Goal: Feedback & Contribution: Leave review/rating

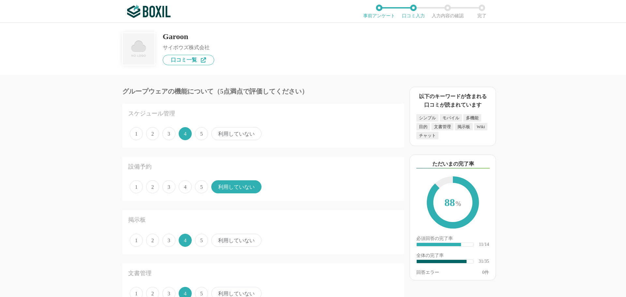
scroll to position [1762, 0]
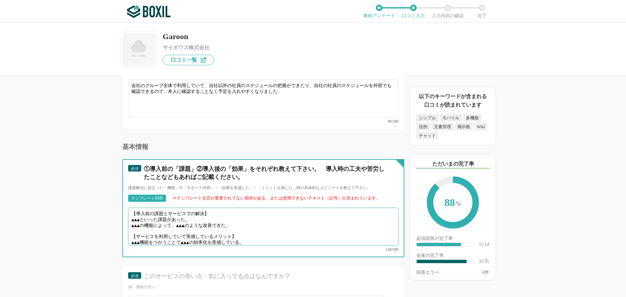
click at [197, 213] on textarea "【導入前の課題とサービスでの解決】 ▲▲▲といった課題があった。 ▲▲▲の機能によって、▲▲▲のような改善できた。 【サービスを利用していて実感しているメリッ…" at bounding box center [263, 227] width 270 height 38
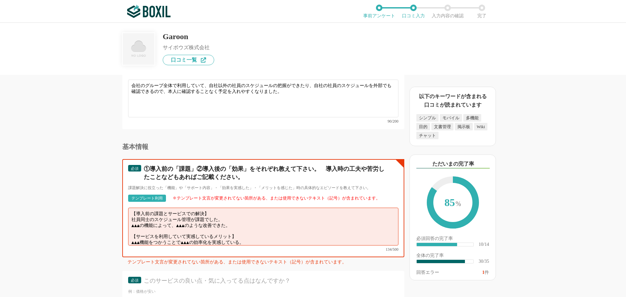
click at [247, 219] on textarea "【導入前の課題とサービスでの解決】 社員同士のスケジュール管理が課題でした。 ▲▲▲の機能によって、▲▲▲のような改善できた。 【サービスを利用していて実感し…" at bounding box center [263, 227] width 270 height 38
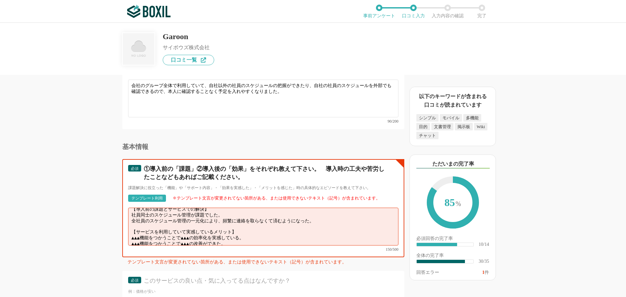
click at [261, 229] on textarea "【導入前の課題とサービスでの解決】 社員同士のスケジュール管理が課題でした。 全社員のスケジュール管理の一元化により、頻繁に連絡を取らなくて済むようになった。…" at bounding box center [263, 227] width 270 height 38
click at [242, 234] on textarea "【導入前の課題とサービスでの解決】 社員同士のスケジュール管理が課題でした。 全社員のスケジュール管理の一元化により、頻繁に連絡を取らなくて済むようになった。…" at bounding box center [263, 227] width 270 height 38
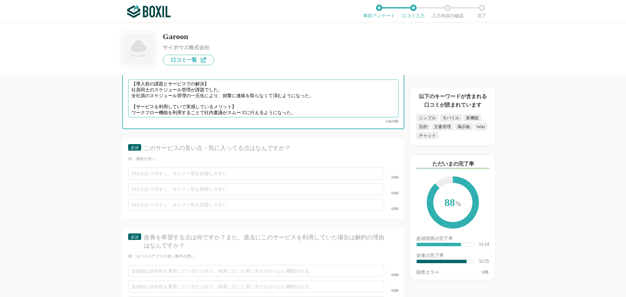
scroll to position [1892, 0]
type textarea "【導入前の課題とサービスでの解決】 社員同士のスケジュール管理が課題でした。 全社員のスケジュール管理の一元化により、頻繁に連絡を取らなくて済むようになった。…"
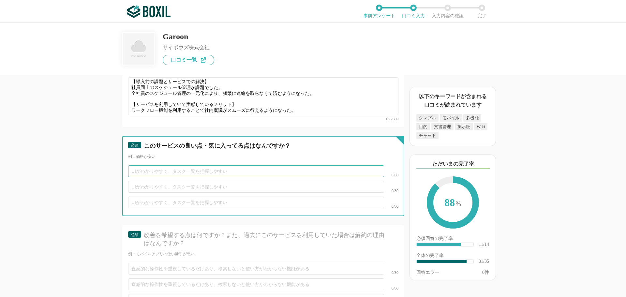
click at [152, 165] on input "text" at bounding box center [256, 171] width 256 height 12
type input "し"
type input "会社の規定や各種申請がガルーン上でできる点。"
click at [147, 181] on input "text" at bounding box center [256, 187] width 256 height 12
click at [140, 181] on input "text" at bounding box center [256, 187] width 256 height 12
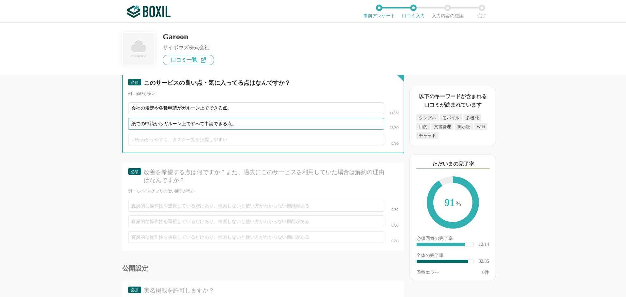
scroll to position [2015, 0]
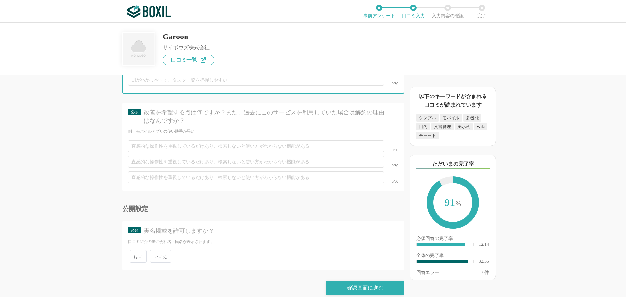
type input "紙での申請からガルーン上ですべて申請できる点。"
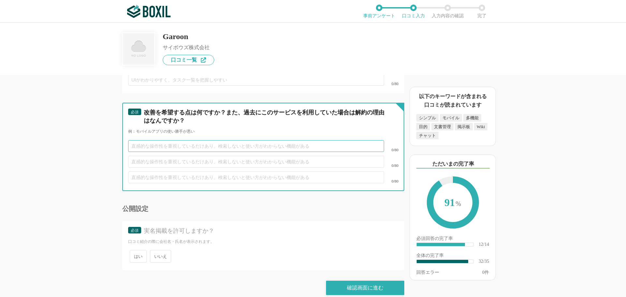
click at [151, 140] on input "text" at bounding box center [256, 146] width 256 height 12
type input "特にないです。"
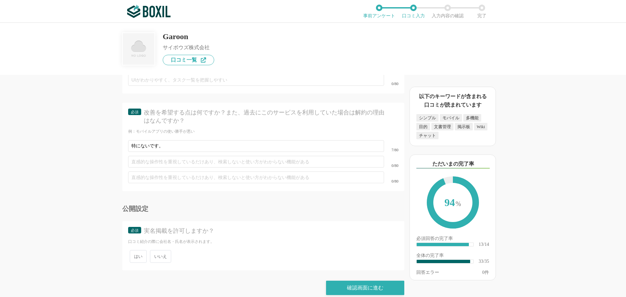
click at [161, 250] on span "いいえ" at bounding box center [160, 256] width 21 height 13
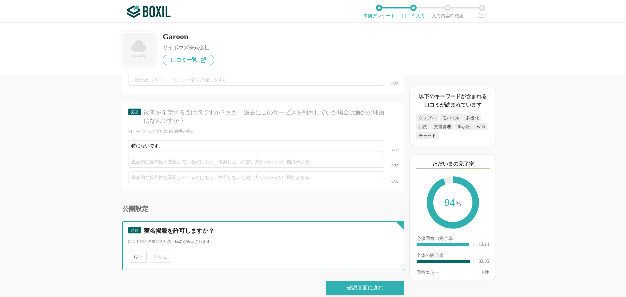
click at [156, 251] on input "いいえ" at bounding box center [154, 253] width 4 height 4
radio input "true"
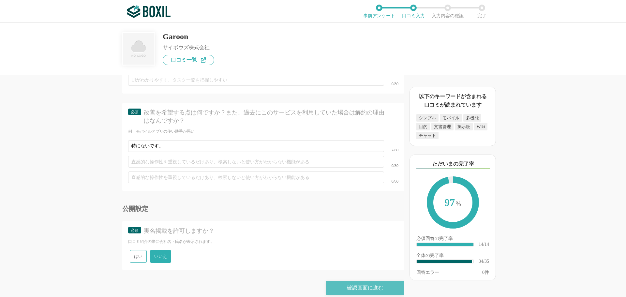
click at [355, 282] on div "確認画面に進む" at bounding box center [365, 288] width 78 height 14
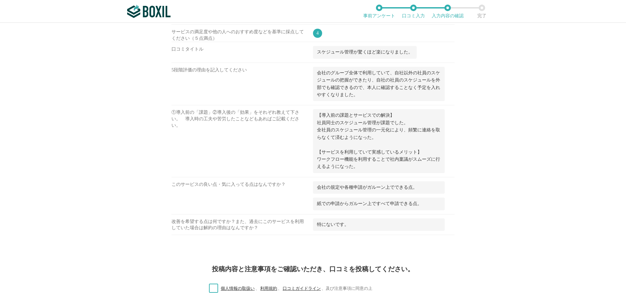
scroll to position [801, 0]
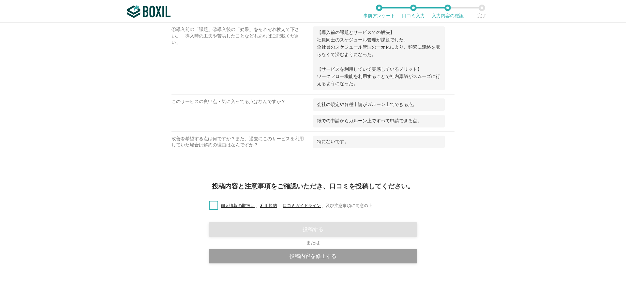
click at [214, 205] on label "個人情報の取扱い 、 利用規約 、 口コミガイドライン 、 及び注意事項に同意の上" at bounding box center [288, 206] width 169 height 7
click at [0, 0] on input "個人情報の取扱い 、 利用規約 、 口コミガイドライン 、 及び注意事項に同意の上" at bounding box center [0, 0] width 0 height 0
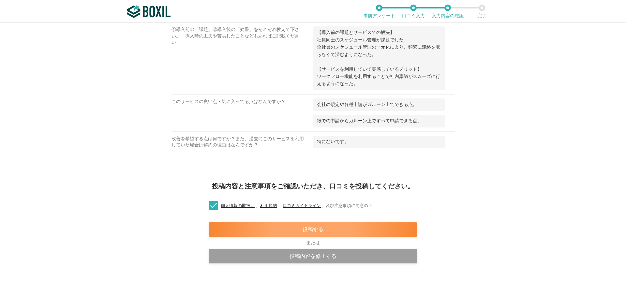
click at [288, 233] on div "投稿する" at bounding box center [313, 229] width 208 height 14
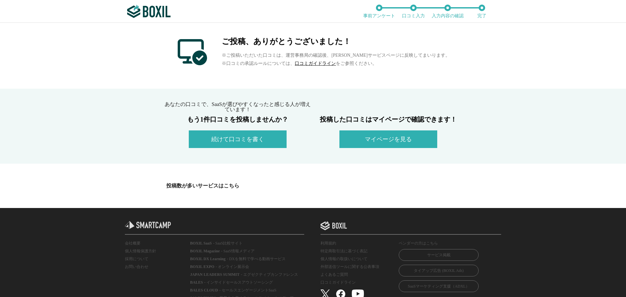
click at [238, 141] on button "続けて口コミを書く" at bounding box center [238, 139] width 98 height 18
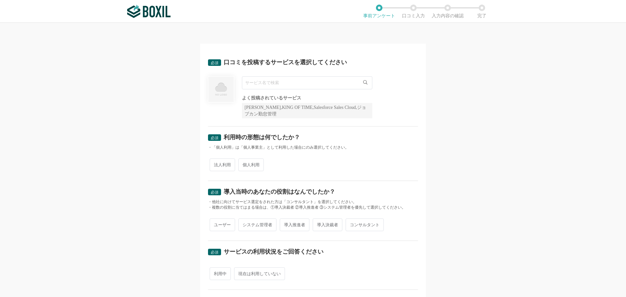
click at [267, 84] on input "text" at bounding box center [307, 82] width 130 height 13
click at [256, 83] on input "どきゅサイン" at bounding box center [307, 82] width 130 height 13
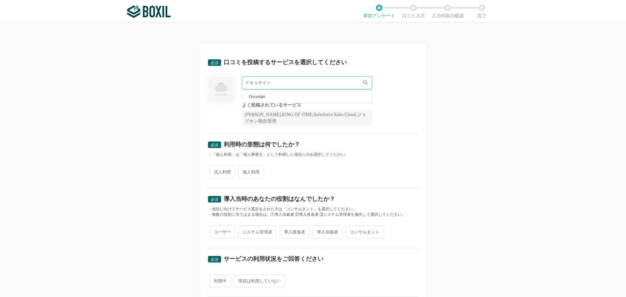
click at [259, 97] on span "Docusign" at bounding box center [257, 96] width 16 height 4
type input "Docusign"
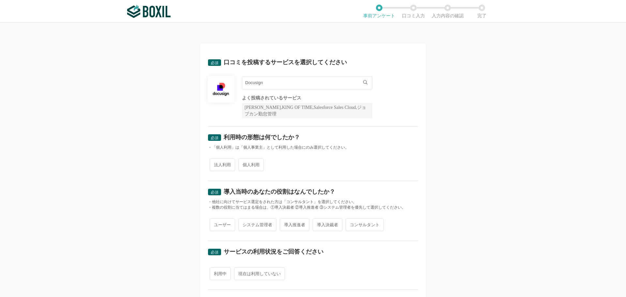
click at [238, 167] on span "個人利用" at bounding box center [250, 165] width 25 height 13
click at [240, 164] on input "個人利用" at bounding box center [242, 162] width 4 height 4
radio input "true"
click at [216, 228] on span "ユーザー" at bounding box center [222, 225] width 25 height 13
click at [216, 224] on input "ユーザー" at bounding box center [213, 222] width 4 height 4
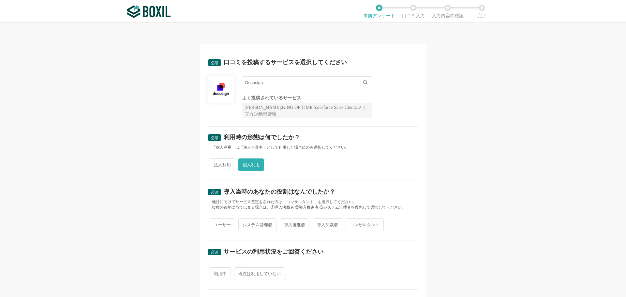
radio input "true"
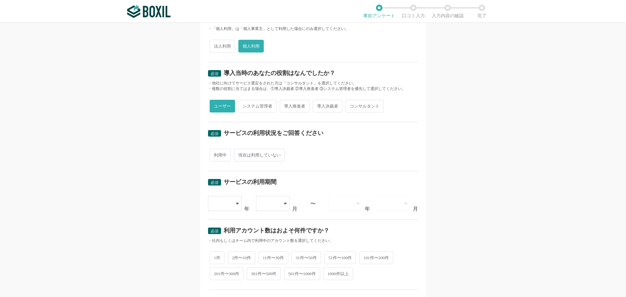
scroll to position [130, 0]
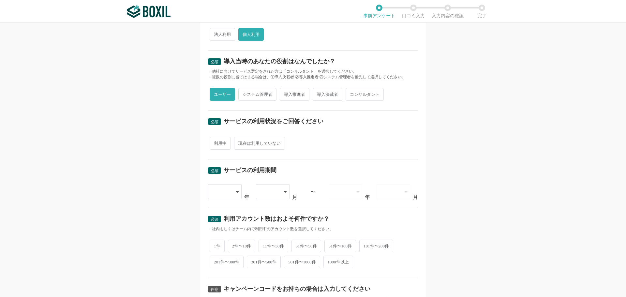
click at [215, 144] on span "利用中" at bounding box center [220, 143] width 21 height 13
click at [215, 142] on input "利用中" at bounding box center [213, 140] width 4 height 4
radio input "true"
click at [233, 192] on div at bounding box center [225, 191] width 34 height 15
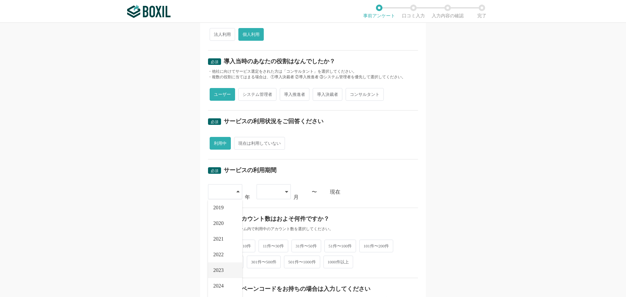
click at [221, 268] on span "2023" at bounding box center [218, 270] width 10 height 5
click at [272, 194] on div at bounding box center [270, 192] width 19 height 14
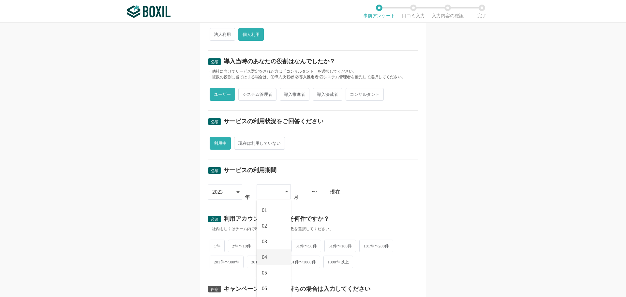
click at [269, 251] on li "04" at bounding box center [274, 258] width 34 height 16
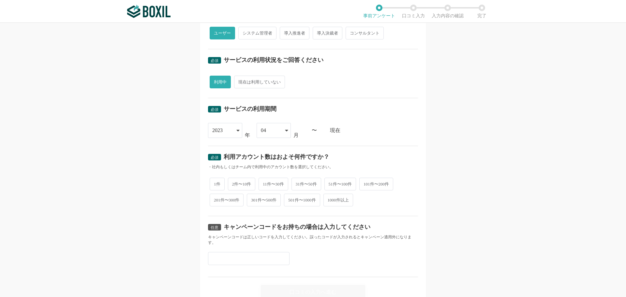
scroll to position [196, 0]
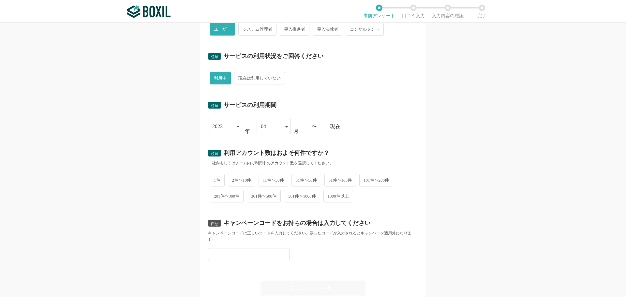
click at [211, 182] on span "1件" at bounding box center [217, 180] width 15 height 13
click at [211, 179] on input "1件" at bounding box center [213, 177] width 4 height 4
radio input "true"
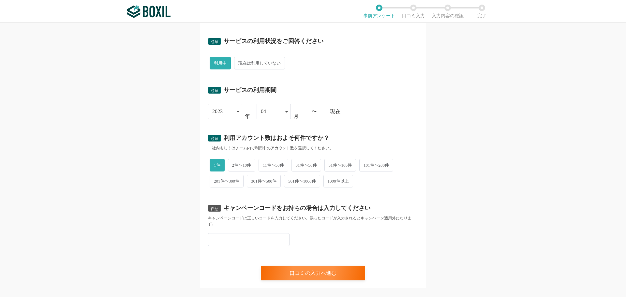
scroll to position [223, 0]
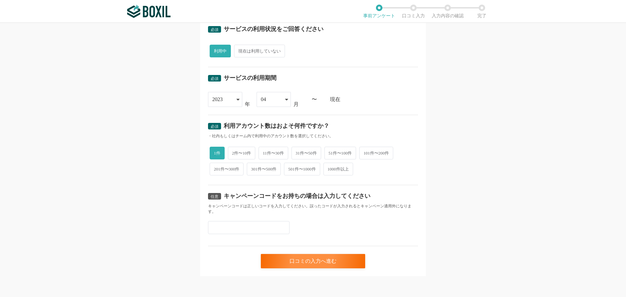
click at [231, 228] on input "text" at bounding box center [249, 227] width 82 height 13
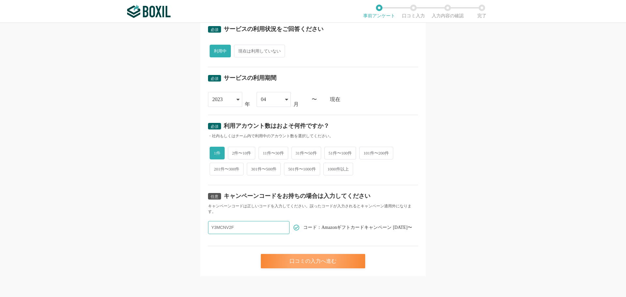
type input "Y3MCNV2F"
click at [321, 263] on div "口コミの入力へ進む" at bounding box center [313, 261] width 104 height 14
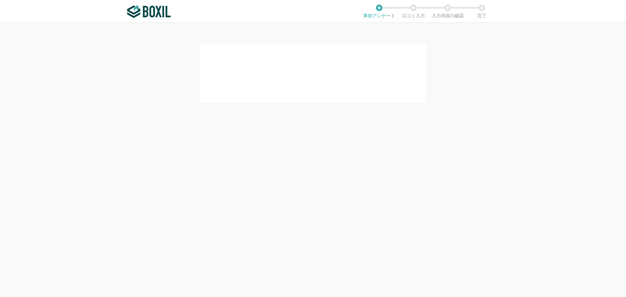
scroll to position [0, 0]
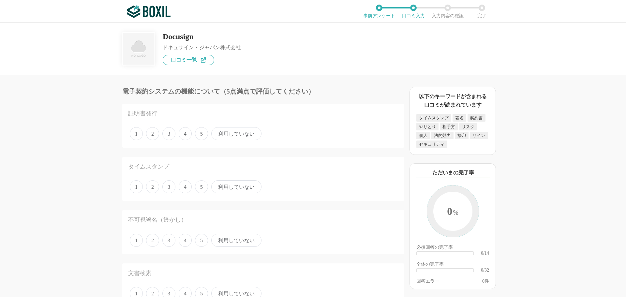
click at [222, 132] on span "利用していない" at bounding box center [236, 133] width 50 height 13
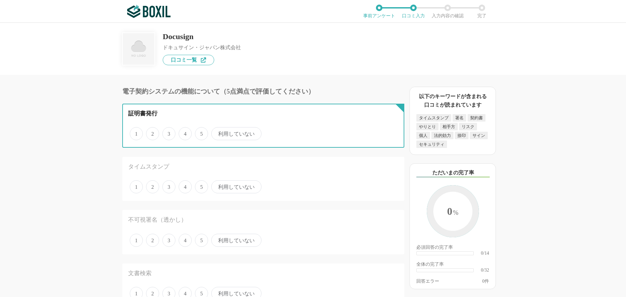
click at [217, 132] on input "利用していない" at bounding box center [215, 130] width 4 height 4
radio input "true"
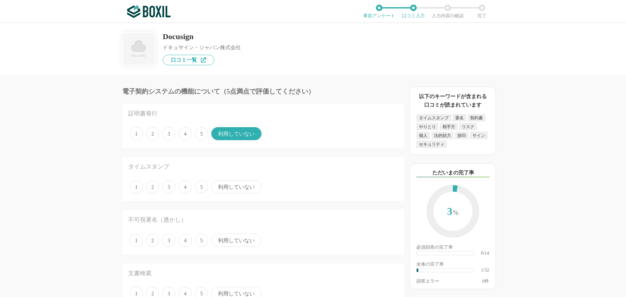
click at [197, 188] on span "5" at bounding box center [201, 186] width 13 height 13
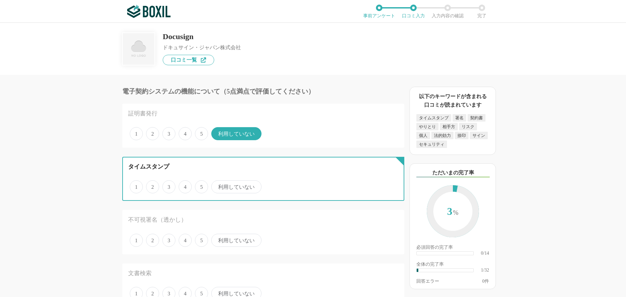
click at [197, 186] on input "5" at bounding box center [199, 183] width 4 height 4
radio input "true"
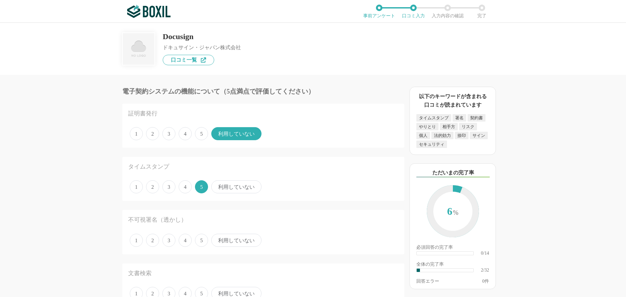
click at [241, 241] on span "利用していない" at bounding box center [236, 240] width 50 height 13
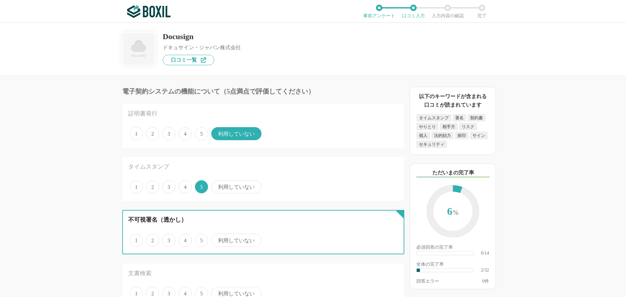
click at [217, 239] on input "利用していない" at bounding box center [215, 237] width 4 height 4
radio input "true"
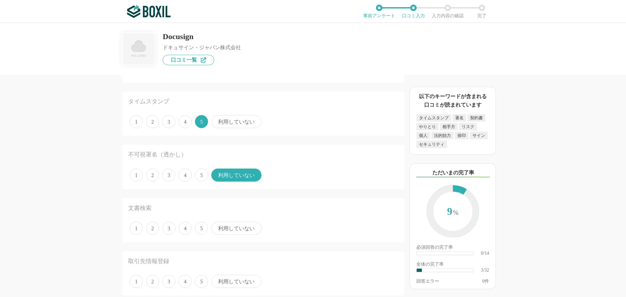
click at [229, 232] on span "利用していない" at bounding box center [236, 228] width 50 height 13
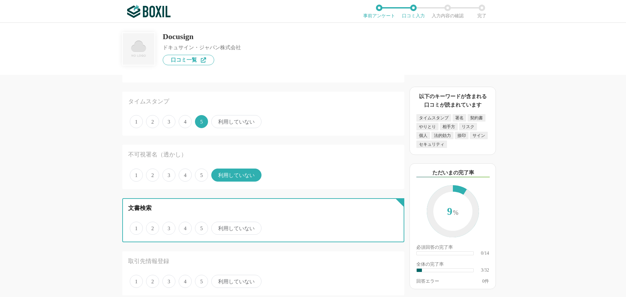
click at [217, 227] on input "利用していない" at bounding box center [215, 225] width 4 height 4
radio input "true"
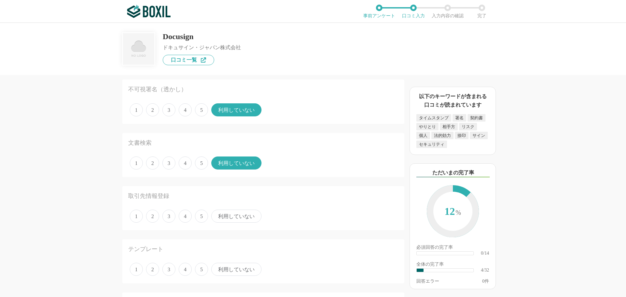
click at [231, 221] on span "利用していない" at bounding box center [236, 216] width 50 height 13
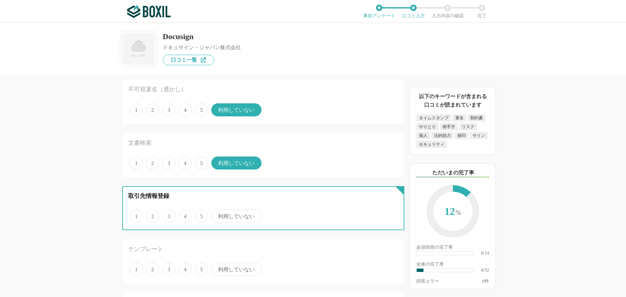
click at [217, 215] on input "利用していない" at bounding box center [215, 213] width 4 height 4
radio input "true"
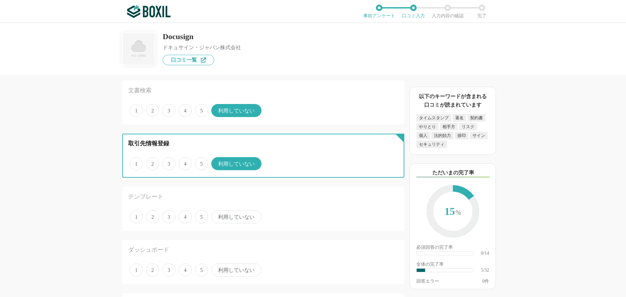
scroll to position [228, 0]
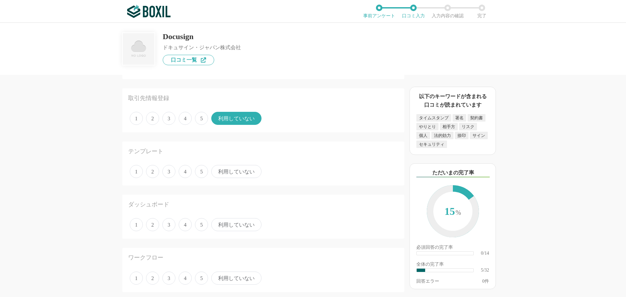
click at [243, 174] on span "利用していない" at bounding box center [236, 171] width 50 height 13
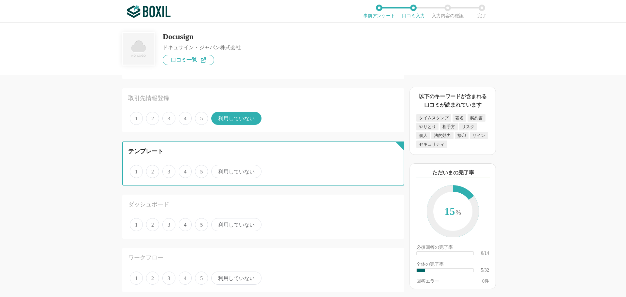
click at [217, 170] on input "利用していない" at bounding box center [215, 168] width 4 height 4
radio input "true"
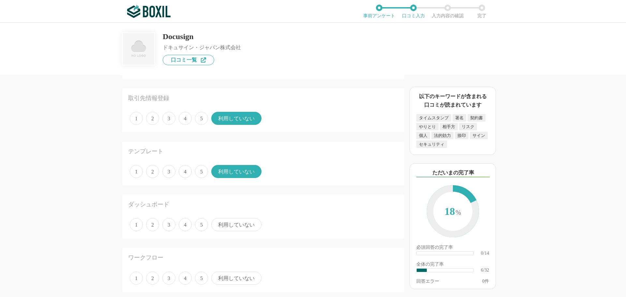
click at [225, 226] on span "利用していない" at bounding box center [236, 224] width 50 height 13
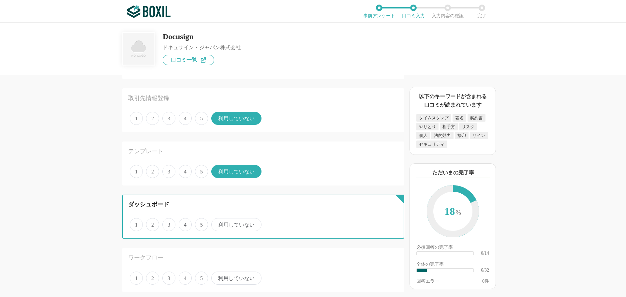
click at [217, 223] on input "利用していない" at bounding box center [215, 221] width 4 height 4
radio input "true"
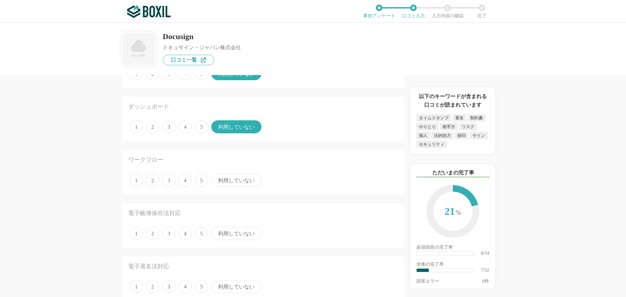
click at [224, 181] on span "利用していない" at bounding box center [236, 180] width 50 height 13
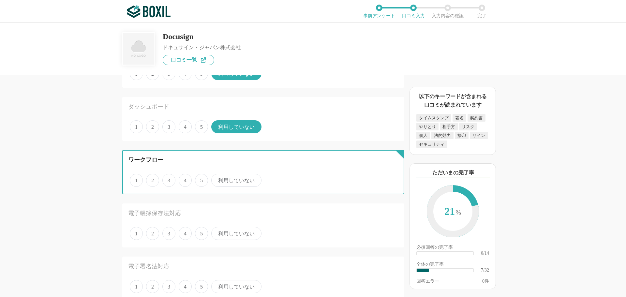
click at [217, 179] on input "利用していない" at bounding box center [215, 177] width 4 height 4
radio input "true"
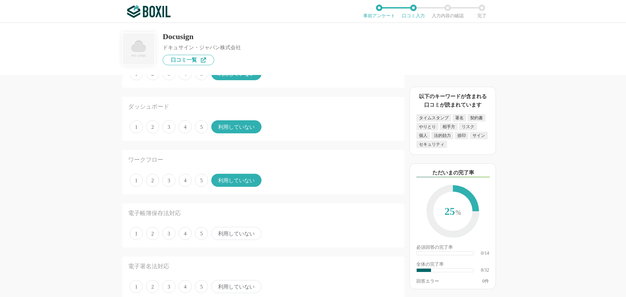
click at [186, 233] on span "4" at bounding box center [185, 233] width 13 height 13
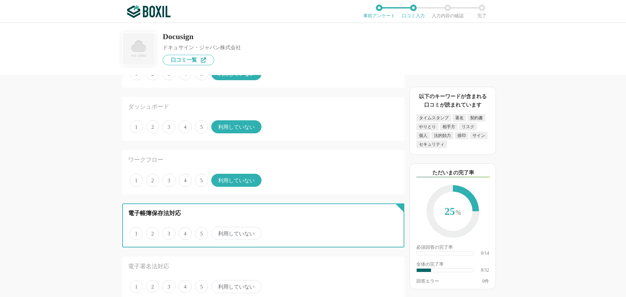
click at [185, 232] on input "4" at bounding box center [182, 230] width 4 height 4
radio input "true"
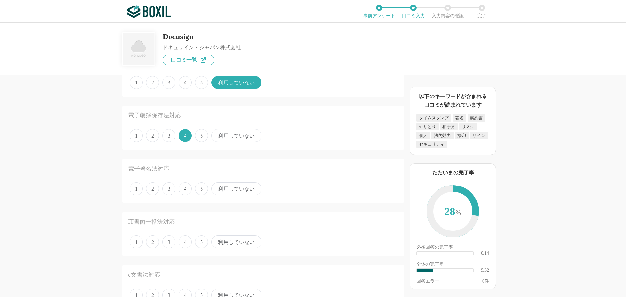
click at [189, 189] on span "4" at bounding box center [185, 188] width 13 height 13
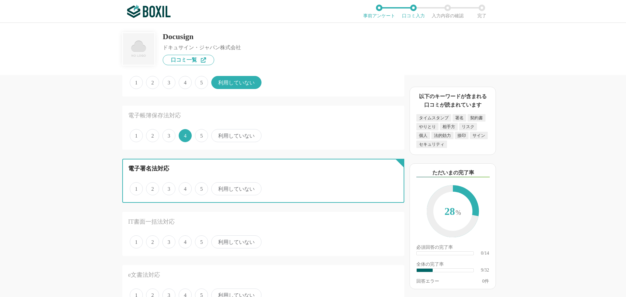
click at [185, 188] on input "4" at bounding box center [182, 185] width 4 height 4
radio input "true"
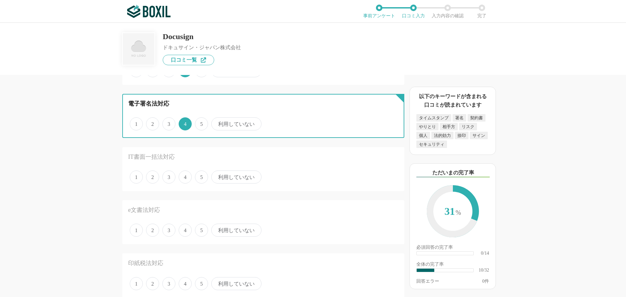
scroll to position [489, 0]
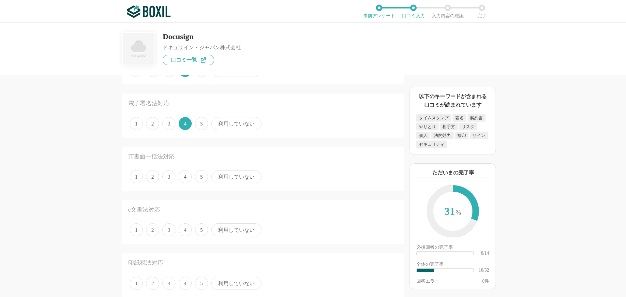
click at [234, 176] on span "利用していない" at bounding box center [236, 176] width 50 height 13
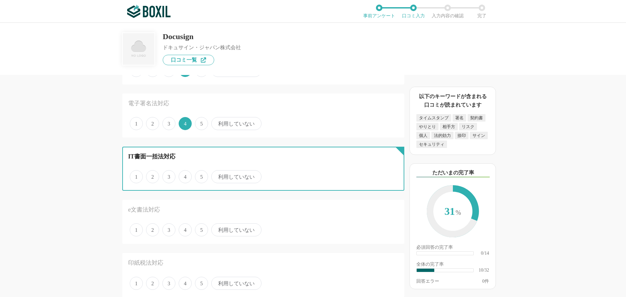
click at [217, 176] on input "利用していない" at bounding box center [215, 173] width 4 height 4
radio input "true"
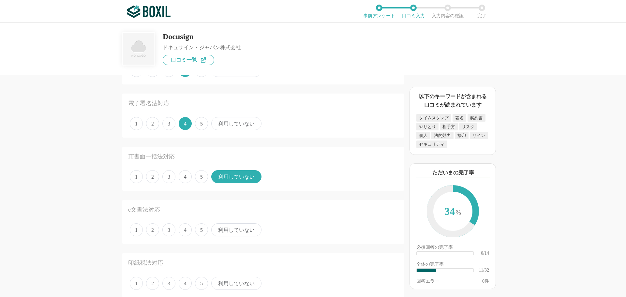
click at [226, 231] on span "利用していない" at bounding box center [236, 229] width 50 height 13
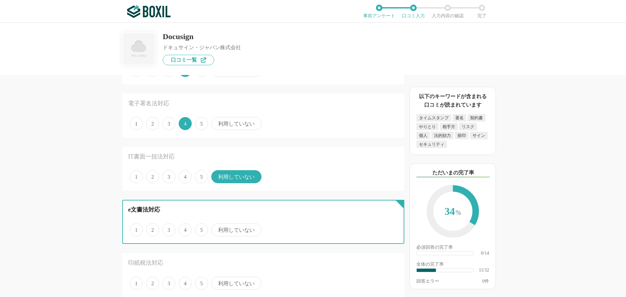
click at [217, 229] on input "利用していない" at bounding box center [215, 226] width 4 height 4
radio input "true"
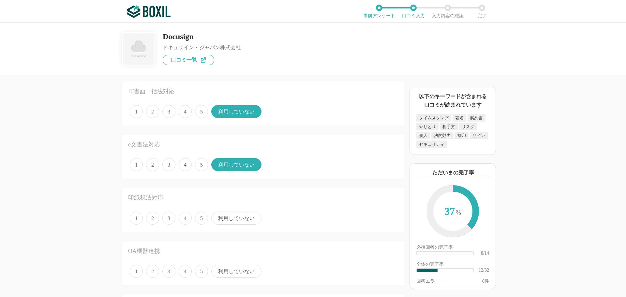
click at [227, 221] on span "利用していない" at bounding box center [236, 218] width 50 height 13
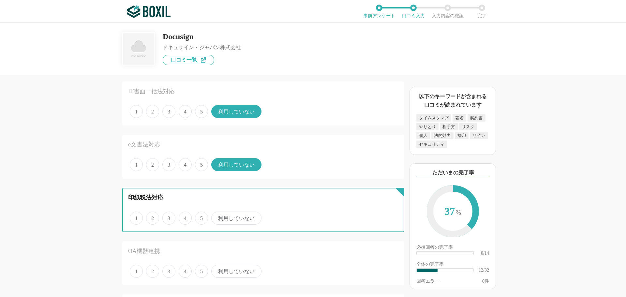
click at [217, 217] on input "利用していない" at bounding box center [215, 215] width 4 height 4
radio input "true"
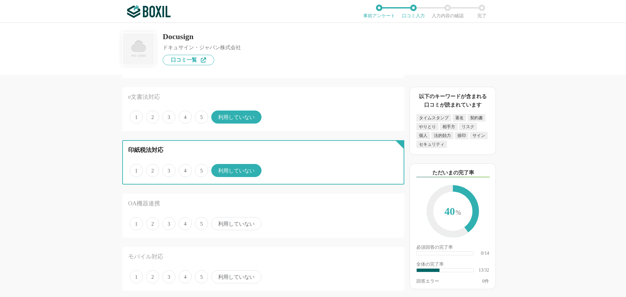
scroll to position [652, 0]
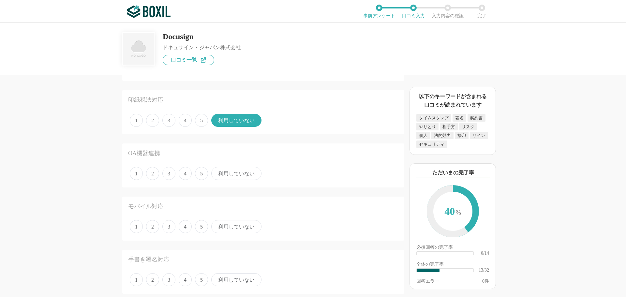
click at [230, 173] on span "利用していない" at bounding box center [236, 173] width 50 height 13
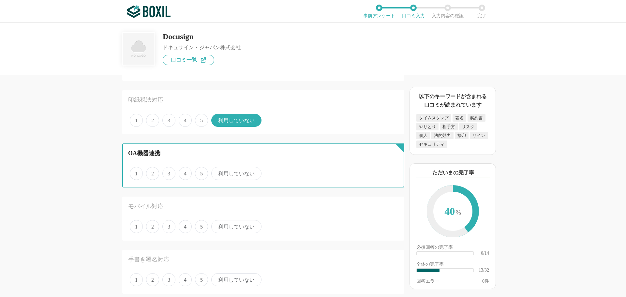
click at [217, 172] on input "利用していない" at bounding box center [215, 170] width 4 height 4
radio input "true"
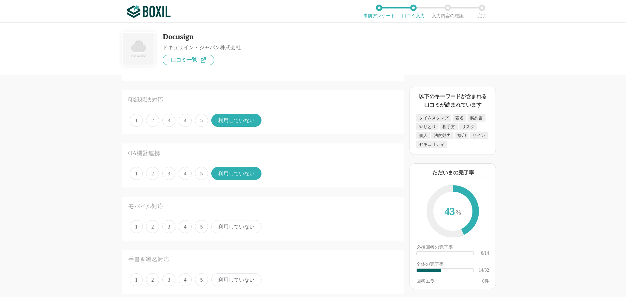
click at [188, 226] on span "4" at bounding box center [185, 226] width 13 height 13
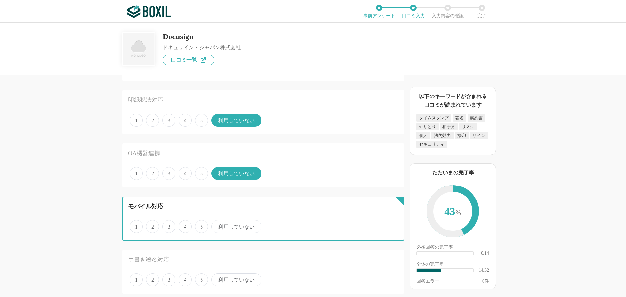
click at [185, 225] on input "4" at bounding box center [182, 223] width 4 height 4
radio input "true"
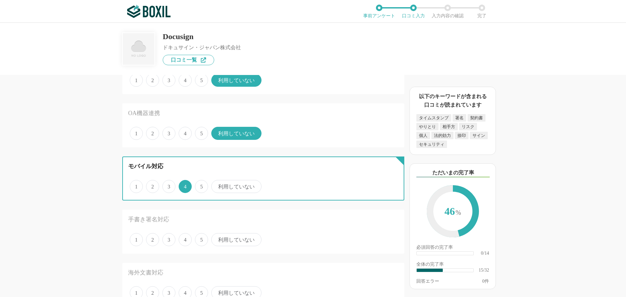
scroll to position [750, 0]
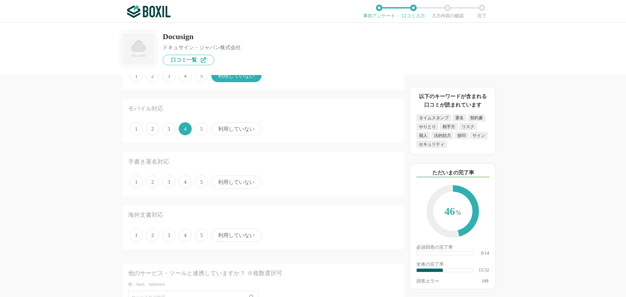
click at [184, 184] on span "4" at bounding box center [185, 182] width 13 height 13
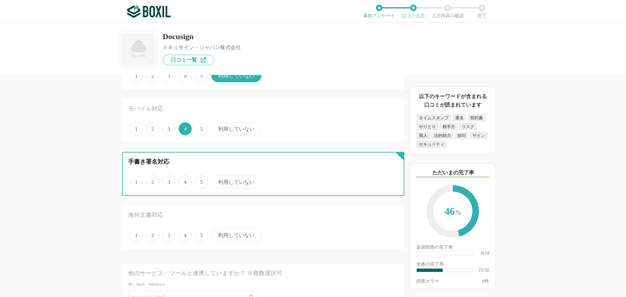
click at [184, 181] on input "4" at bounding box center [182, 178] width 4 height 4
radio input "true"
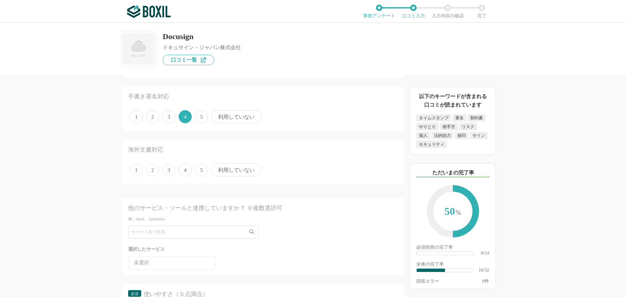
click at [204, 170] on span "5" at bounding box center [201, 169] width 13 height 13
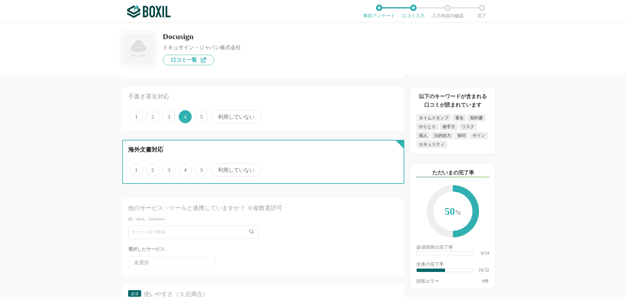
click at [201, 169] on input "5" at bounding box center [199, 166] width 4 height 4
radio input "true"
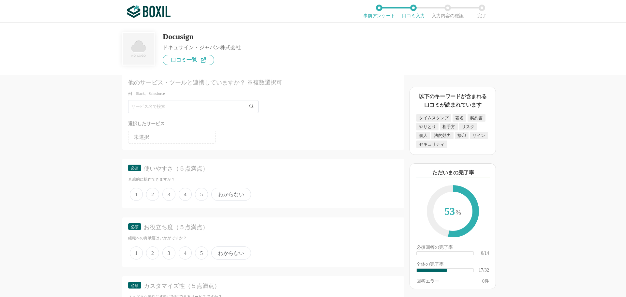
scroll to position [946, 0]
click at [187, 189] on span "4" at bounding box center [185, 189] width 13 height 13
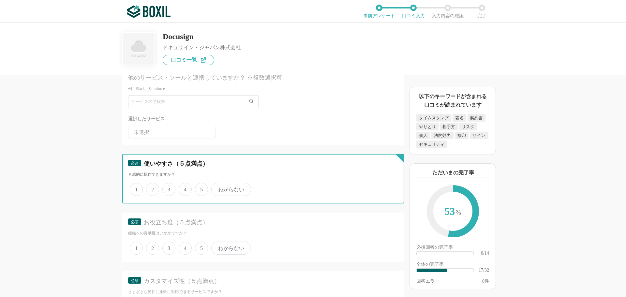
click at [185, 188] on input "4" at bounding box center [182, 186] width 4 height 4
radio input "true"
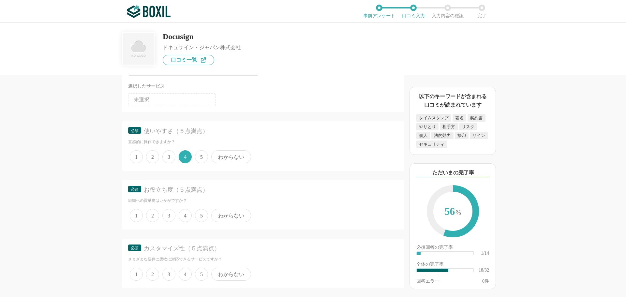
click at [188, 220] on span "4" at bounding box center [185, 215] width 13 height 13
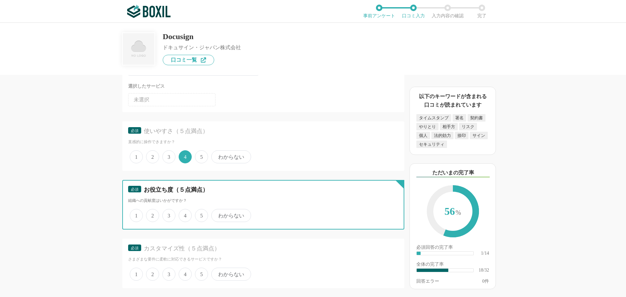
click at [185, 214] on input "4" at bounding box center [182, 212] width 4 height 4
radio input "true"
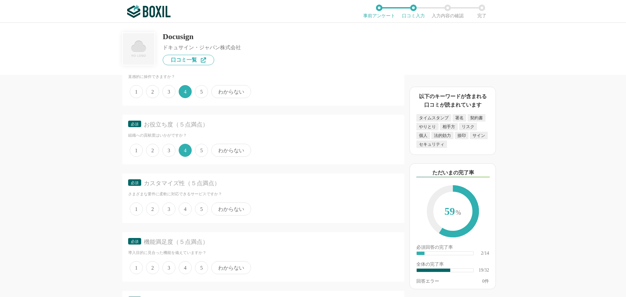
click at [187, 213] on span "4" at bounding box center [185, 209] width 13 height 13
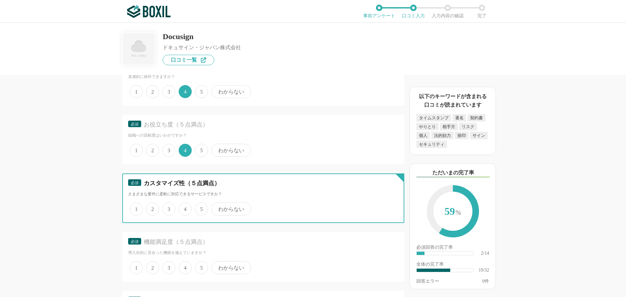
click at [185, 208] on input "4" at bounding box center [182, 206] width 4 height 4
radio input "true"
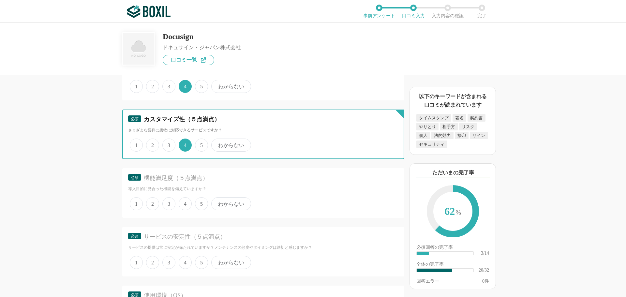
scroll to position [1109, 0]
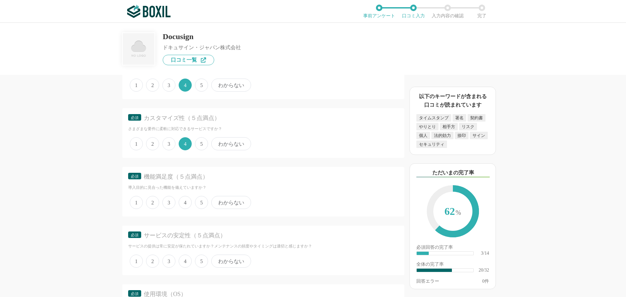
click at [180, 201] on span "4" at bounding box center [185, 202] width 13 height 13
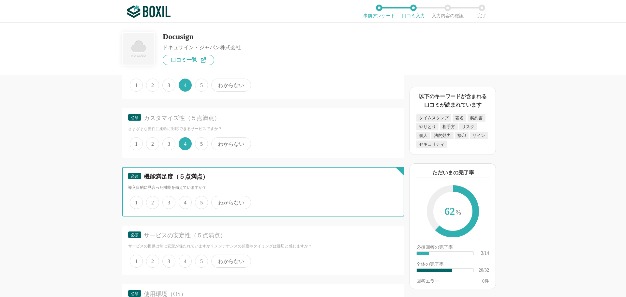
click at [180, 201] on input "4" at bounding box center [182, 199] width 4 height 4
radio input "true"
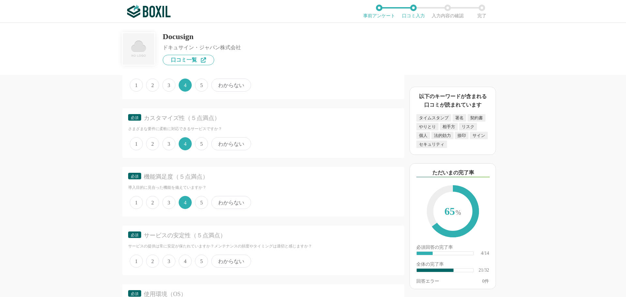
click at [184, 256] on span "4" at bounding box center [185, 261] width 13 height 13
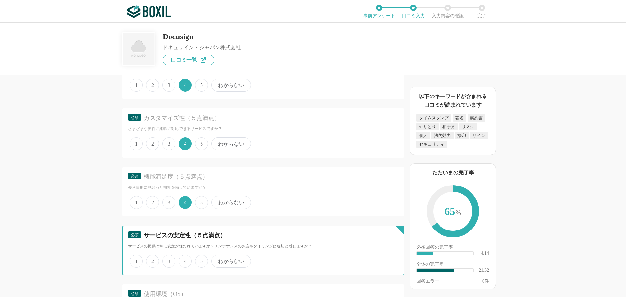
click at [184, 256] on input "4" at bounding box center [182, 258] width 4 height 4
radio input "true"
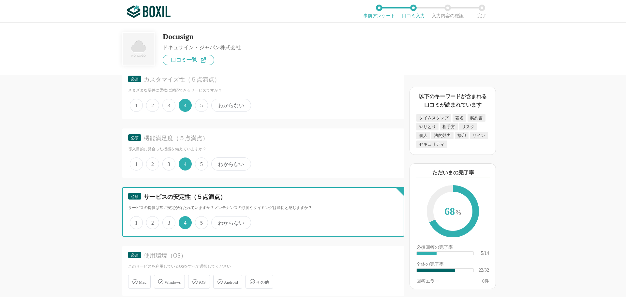
scroll to position [1207, 0]
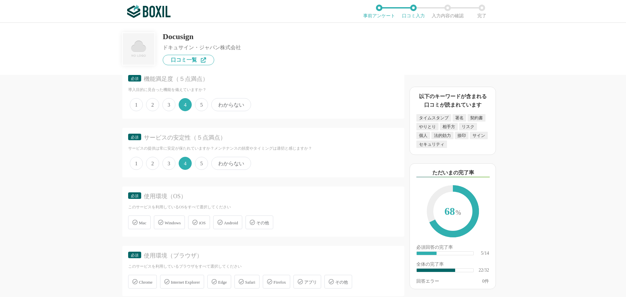
click at [177, 224] on span "Windows" at bounding box center [173, 223] width 16 height 5
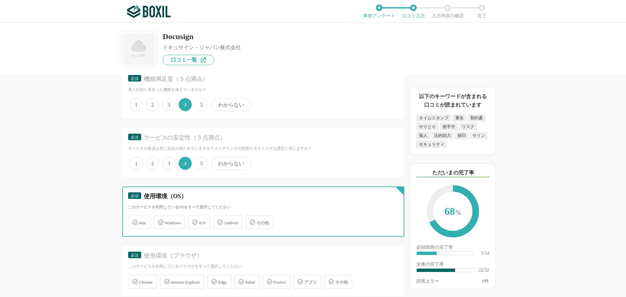
click at [160, 221] on input "Windows" at bounding box center [157, 219] width 4 height 4
checkbox input "true"
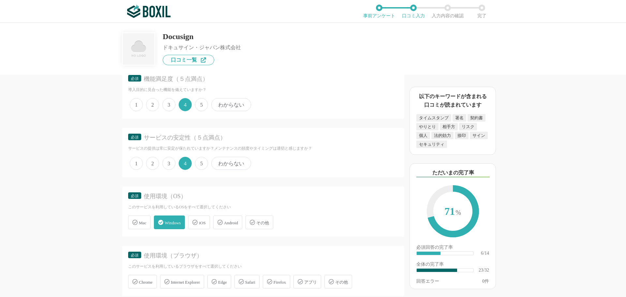
click at [198, 221] on icon at bounding box center [194, 222] width 5 height 5
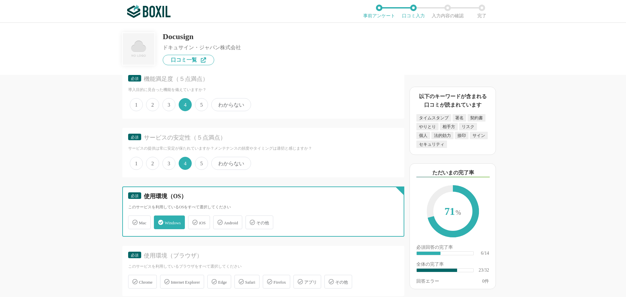
click at [194, 221] on input "iOS" at bounding box center [192, 219] width 4 height 4
checkbox input "true"
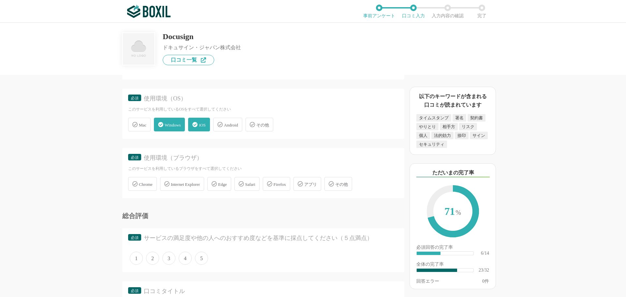
click at [146, 185] on span "Chrome" at bounding box center [146, 184] width 14 height 5
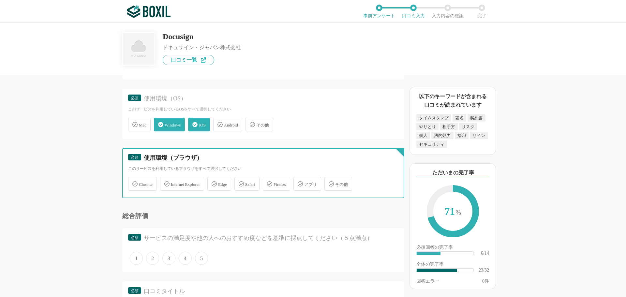
click at [134, 182] on input "Chrome" at bounding box center [132, 180] width 4 height 4
checkbox input "true"
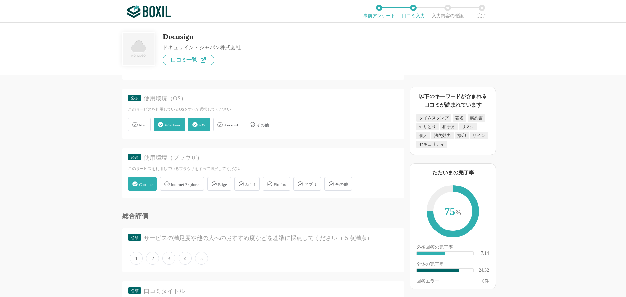
click at [244, 182] on icon at bounding box center [241, 183] width 5 height 5
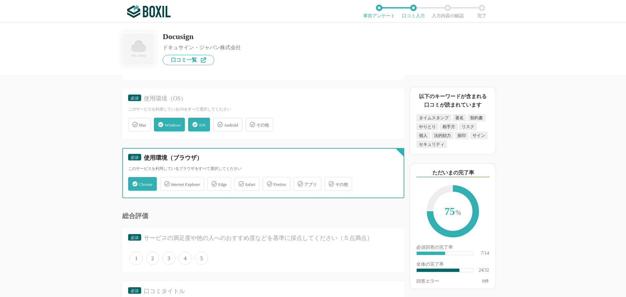
click at [240, 182] on input "Safari" at bounding box center [238, 180] width 4 height 4
checkbox input "true"
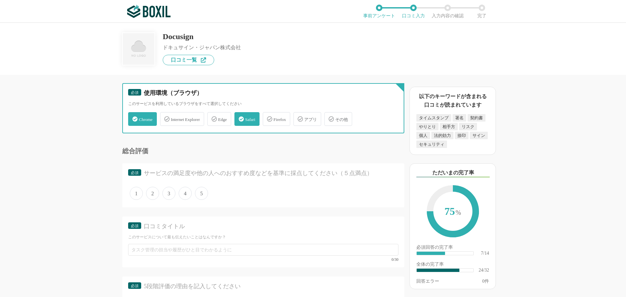
scroll to position [1370, 0]
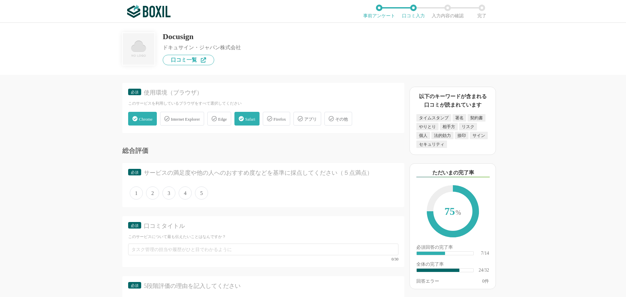
click at [184, 193] on span "4" at bounding box center [185, 193] width 13 height 13
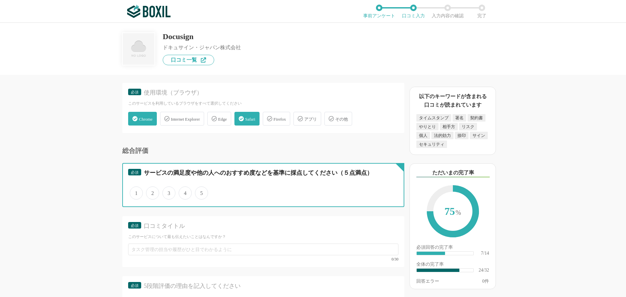
click at [184, 192] on input "4" at bounding box center [182, 190] width 4 height 4
radio input "true"
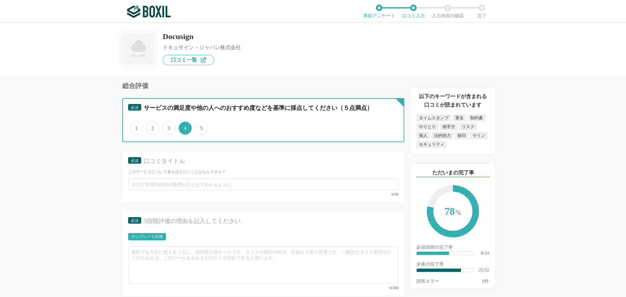
scroll to position [1435, 0]
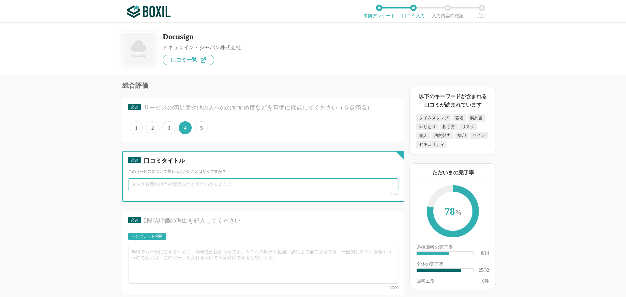
click at [169, 187] on input "text" at bounding box center [263, 184] width 270 height 12
type input "d"
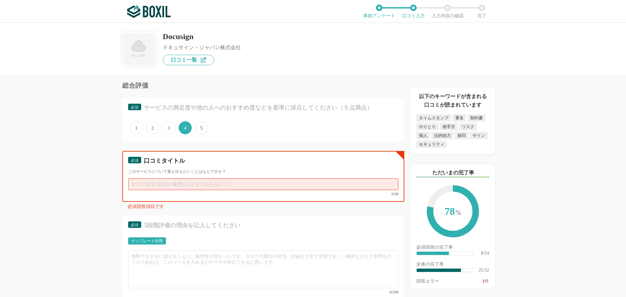
click at [169, 187] on input "text" at bounding box center [263, 184] width 270 height 12
click at [140, 178] on div "必須 口コミタイトル このサービスについて最も伝えたいことはなんですか？ 0/30" at bounding box center [263, 176] width 282 height 51
click at [142, 182] on input "text" at bounding box center [263, 184] width 270 height 12
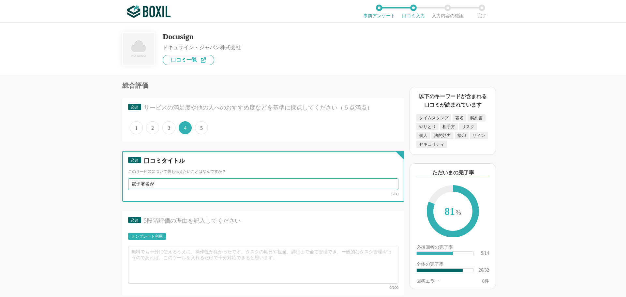
click at [130, 184] on input "電子署名が" at bounding box center [263, 184] width 270 height 12
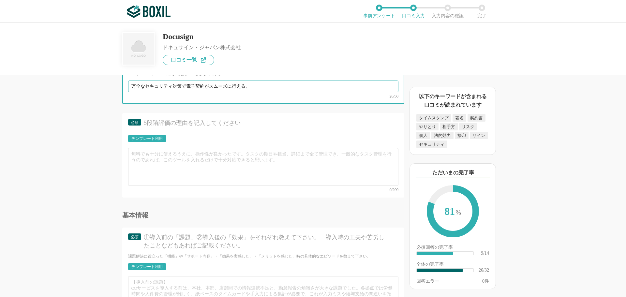
type input "万全なセキュリティ対策で電子契約がスムーズに行える。"
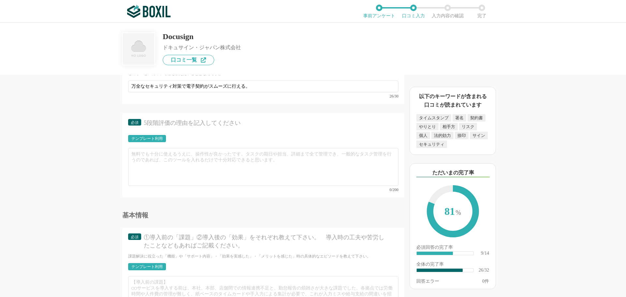
click at [166, 138] on div "テンプレート利用" at bounding box center [147, 138] width 38 height 7
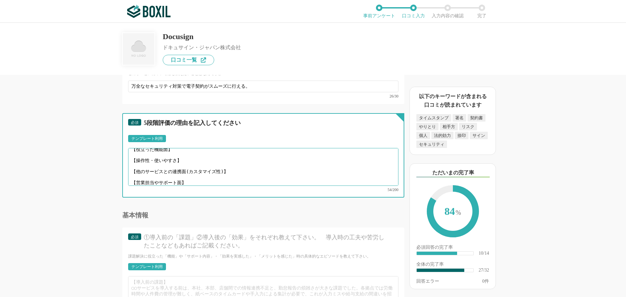
scroll to position [0, 0]
drag, startPoint x: 196, startPoint y: 177, endPoint x: 124, endPoint y: 150, distance: 76.7
click at [124, 150] on div "必須 5段階評価の理由を記入してください テンプレート利用 ፠テンプレート文言が変更されてない箇所がある、または使用できないテキスト（記号）が含まれています。…" at bounding box center [263, 155] width 282 height 84
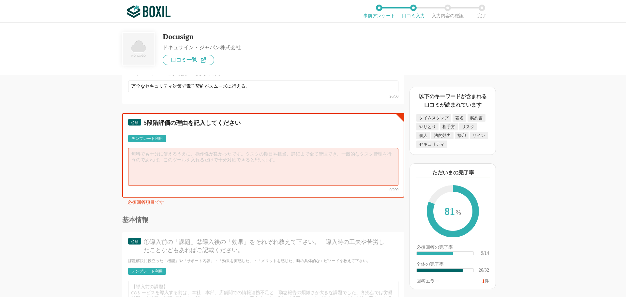
click at [139, 157] on textarea at bounding box center [263, 167] width 270 height 38
click at [173, 158] on textarea at bounding box center [263, 167] width 270 height 38
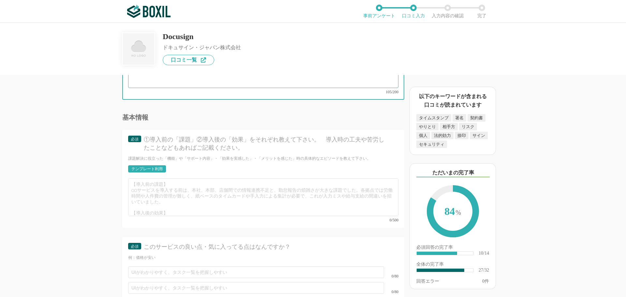
scroll to position [1664, 0]
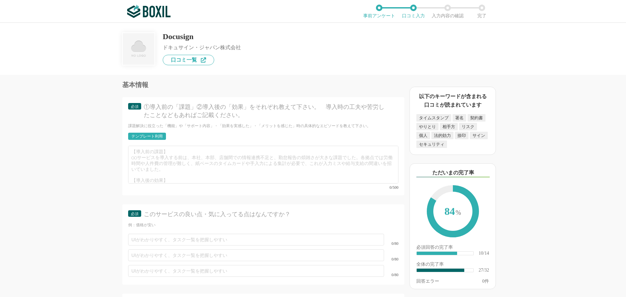
type textarea "パソコンとモバイルの両方に対応しており、セキュリティ対策が万全で最低限の電子署名システム機能が網羅されていて、個人で利用するには十分でした。また海外文書にも対…"
click at [145, 134] on div "テンプレート利用" at bounding box center [146, 136] width 31 height 4
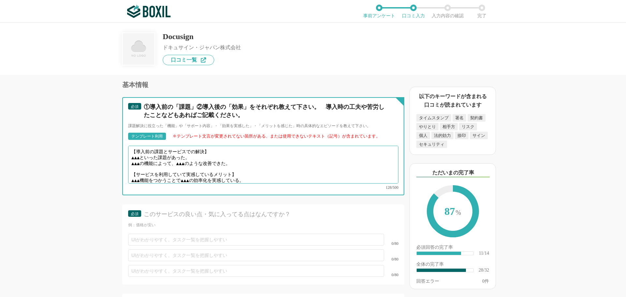
click at [196, 152] on textarea "【導入前の課題とサービスでの解決】 ▲▲▲といった課題があった。 ▲▲▲の機能によって、▲▲▲のような改善できた。 【サービスを利用していて実感しているメリッ…" at bounding box center [263, 165] width 270 height 38
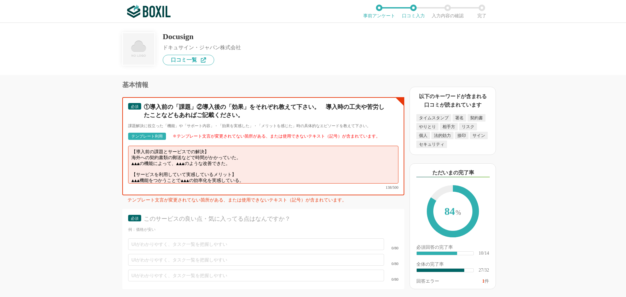
click at [241, 159] on textarea "【導入前の課題とサービスでの解決】 海外への契約書類の郵送などで時間がかかっていた。 ▲▲▲の機能によって、▲▲▲のような改善できた。 【サービスを利用してい…" at bounding box center [263, 165] width 270 height 38
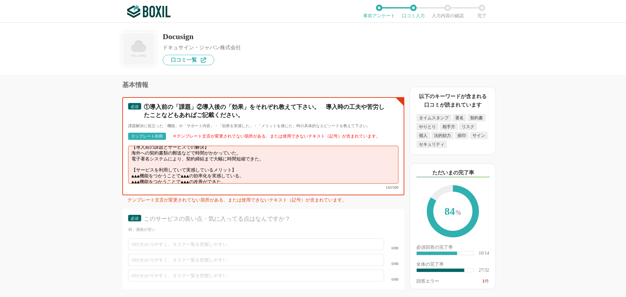
click at [265, 169] on textarea "【導入前の課題とサービスでの解決】 海外への契約書類の郵送などで時間がかかっていた。 電子署名システムにより、契約締結まで大幅に時間短縮できた。 【サービスを…" at bounding box center [263, 165] width 270 height 38
click at [253, 171] on textarea "【導入前の課題とサービスでの解決】 海外への契約書類の郵送などで時間がかかっていた。 電子署名システムにより、契約締結まで大幅に時間短縮できた。 【サービスを…" at bounding box center [263, 165] width 270 height 38
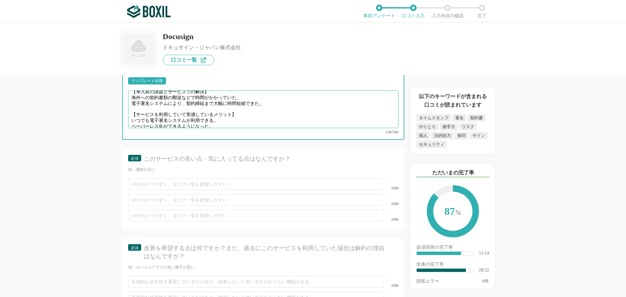
scroll to position [1762, 0]
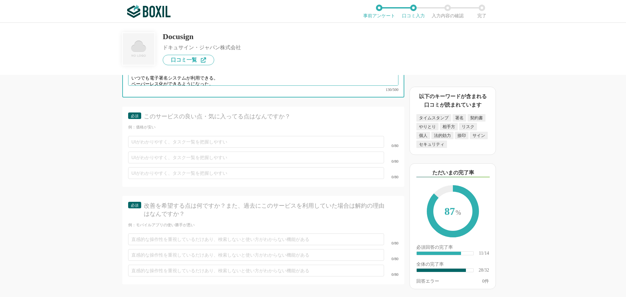
type textarea "【導入前の課題とサービスでの解決】 海外への契約書類の郵送などで時間がかかっていた。 電子署名システムにより、契約締結まで大幅に時間短縮できた。 【サービスを…"
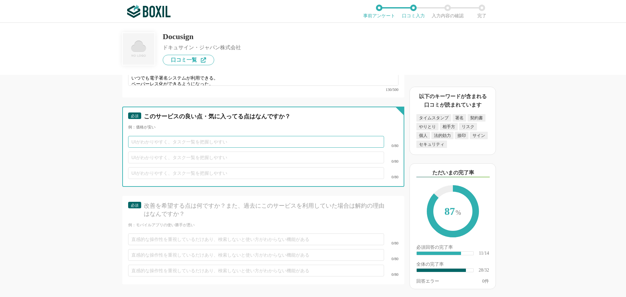
click at [166, 136] on input "text" at bounding box center [256, 142] width 256 height 12
type input "署名捺印の場合にアカウント作成が必要ないので気軽に利用できる。"
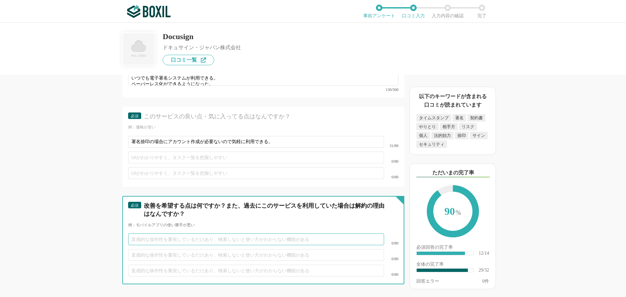
click at [151, 234] on input "text" at bounding box center [256, 240] width 256 height 12
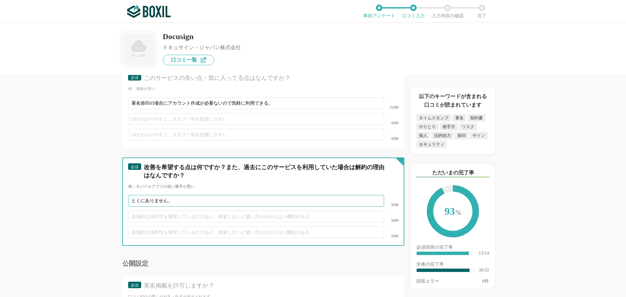
scroll to position [1855, 0]
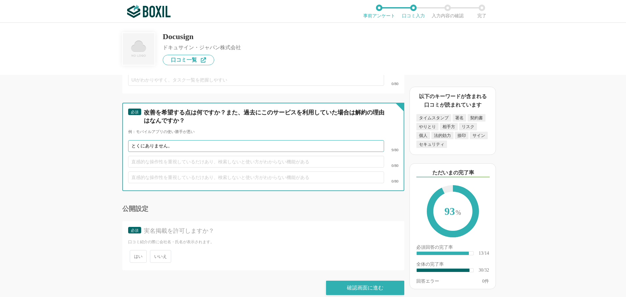
type input "とくにありません。"
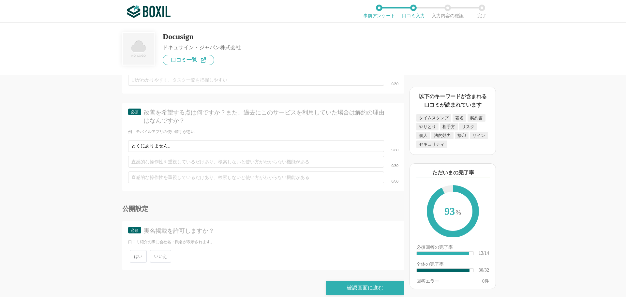
click at [158, 255] on span "いいえ" at bounding box center [160, 256] width 21 height 13
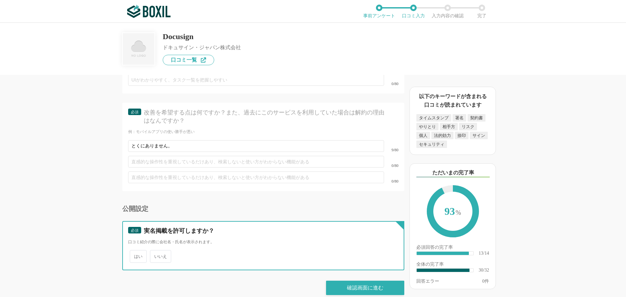
click at [156, 255] on input "いいえ" at bounding box center [154, 253] width 4 height 4
radio input "true"
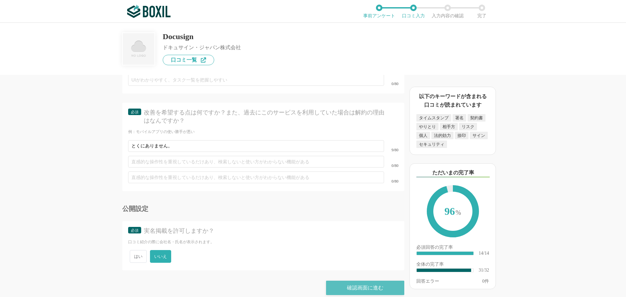
click at [349, 281] on div "確認画面に進む" at bounding box center [365, 288] width 78 height 14
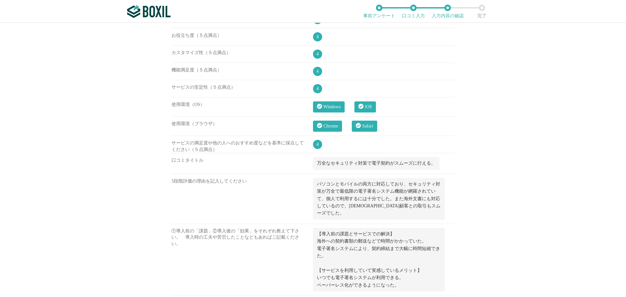
scroll to position [740, 0]
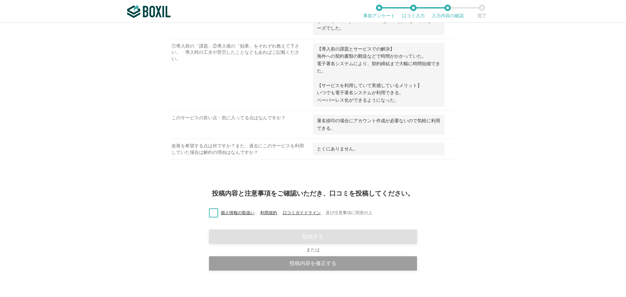
drag, startPoint x: 210, startPoint y: 206, endPoint x: 216, endPoint y: 212, distance: 8.8
click at [210, 210] on label "個人情報の取扱い 、 利用規約 、 口コミガイドライン 、 及び注意事項に同意の上" at bounding box center [288, 213] width 169 height 7
click at [0, 0] on input "個人情報の取扱い 、 利用規約 、 口コミガイドライン 、 及び注意事項に同意の上" at bounding box center [0, 0] width 0 height 0
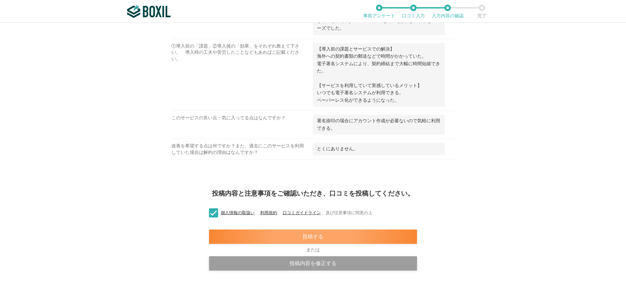
click at [252, 230] on div "投稿する" at bounding box center [313, 237] width 208 height 14
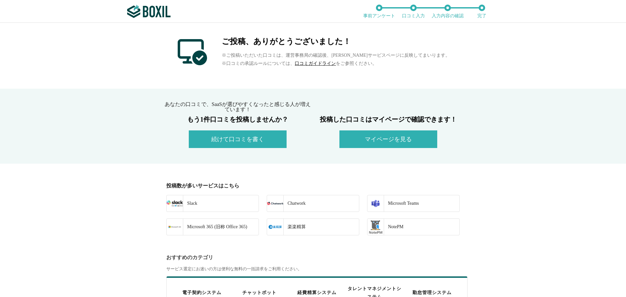
click at [235, 137] on button "続けて口コミを書く" at bounding box center [238, 139] width 98 height 18
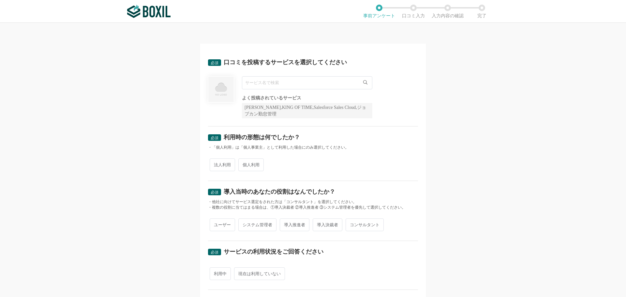
click at [269, 85] on input "text" at bounding box center [307, 82] width 130 height 13
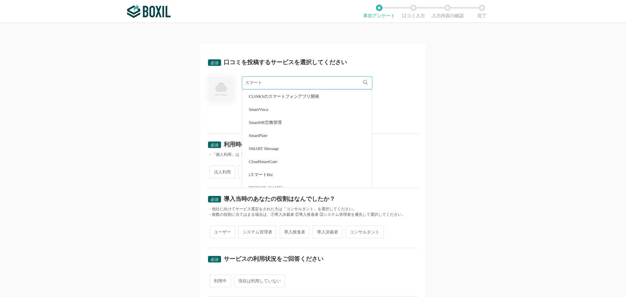
click at [272, 122] on span "SmartHR労務管理" at bounding box center [265, 122] width 33 height 4
type input "SmartHR労務管理"
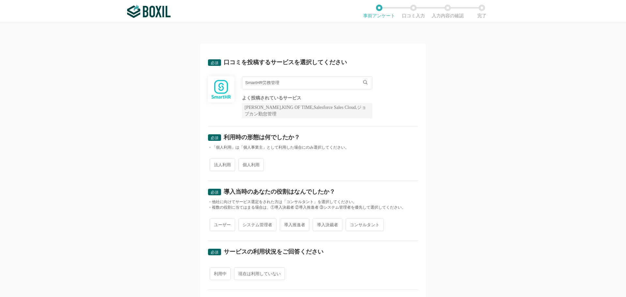
click at [223, 167] on span "法人利用" at bounding box center [222, 165] width 25 height 13
click at [216, 164] on input "法人利用" at bounding box center [213, 162] width 4 height 4
radio input "true"
click at [213, 226] on span "ユーザー" at bounding box center [222, 225] width 25 height 13
click at [213, 224] on input "ユーザー" at bounding box center [213, 222] width 4 height 4
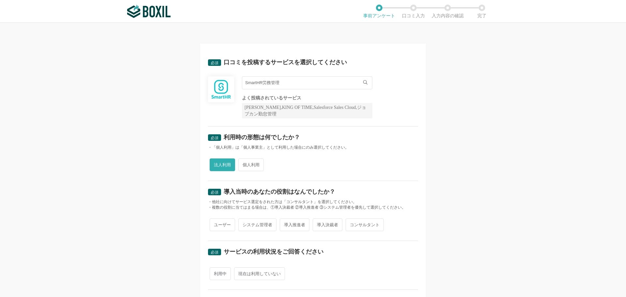
radio input "true"
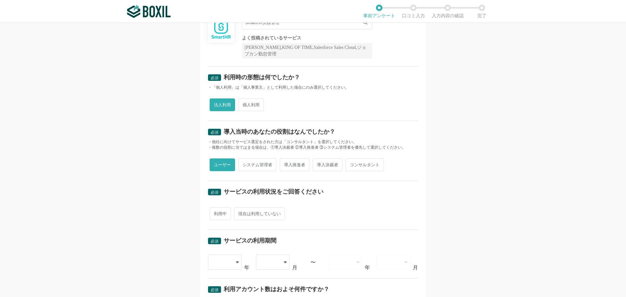
scroll to position [65, 0]
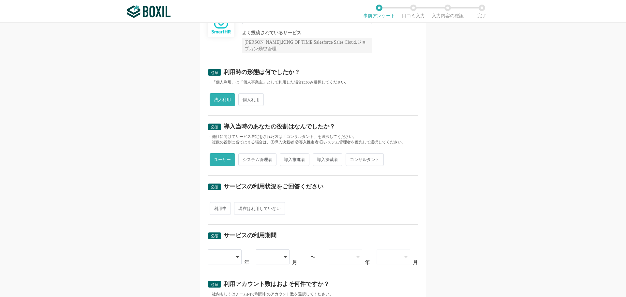
click at [218, 210] on span "利用中" at bounding box center [220, 208] width 21 height 13
click at [216, 207] on input "利用中" at bounding box center [213, 205] width 4 height 4
radio input "true"
click at [233, 258] on div at bounding box center [225, 257] width 34 height 15
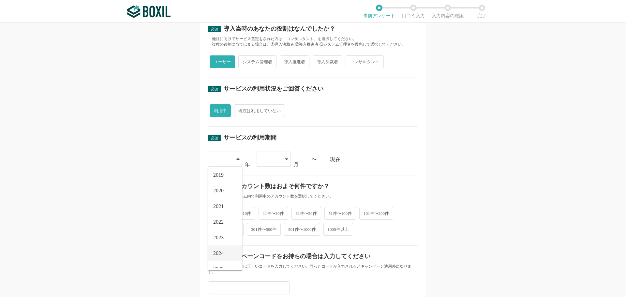
click at [222, 249] on li "2024" at bounding box center [225, 254] width 34 height 16
click at [282, 158] on div at bounding box center [274, 159] width 34 height 15
click at [268, 211] on li "03" at bounding box center [274, 209] width 34 height 16
click at [247, 214] on span "2件〜10件" at bounding box center [242, 213] width 28 height 13
click at [234, 212] on input "2件〜10件" at bounding box center [232, 209] width 4 height 4
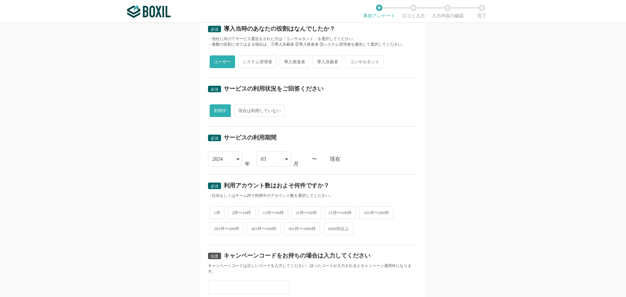
radio input "true"
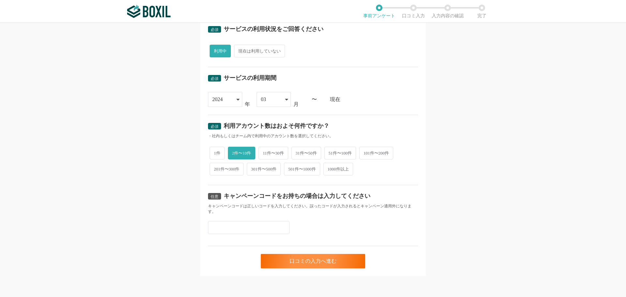
click at [225, 225] on input "text" at bounding box center [249, 227] width 82 height 13
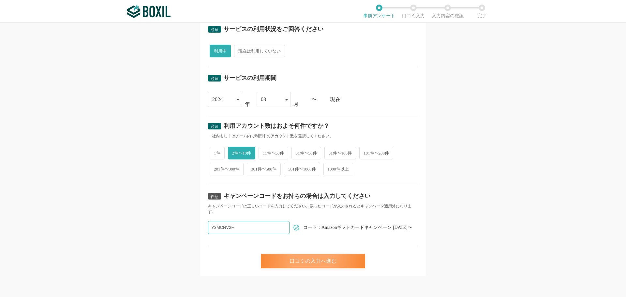
type input "Y3MCNV2F"
click at [309, 261] on div "口コミの入力へ進む" at bounding box center [313, 261] width 104 height 14
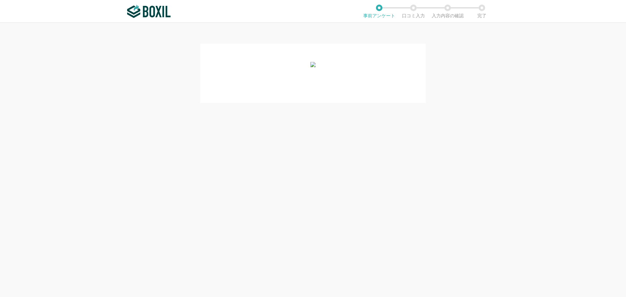
scroll to position [0, 0]
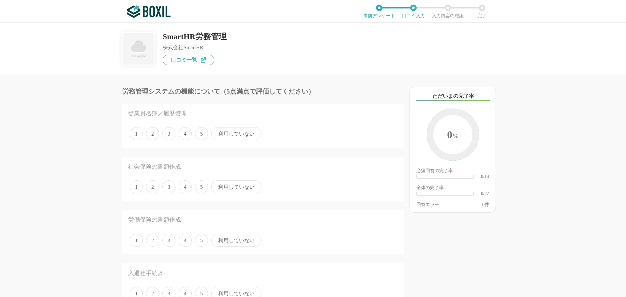
scroll to position [65, 0]
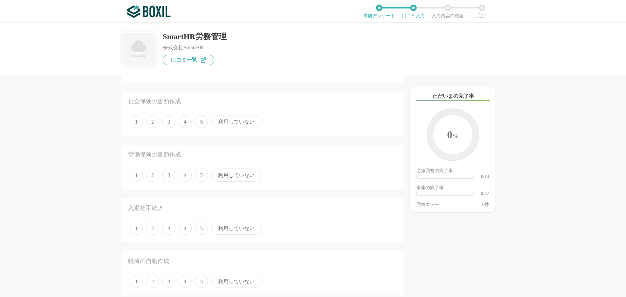
click at [186, 229] on span "4" at bounding box center [185, 228] width 13 height 13
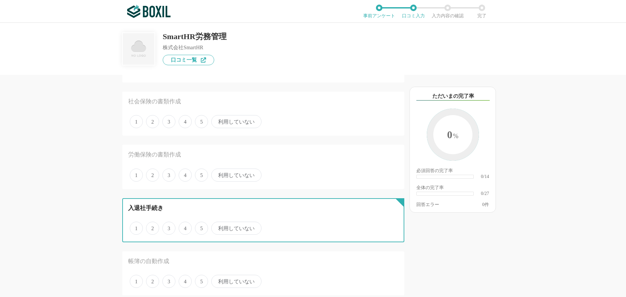
click at [185, 227] on input "4" at bounding box center [182, 225] width 4 height 4
radio input "true"
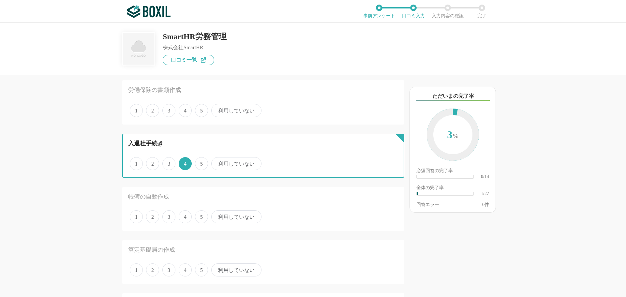
scroll to position [130, 0]
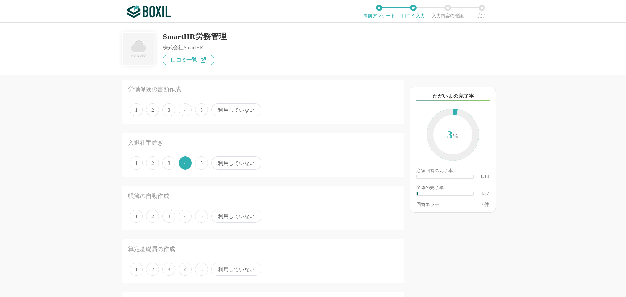
click at [229, 218] on span "利用していない" at bounding box center [236, 216] width 50 height 13
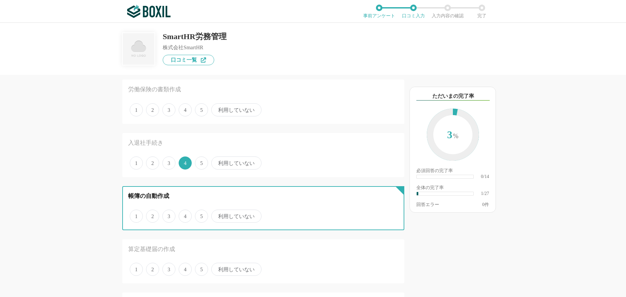
click at [217, 215] on input "利用していない" at bounding box center [215, 213] width 4 height 4
radio input "true"
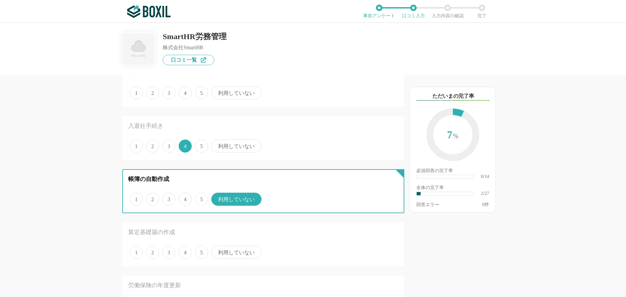
scroll to position [163, 0]
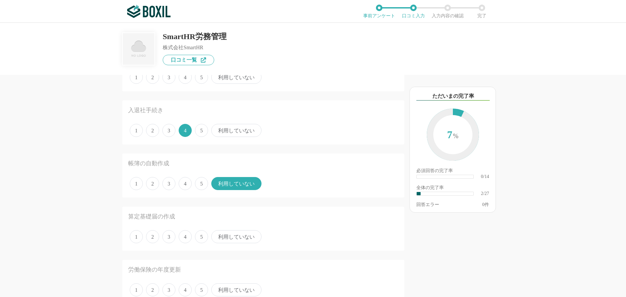
click at [227, 237] on span "利用していない" at bounding box center [236, 236] width 50 height 13
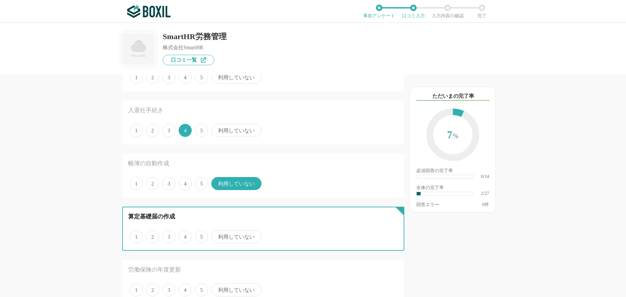
click at [217, 236] on input "利用していない" at bounding box center [215, 233] width 4 height 4
radio input "true"
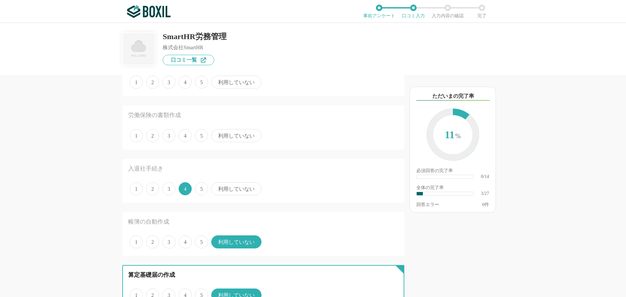
scroll to position [98, 0]
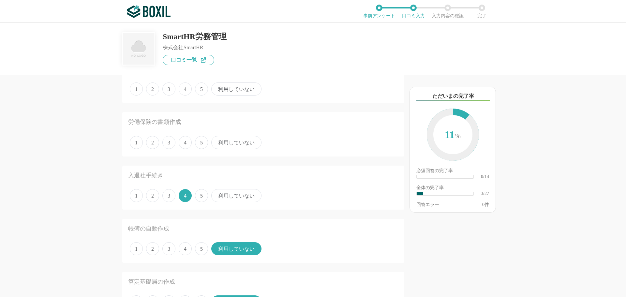
click at [218, 140] on span "利用していない" at bounding box center [236, 142] width 50 height 13
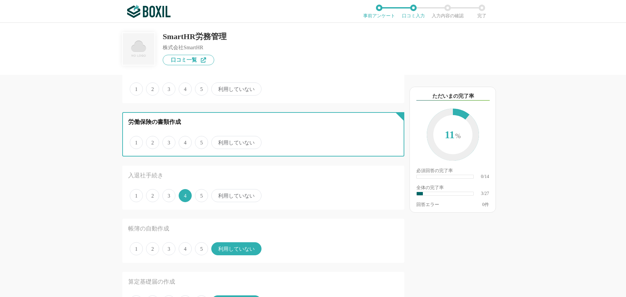
click at [217, 140] on input "利用していない" at bounding box center [215, 139] width 4 height 4
radio input "true"
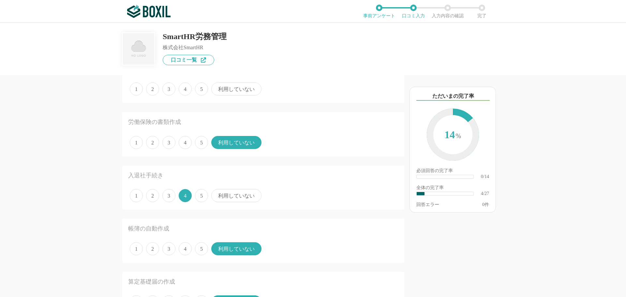
click at [230, 90] on span "利用していない" at bounding box center [236, 89] width 50 height 13
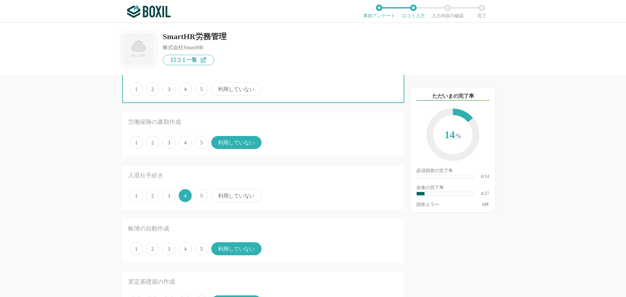
click at [217, 88] on input "利用していない" at bounding box center [215, 86] width 4 height 4
radio input "true"
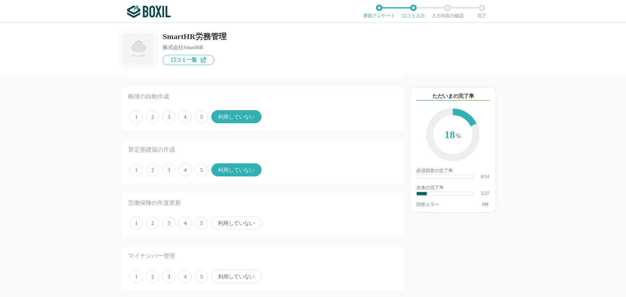
scroll to position [294, 0]
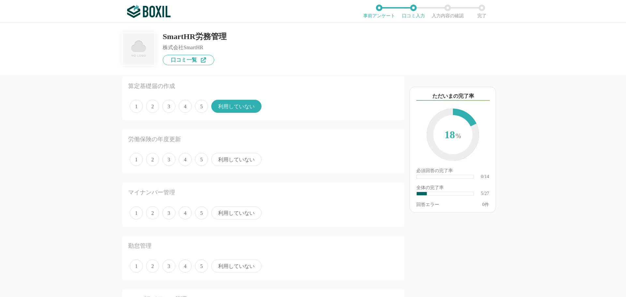
click at [220, 212] on span "利用していない" at bounding box center [236, 213] width 50 height 13
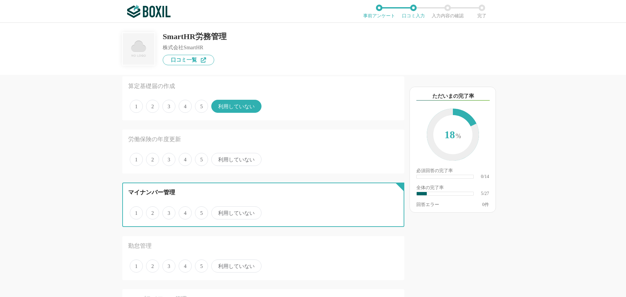
click at [217, 212] on input "利用していない" at bounding box center [215, 209] width 4 height 4
radio input "true"
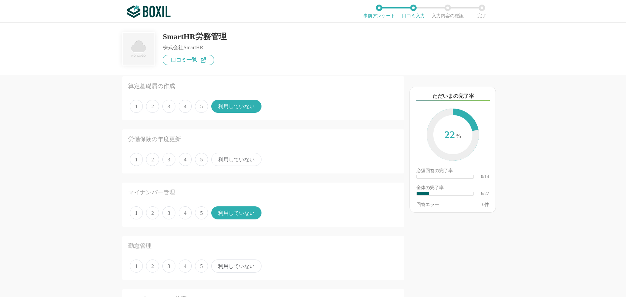
click at [202, 266] on span "5" at bounding box center [201, 266] width 13 height 13
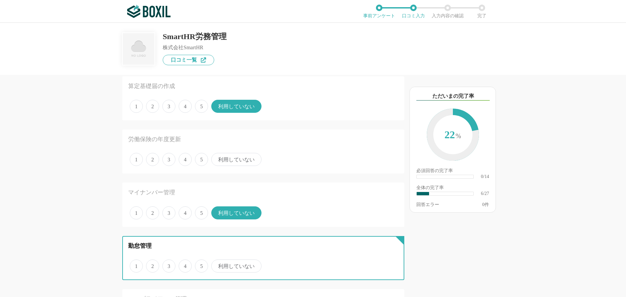
click at [201, 265] on input "5" at bounding box center [199, 263] width 4 height 4
radio input "true"
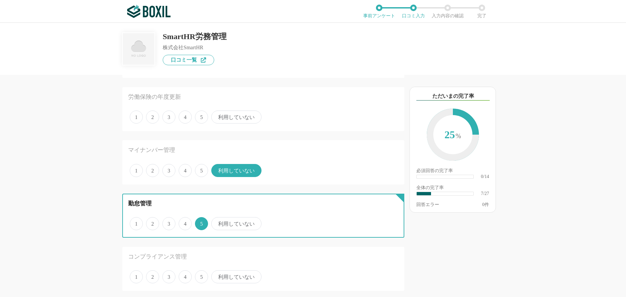
scroll to position [391, 0]
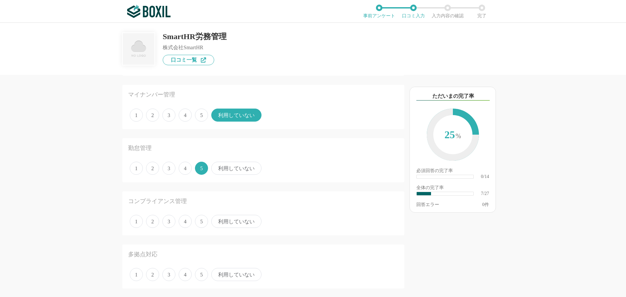
click at [199, 223] on span "5" at bounding box center [201, 221] width 13 height 13
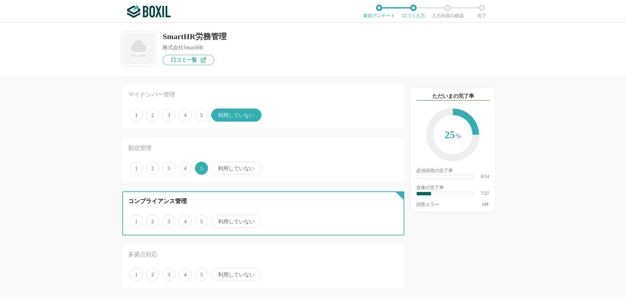
click at [199, 220] on input "5" at bounding box center [199, 218] width 4 height 4
radio input "true"
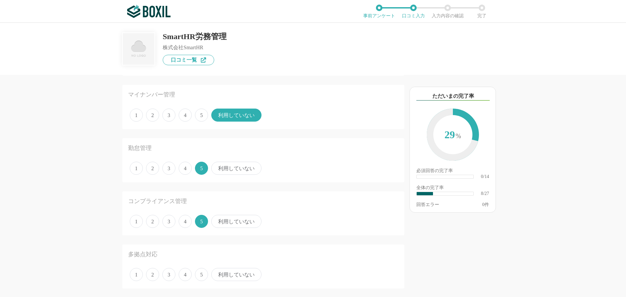
click at [229, 276] on span "利用していない" at bounding box center [236, 274] width 50 height 13
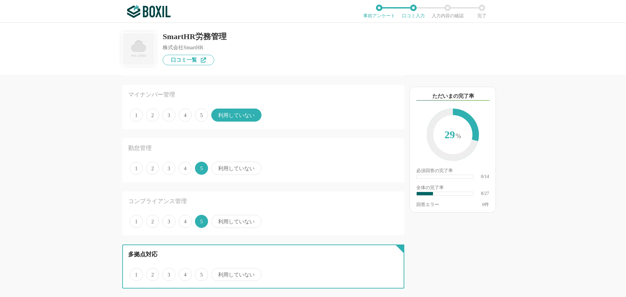
click at [217, 273] on input "利用していない" at bounding box center [215, 271] width 4 height 4
radio input "true"
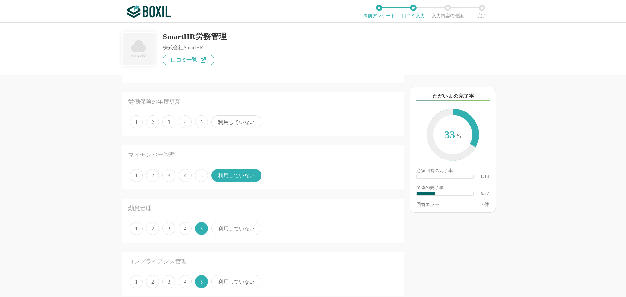
scroll to position [261, 0]
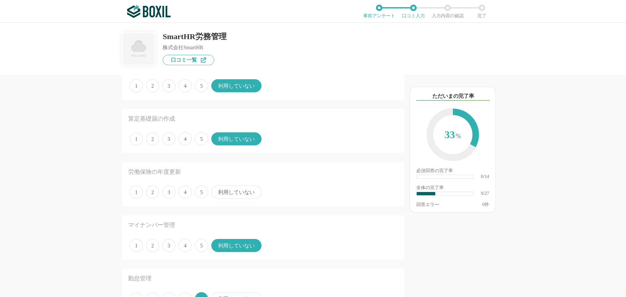
click at [247, 193] on span "利用していない" at bounding box center [236, 192] width 50 height 13
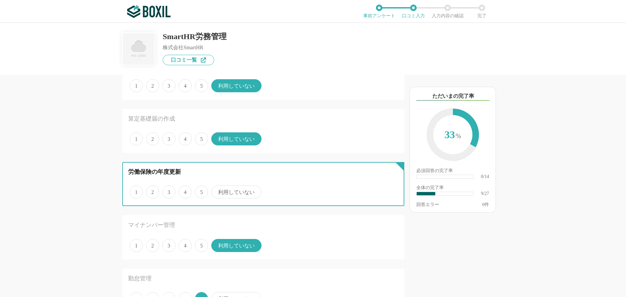
click at [217, 191] on input "利用していない" at bounding box center [215, 189] width 4 height 4
radio input "true"
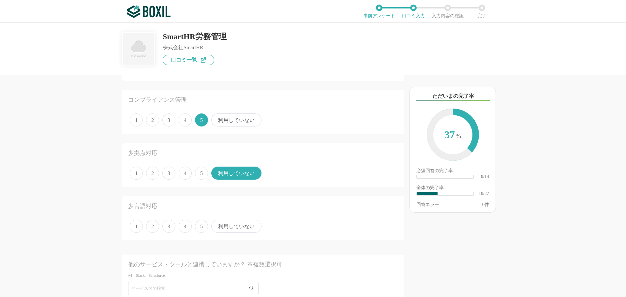
scroll to position [555, 0]
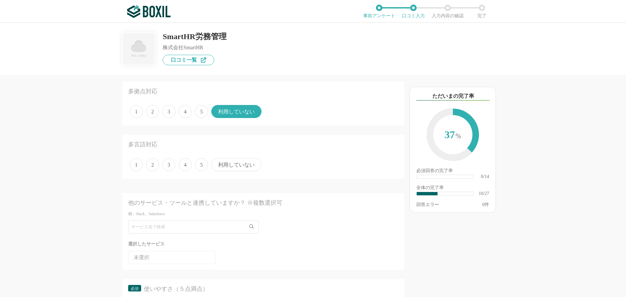
click at [225, 165] on span "利用していない" at bounding box center [236, 164] width 50 height 13
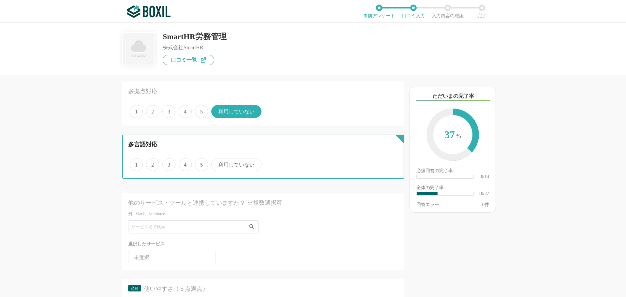
click at [217, 163] on input "利用していない" at bounding box center [215, 161] width 4 height 4
radio input "true"
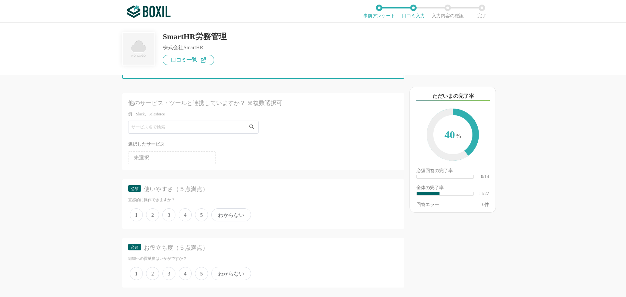
scroll to position [718, 0]
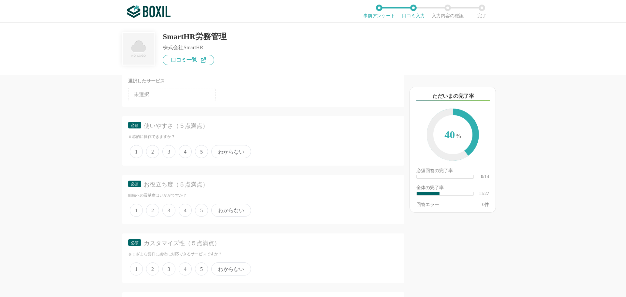
click at [174, 153] on span "3" at bounding box center [168, 151] width 13 height 13
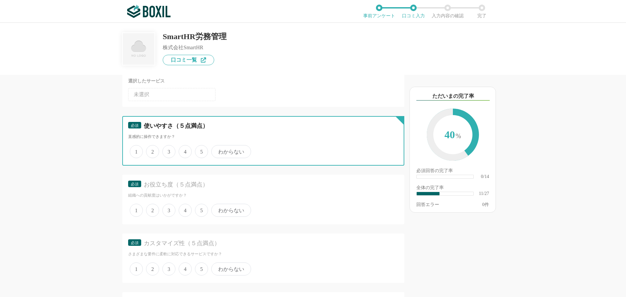
click at [168, 150] on input "3" at bounding box center [166, 148] width 4 height 4
radio input "true"
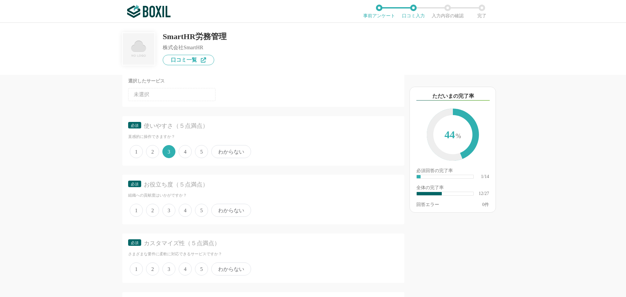
click at [190, 210] on span "4" at bounding box center [185, 210] width 13 height 13
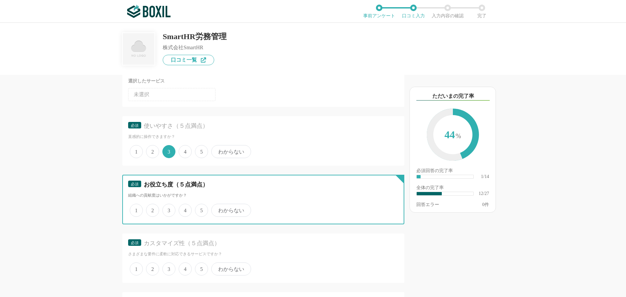
click at [185, 209] on input "4" at bounding box center [182, 207] width 4 height 4
radio input "true"
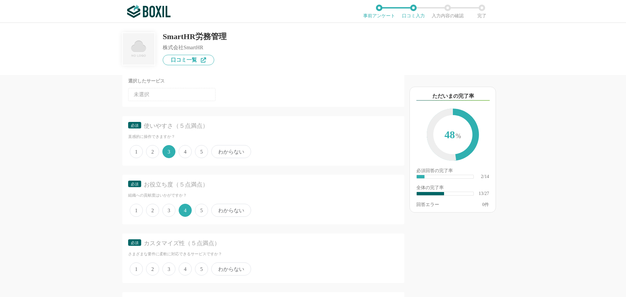
click at [186, 268] on span "4" at bounding box center [185, 269] width 13 height 13
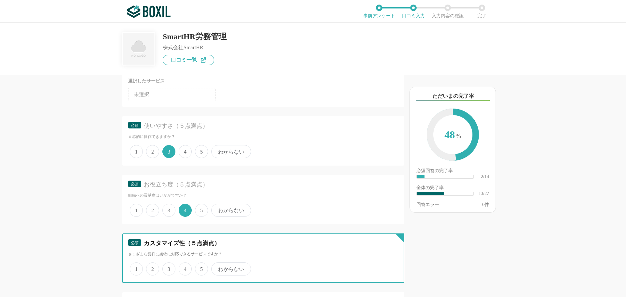
click at [185, 268] on input "4" at bounding box center [182, 266] width 4 height 4
radio input "true"
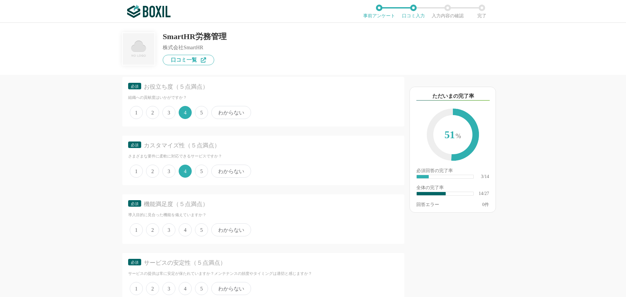
click at [188, 232] on span "4" at bounding box center [185, 229] width 13 height 13
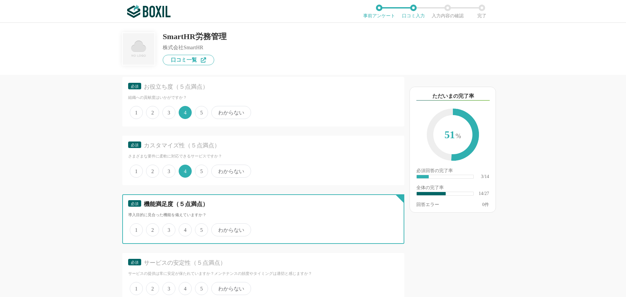
click at [185, 229] on input "4" at bounding box center [182, 226] width 4 height 4
radio input "true"
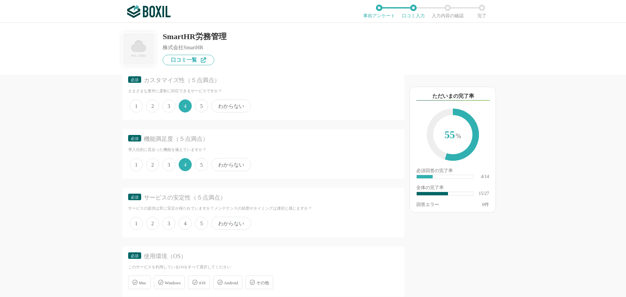
click at [186, 223] on span "4" at bounding box center [185, 223] width 13 height 13
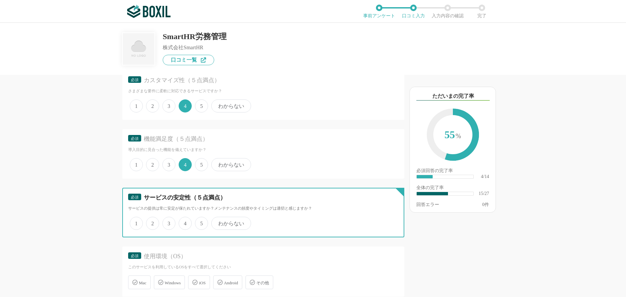
click at [185, 222] on input "4" at bounding box center [182, 220] width 4 height 4
radio input "true"
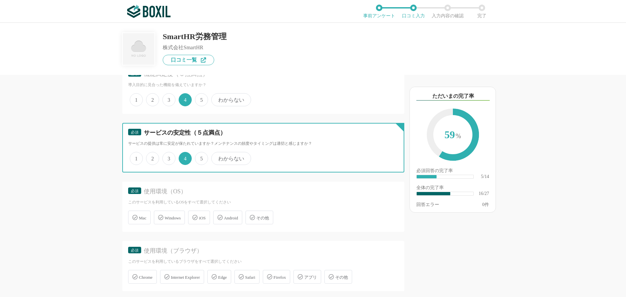
scroll to position [979, 0]
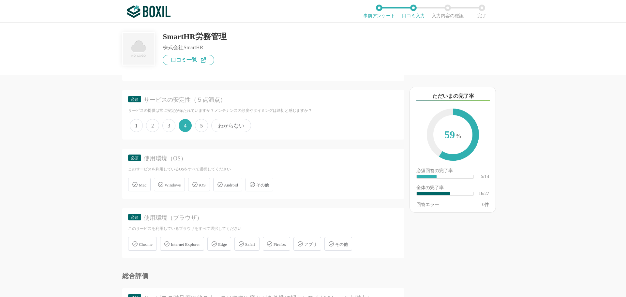
click at [165, 190] on div "Windows" at bounding box center [169, 185] width 31 height 14
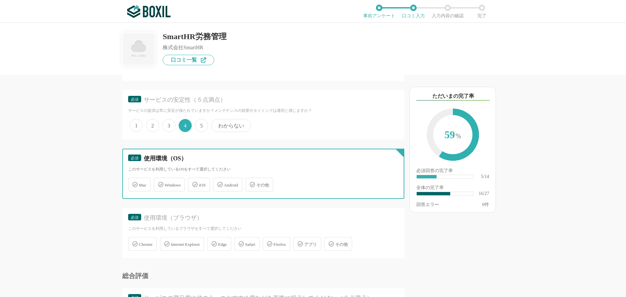
click at [160, 183] on input "Windows" at bounding box center [157, 181] width 4 height 4
checkbox input "true"
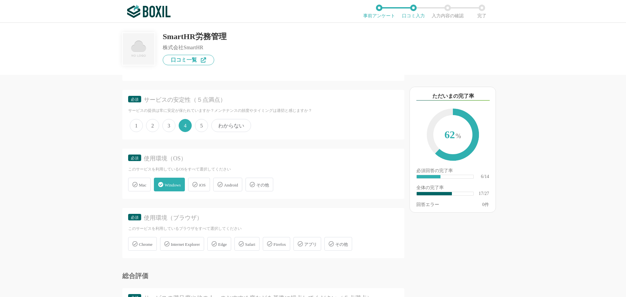
click at [202, 179] on div "iOS" at bounding box center [199, 185] width 22 height 14
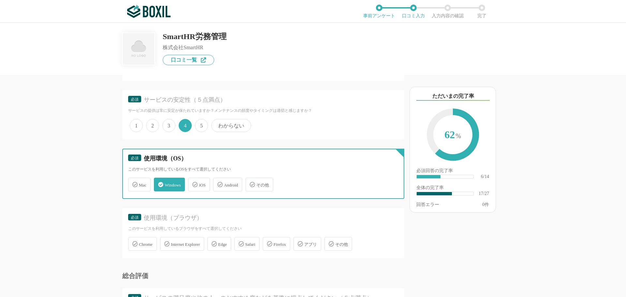
click at [194, 179] on input "iOS" at bounding box center [192, 181] width 4 height 4
checkbox input "true"
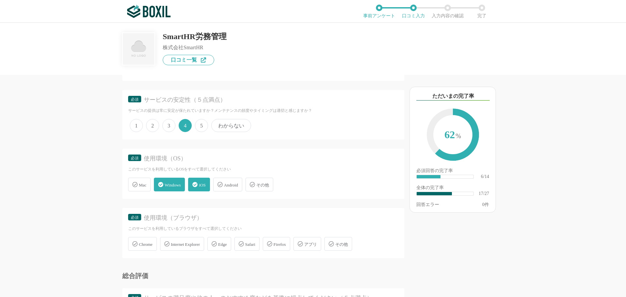
click at [149, 245] on span "Chrome" at bounding box center [146, 244] width 14 height 5
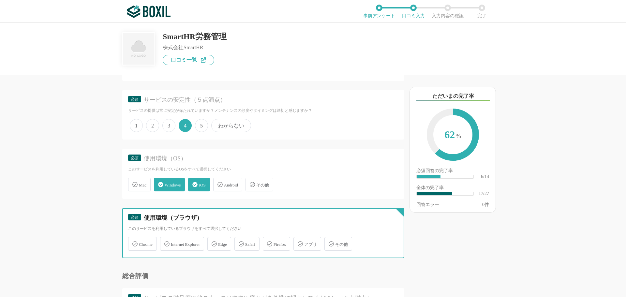
click at [134, 242] on input "Chrome" at bounding box center [132, 240] width 4 height 4
checkbox input "true"
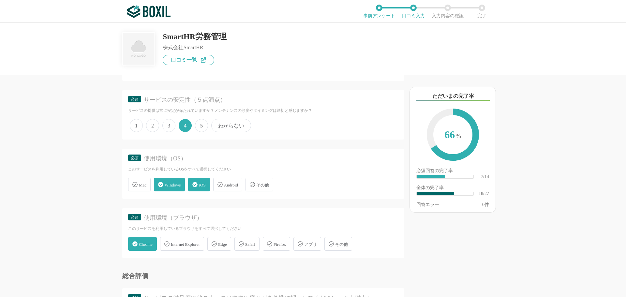
click at [244, 244] on icon at bounding box center [241, 243] width 5 height 5
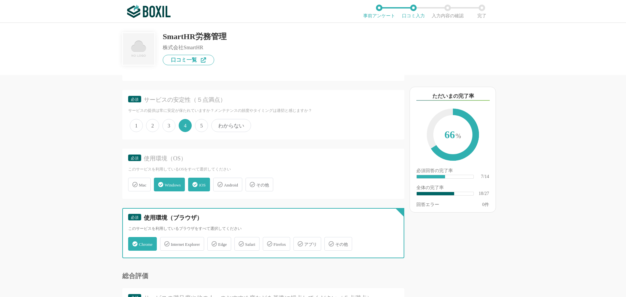
click at [240, 242] on input "Safari" at bounding box center [238, 240] width 4 height 4
checkbox input "true"
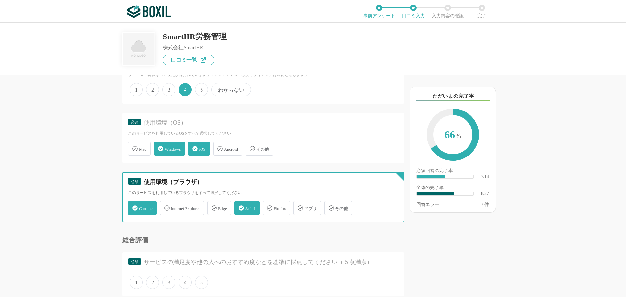
scroll to position [1109, 0]
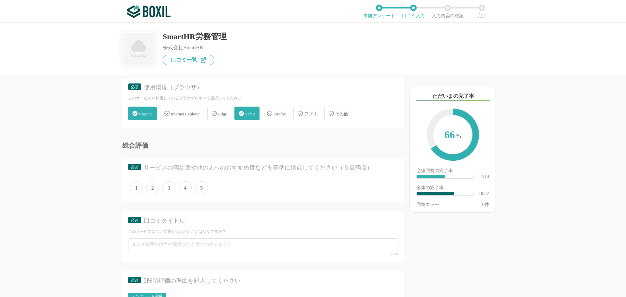
click at [169, 189] on span "3" at bounding box center [168, 187] width 13 height 13
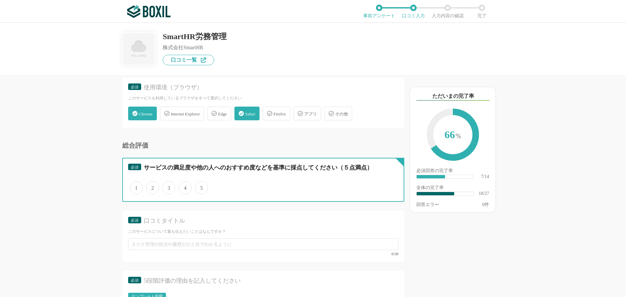
click at [168, 187] on input "3" at bounding box center [166, 184] width 4 height 4
radio input "true"
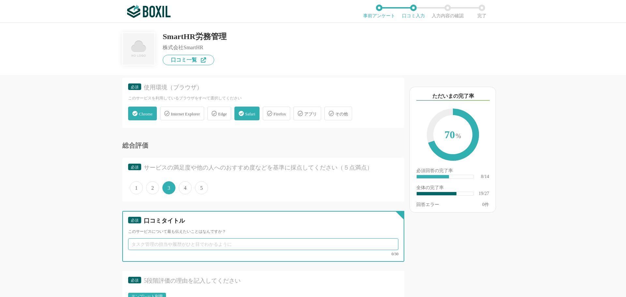
click at [147, 244] on input "text" at bounding box center [263, 244] width 270 height 12
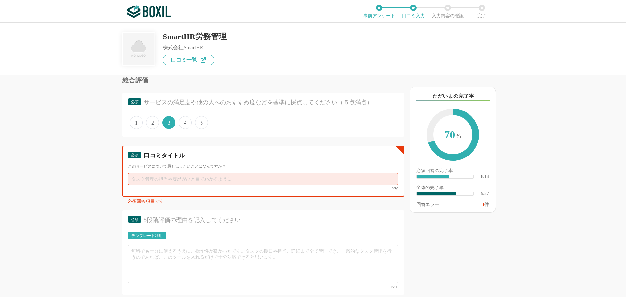
scroll to position [1142, 0]
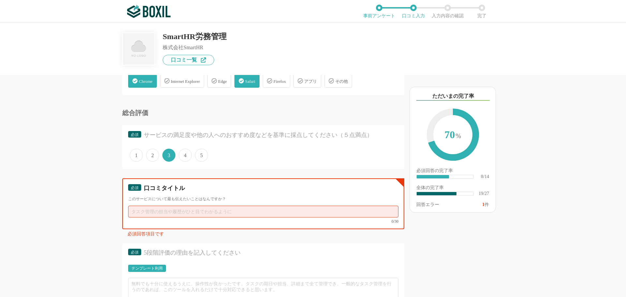
click at [155, 210] on input "text" at bounding box center [263, 212] width 270 height 12
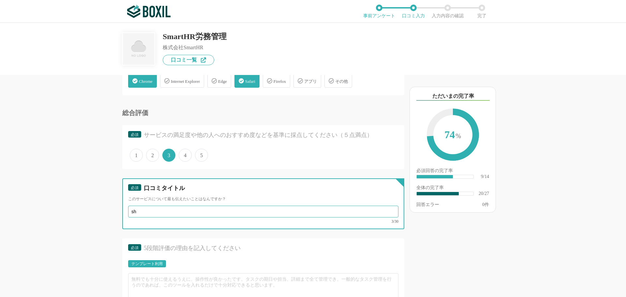
type input "s"
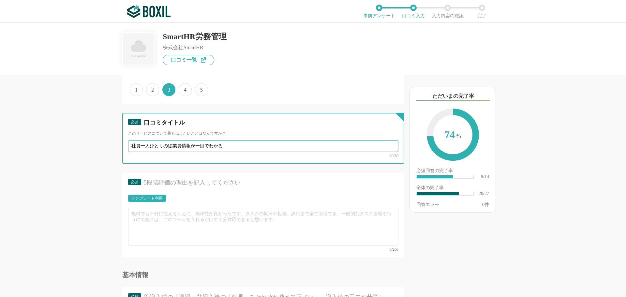
scroll to position [1207, 0]
type input "社員一人ひとりの従業員情報が一目でわかる"
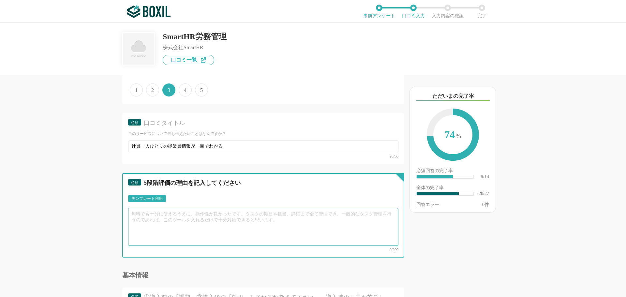
click at [178, 217] on textarea at bounding box center [263, 227] width 270 height 38
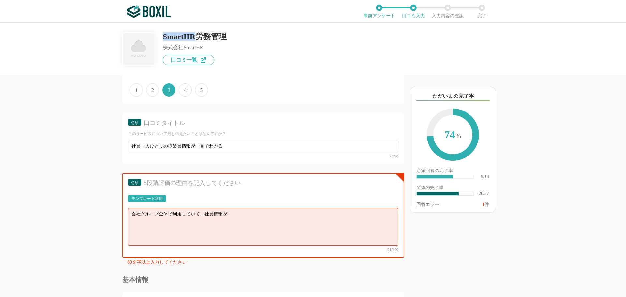
drag, startPoint x: 163, startPoint y: 37, endPoint x: 196, endPoint y: 37, distance: 33.6
click at [196, 37] on div "SmartHR労務管理" at bounding box center [195, 37] width 64 height 8
copy div "SmartHR"
click at [235, 213] on textarea "会社グループ全体で利用していて、社員情報が" at bounding box center [263, 227] width 270 height 38
paste textarea "SmartHR"
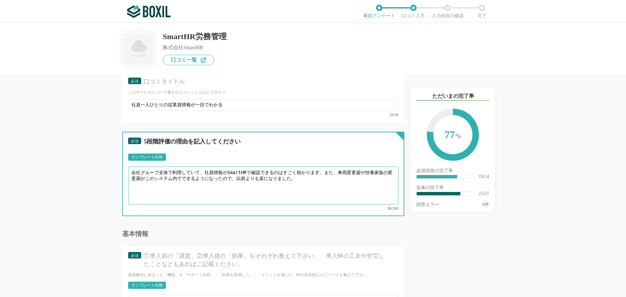
scroll to position [1305, 0]
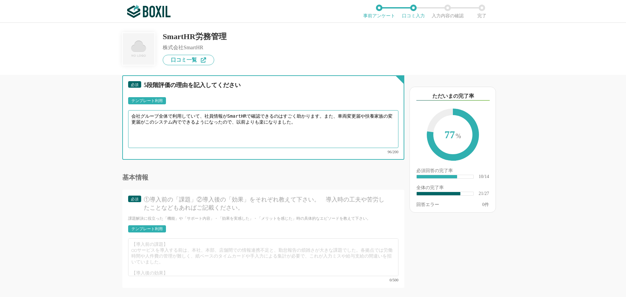
type textarea "会社グループ全体で利用していて、社員情報がSmartHRで確認できるのはすごく助かります。また、車両変更届や扶養家族の変更届がこのシステム内でできるようになっ…"
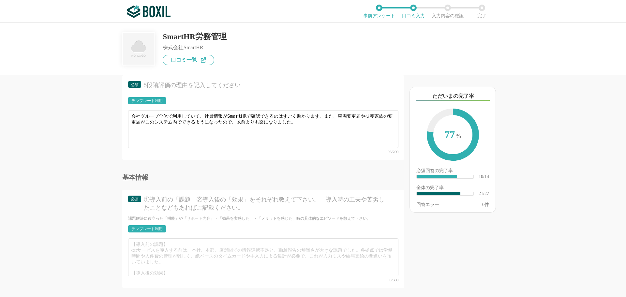
click at [151, 227] on div "テンプレート利用" at bounding box center [146, 229] width 31 height 4
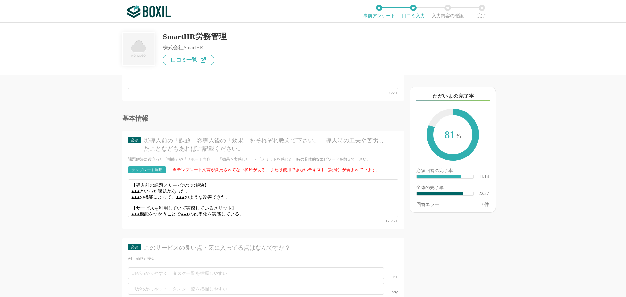
scroll to position [1370, 0]
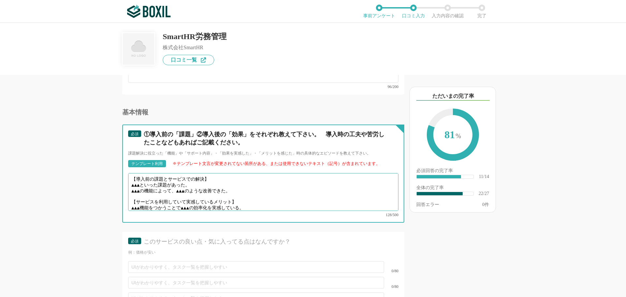
click at [194, 180] on textarea "【導入前の課題とサービスでの解決】 ▲▲▲といった課題があった。 ▲▲▲の機能によって、▲▲▲のような改善できた。 【サービスを利用していて実感しているメリッ…" at bounding box center [263, 192] width 270 height 38
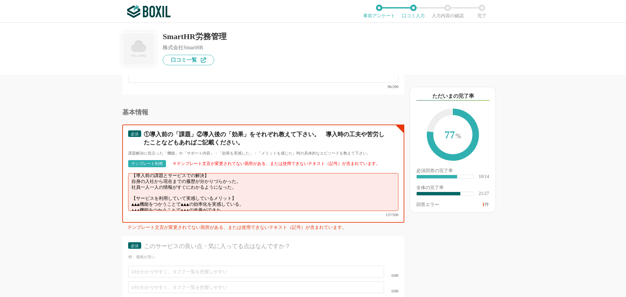
scroll to position [5, 0]
click at [261, 195] on textarea "【導入前の課題とサービスでの解決】 自身の入社から現在までの履歴が分かりづらかった。 社員一人一人の情報がすぐにわかるようになった。 【サービスを利用していて…" at bounding box center [263, 192] width 270 height 38
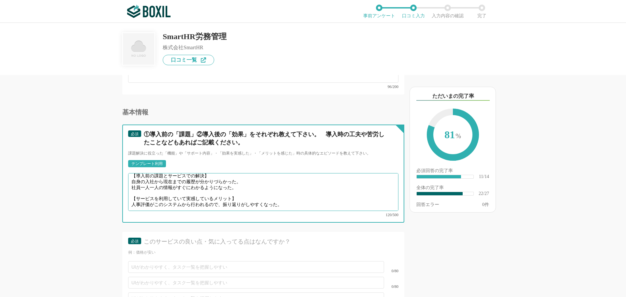
scroll to position [1435, 0]
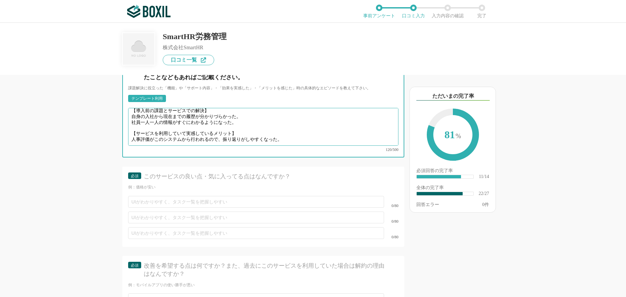
type textarea "【導入前の課題とサービスでの解決】 自身の入社から現在までの履歴が分かりづらかった。 社員一人一人の情報がすぐにわかるようになった。 【サービスを利用していて…"
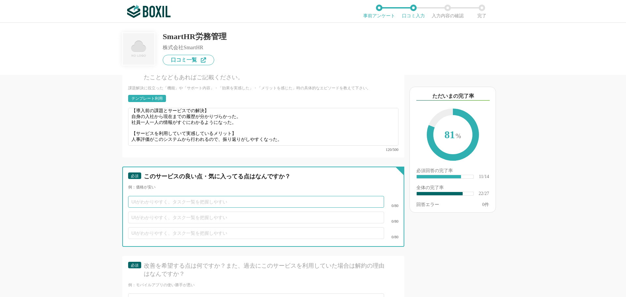
click at [152, 196] on input "text" at bounding box center [256, 202] width 256 height 12
type input "すぐに自分の社員情報が確認できる点。"
click at [165, 212] on input "text" at bounding box center [256, 218] width 256 height 12
type input "社"
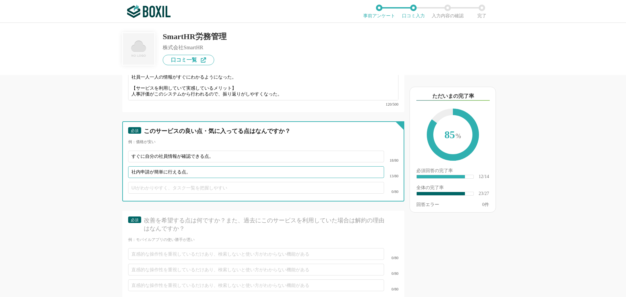
scroll to position [1533, 0]
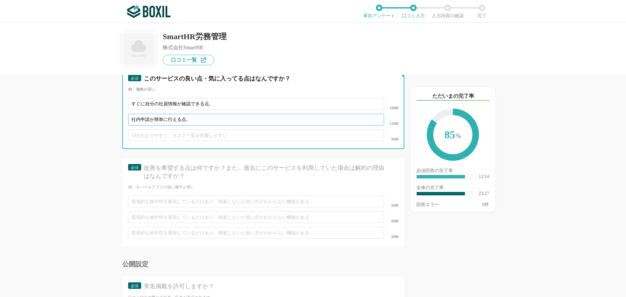
type input "社内申請が簡単に行える点。"
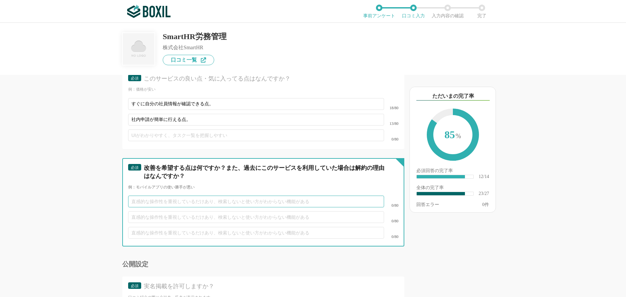
click at [161, 196] on input "text" at bounding box center [256, 202] width 256 height 12
type input "得"
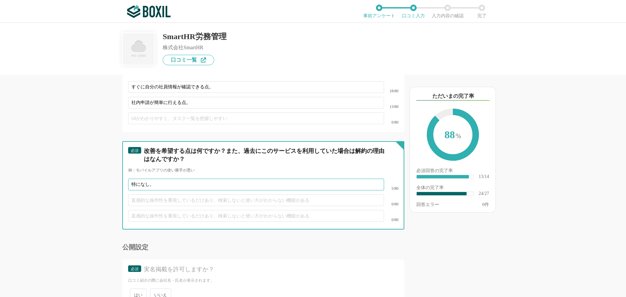
scroll to position [1566, 0]
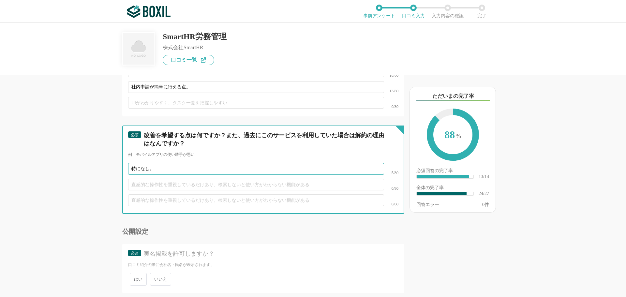
type input "特になし。"
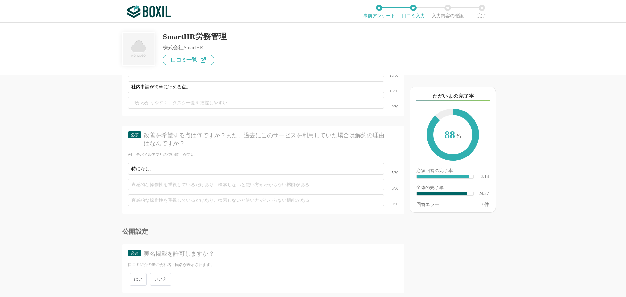
click at [157, 275] on span "いいえ" at bounding box center [160, 279] width 21 height 13
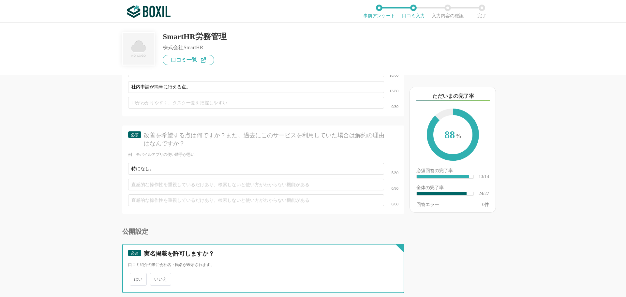
click at [156, 275] on input "いいえ" at bounding box center [154, 276] width 4 height 4
radio input "true"
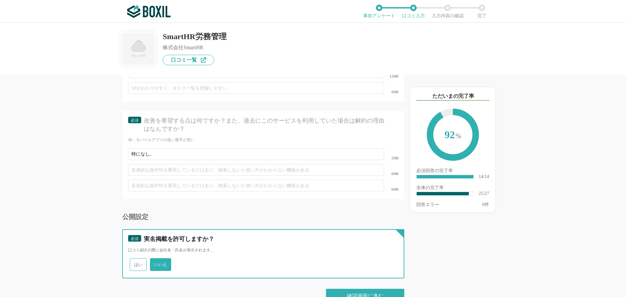
scroll to position [1589, 0]
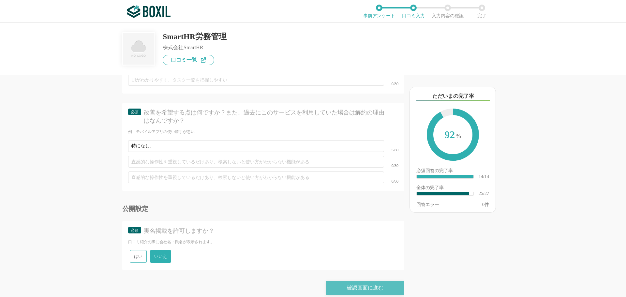
click at [347, 284] on div "確認画面に進む" at bounding box center [365, 288] width 78 height 14
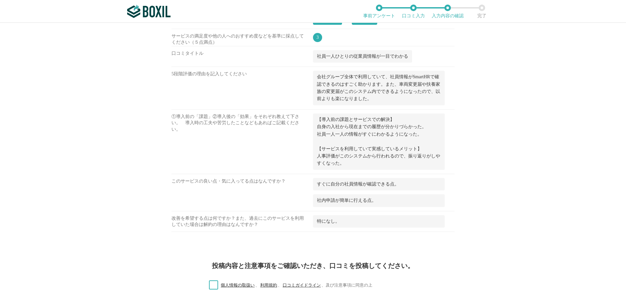
scroll to position [652, 0]
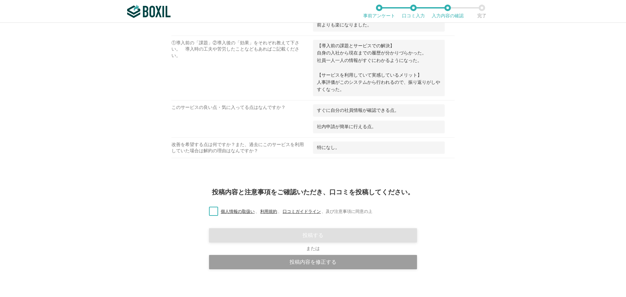
click at [213, 211] on label "個人情報の取扱い 、 利用規約 、 口コミガイドライン 、 及び注意事項に同意の上" at bounding box center [288, 211] width 169 height 7
click at [0, 0] on input "個人情報の取扱い 、 利用規約 、 口コミガイドライン 、 及び注意事項に同意の上" at bounding box center [0, 0] width 0 height 0
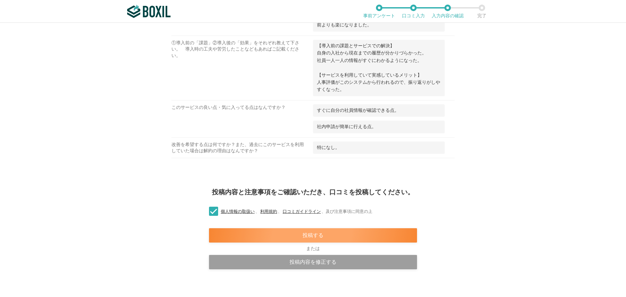
click at [284, 237] on div "投稿する" at bounding box center [313, 235] width 208 height 14
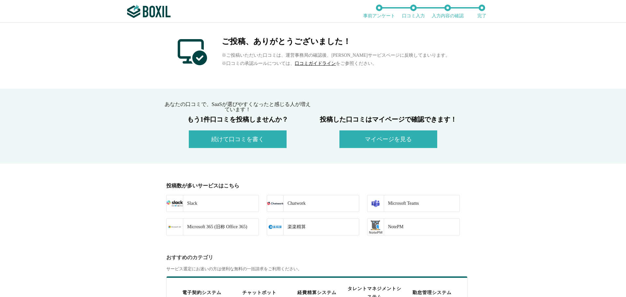
click at [195, 226] on div "Microsoft 365 (旧称 Office 365)" at bounding box center [215, 227] width 64 height 16
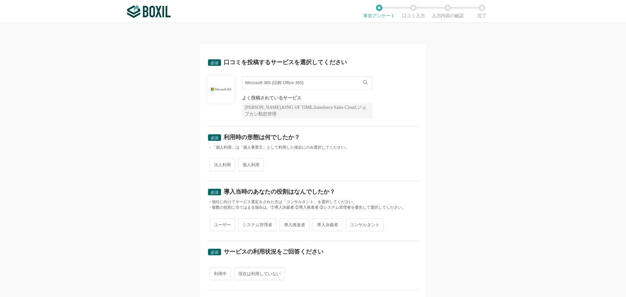
click at [222, 165] on span "法人利用" at bounding box center [222, 165] width 25 height 13
click at [216, 164] on input "法人利用" at bounding box center [213, 162] width 4 height 4
radio input "true"
click at [215, 224] on span "ユーザー" at bounding box center [222, 225] width 25 height 13
click at [215, 224] on input "ユーザー" at bounding box center [213, 222] width 4 height 4
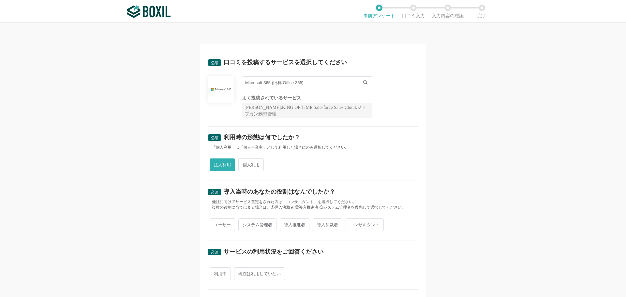
radio input "true"
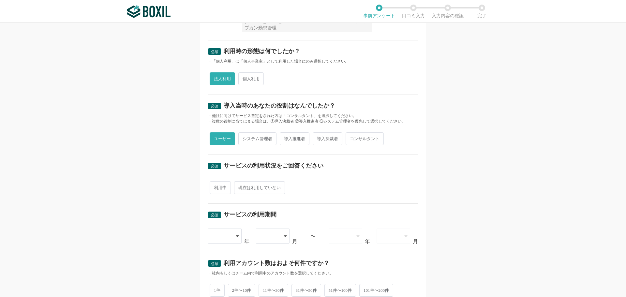
scroll to position [98, 0]
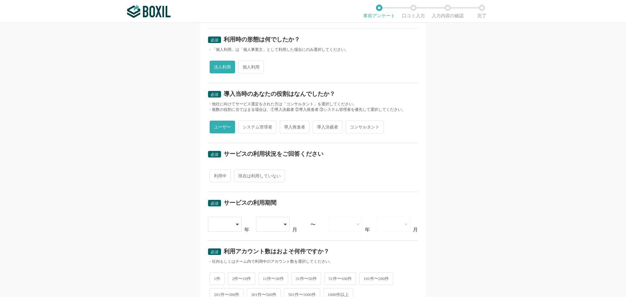
click at [218, 179] on span "利用中" at bounding box center [220, 176] width 21 height 13
click at [216, 175] on input "利用中" at bounding box center [213, 173] width 4 height 4
radio input "true"
click at [237, 227] on icon at bounding box center [238, 224] width 3 height 5
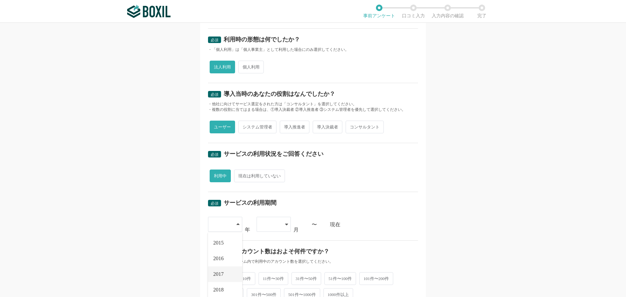
click at [223, 270] on li "2017" at bounding box center [225, 275] width 34 height 16
click at [285, 225] on icon at bounding box center [286, 224] width 3 height 5
click at [268, 283] on li "06" at bounding box center [274, 289] width 34 height 16
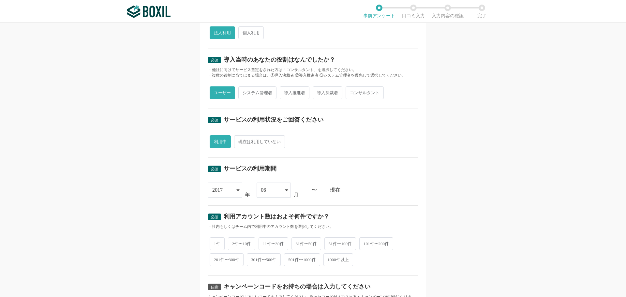
scroll to position [196, 0]
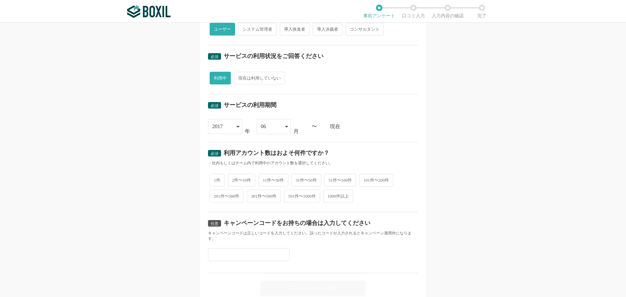
click at [244, 182] on span "2件〜10件" at bounding box center [242, 180] width 28 height 13
click at [234, 179] on input "2件〜10件" at bounding box center [232, 177] width 4 height 4
radio input "true"
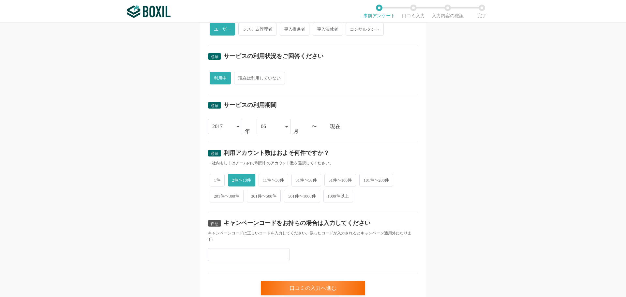
scroll to position [223, 0]
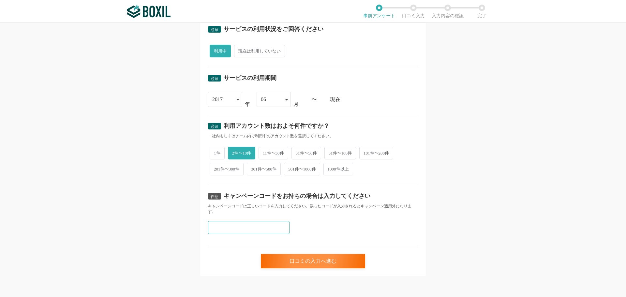
click at [222, 225] on input "text" at bounding box center [249, 227] width 82 height 13
type input "Y3MCNV2F"
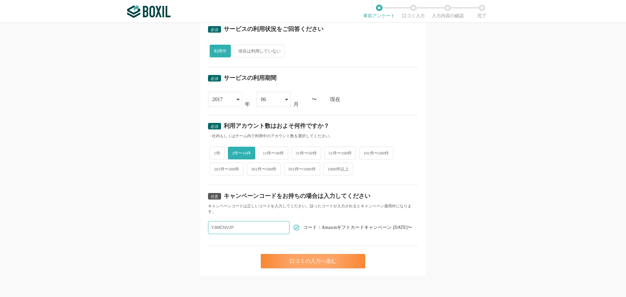
click at [314, 264] on div "口コミの入力へ進む" at bounding box center [313, 261] width 104 height 14
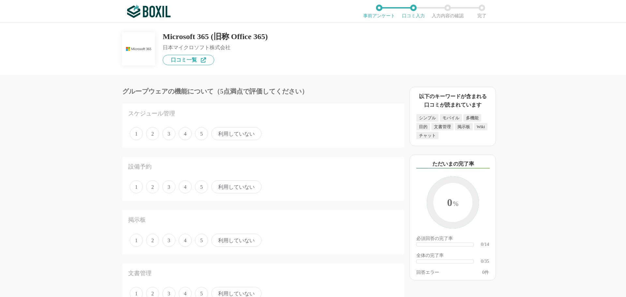
click at [236, 137] on span "利用していない" at bounding box center [236, 133] width 50 height 13
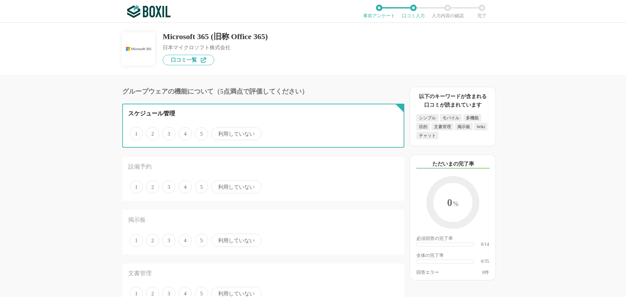
click at [217, 132] on input "利用していない" at bounding box center [215, 130] width 4 height 4
radio input "true"
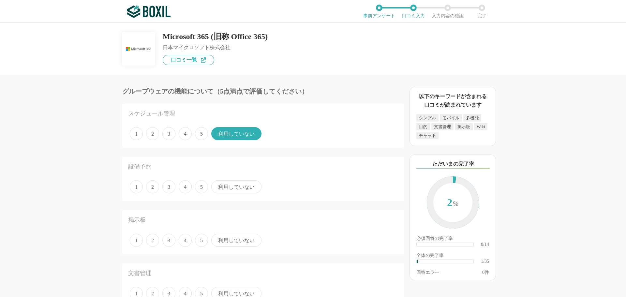
click at [239, 192] on span "利用していない" at bounding box center [236, 186] width 50 height 13
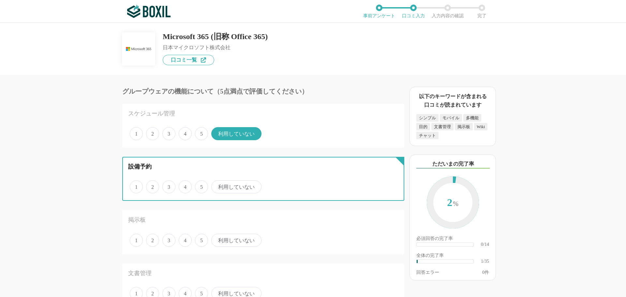
click at [217, 186] on input "利用していない" at bounding box center [215, 183] width 4 height 4
radio input "true"
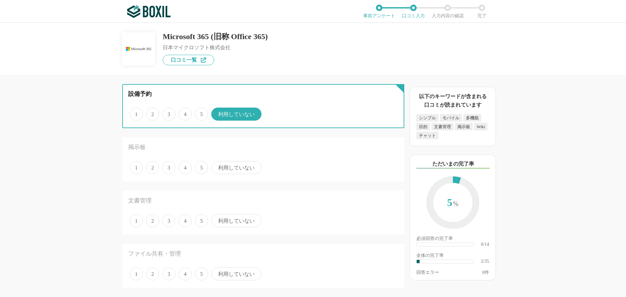
scroll to position [130, 0]
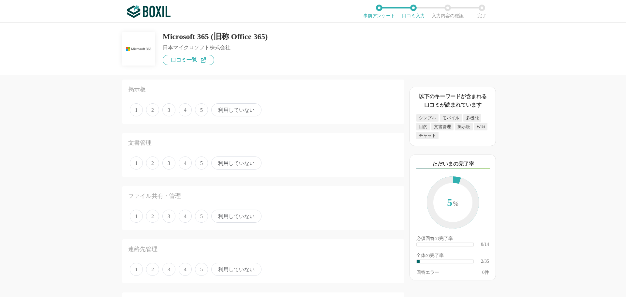
click at [245, 114] on span "利用していない" at bounding box center [236, 109] width 50 height 13
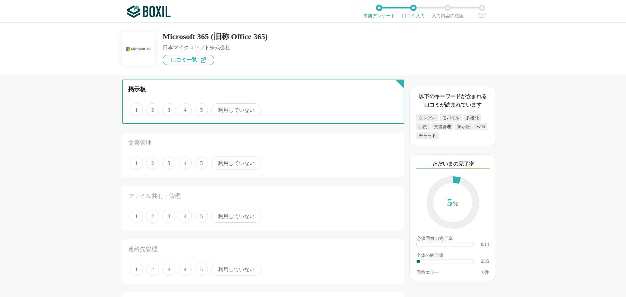
click at [217, 109] on input "利用していない" at bounding box center [215, 106] width 4 height 4
radio input "true"
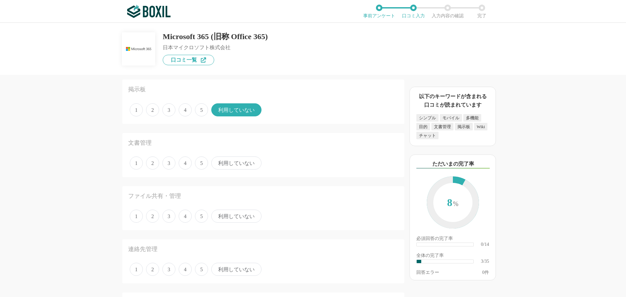
click at [236, 160] on span "利用していない" at bounding box center [236, 163] width 50 height 13
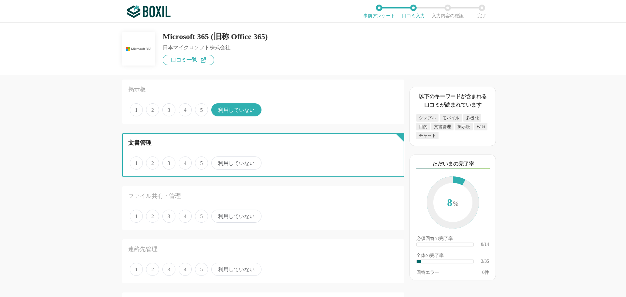
click at [217, 160] on input "利用していない" at bounding box center [215, 160] width 4 height 4
radio input "true"
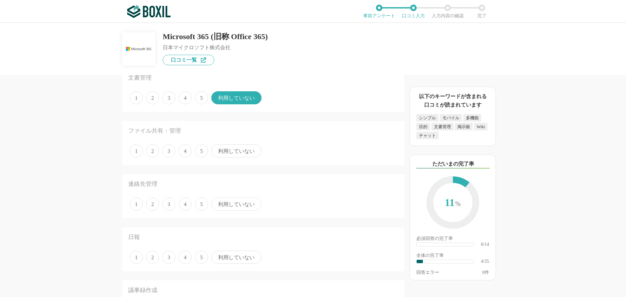
click at [187, 151] on span "4" at bounding box center [185, 151] width 13 height 13
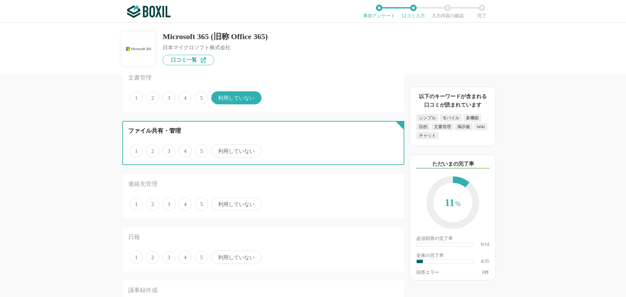
click at [185, 150] on input "4" at bounding box center [182, 148] width 4 height 4
radio input "true"
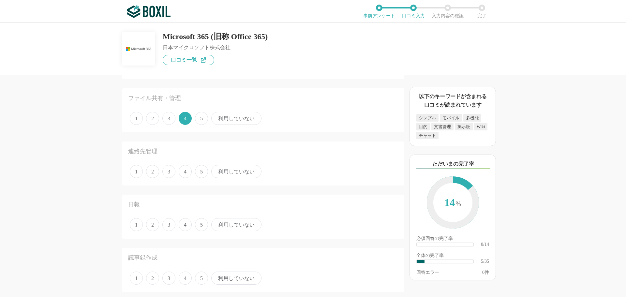
click at [232, 172] on span "利用していない" at bounding box center [236, 171] width 50 height 13
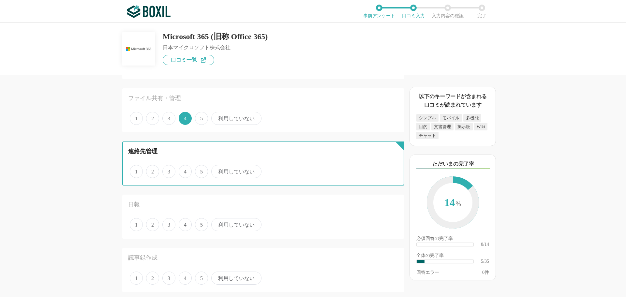
click at [217, 170] on input "利用していない" at bounding box center [215, 168] width 4 height 4
radio input "true"
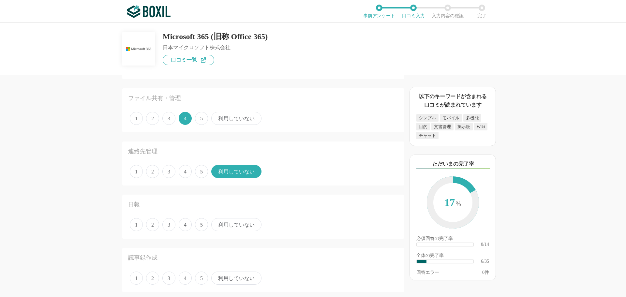
click at [230, 226] on span "利用していない" at bounding box center [236, 224] width 50 height 13
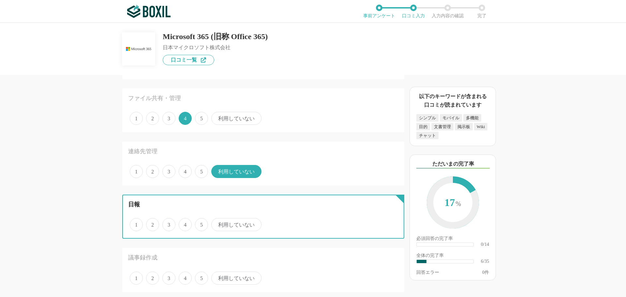
click at [217, 223] on input "利用していない" at bounding box center [215, 221] width 4 height 4
radio input "true"
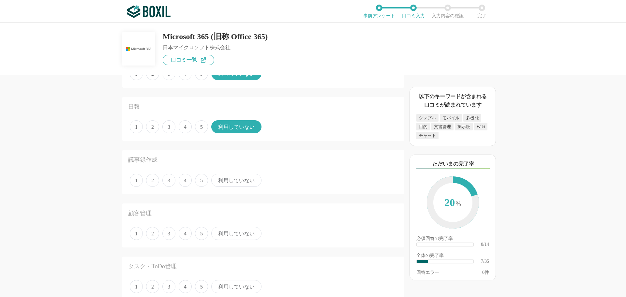
click at [223, 181] on span "利用していない" at bounding box center [236, 180] width 50 height 13
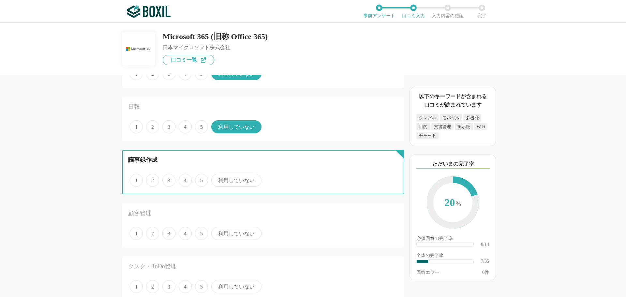
click at [217, 179] on input "利用していない" at bounding box center [215, 177] width 4 height 4
radio input "true"
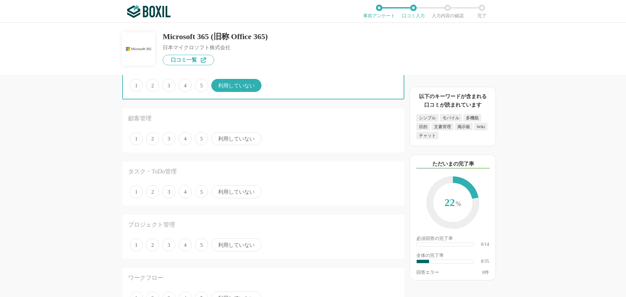
scroll to position [424, 0]
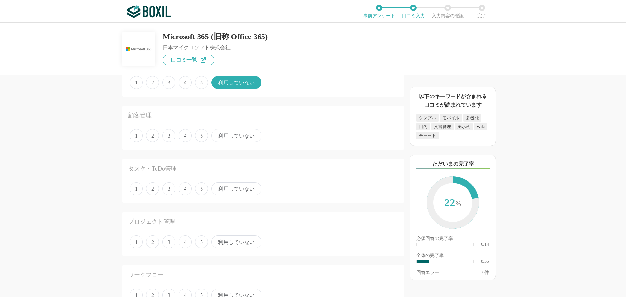
click at [235, 141] on span "利用していない" at bounding box center [236, 135] width 50 height 13
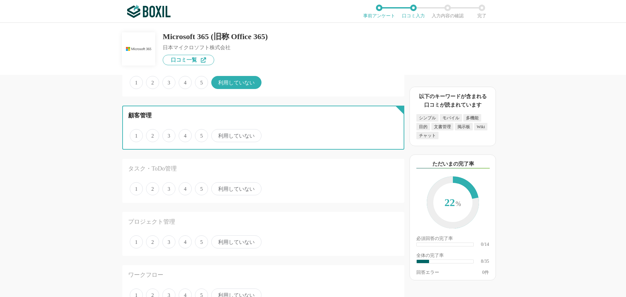
click at [217, 134] on input "利用していない" at bounding box center [215, 132] width 4 height 4
radio input "true"
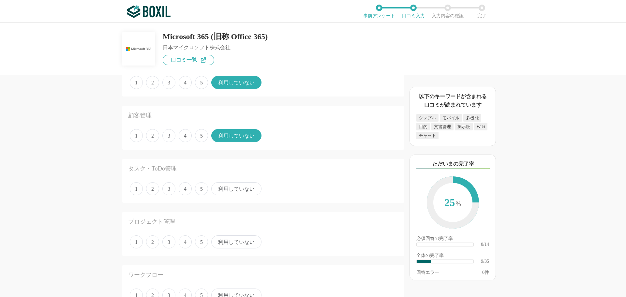
click at [186, 188] on span "4" at bounding box center [185, 188] width 13 height 13
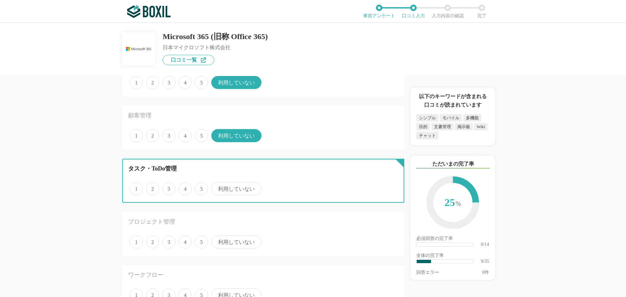
click at [185, 188] on input "4" at bounding box center [182, 185] width 4 height 4
radio input "true"
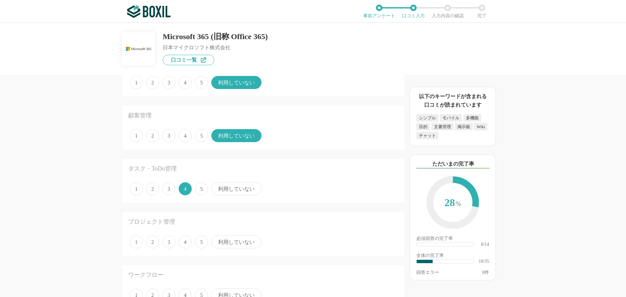
click at [224, 237] on span "利用していない" at bounding box center [236, 242] width 50 height 13
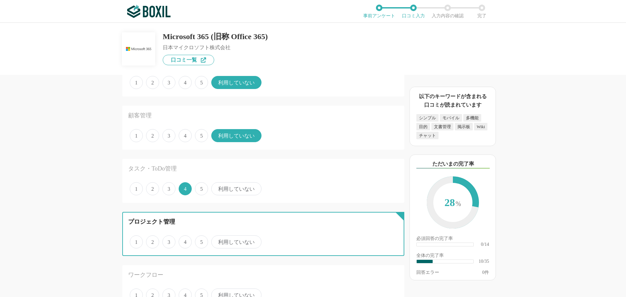
click at [217, 237] on input "利用していない" at bounding box center [215, 239] width 4 height 4
radio input "true"
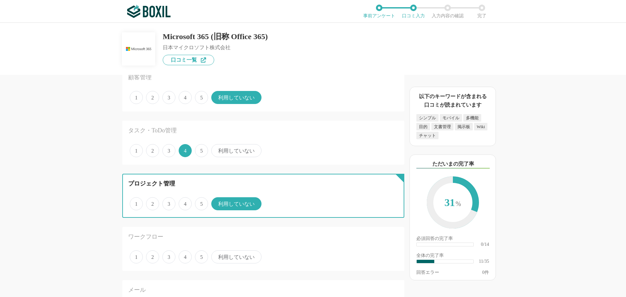
scroll to position [522, 0]
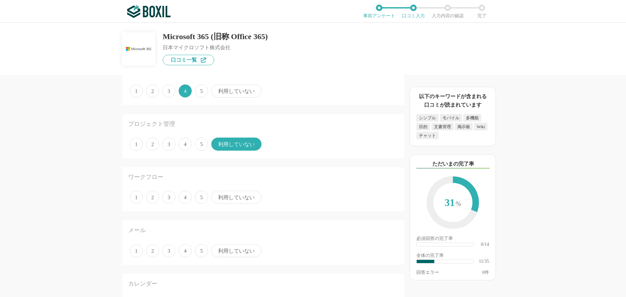
click at [187, 202] on span "4" at bounding box center [185, 197] width 13 height 13
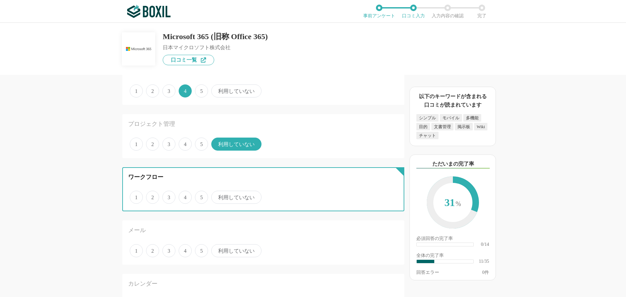
click at [185, 196] on input "4" at bounding box center [182, 194] width 4 height 4
radio input "true"
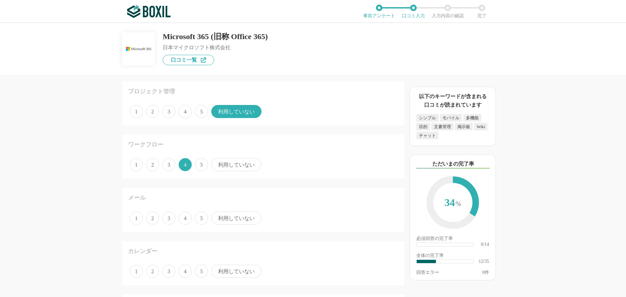
click at [216, 213] on span "利用していない" at bounding box center [236, 218] width 50 height 13
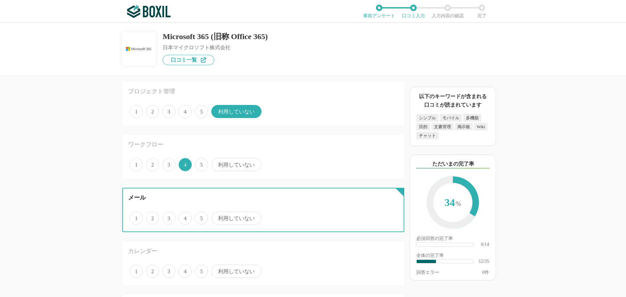
click at [216, 213] on input "利用していない" at bounding box center [215, 215] width 4 height 4
radio input "true"
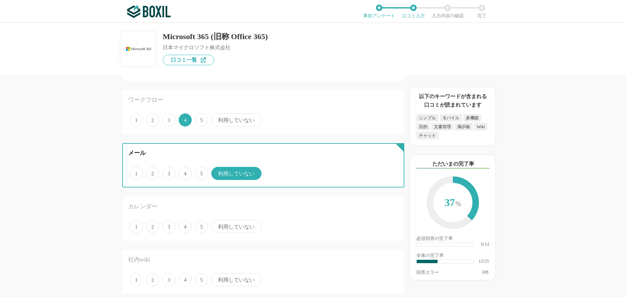
scroll to position [620, 0]
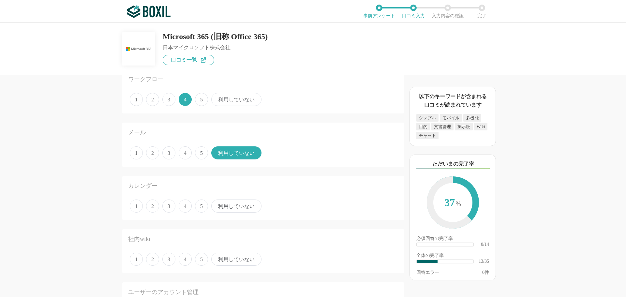
click at [185, 208] on span "4" at bounding box center [185, 206] width 13 height 13
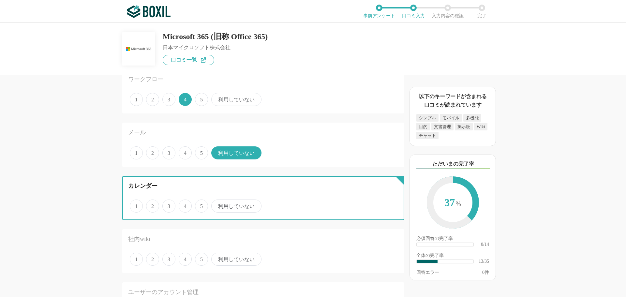
click at [185, 205] on input "4" at bounding box center [182, 203] width 4 height 4
radio input "true"
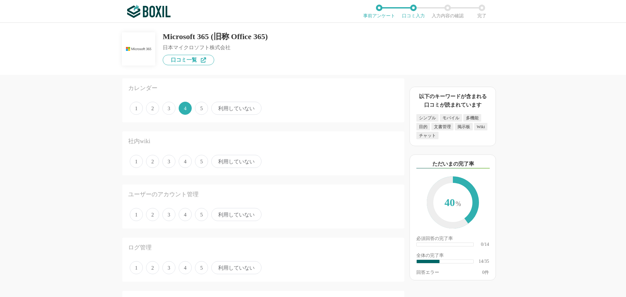
click at [235, 158] on span "利用していない" at bounding box center [236, 161] width 50 height 13
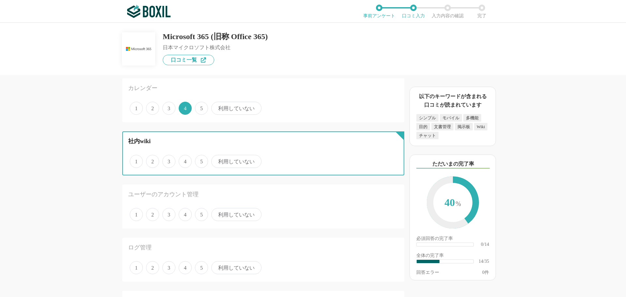
click at [217, 158] on input "利用していない" at bounding box center [215, 158] width 4 height 4
radio input "true"
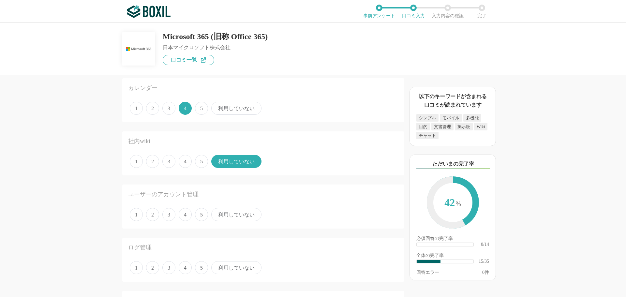
click at [191, 216] on span "4" at bounding box center [185, 214] width 13 height 13
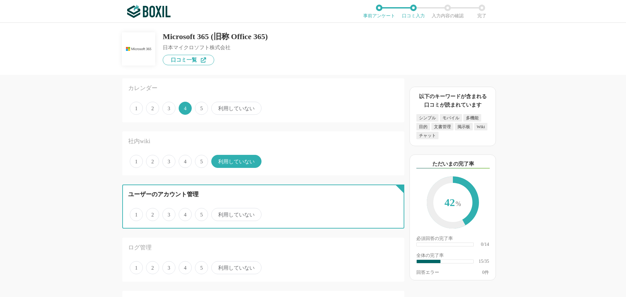
click at [185, 213] on input "4" at bounding box center [182, 211] width 4 height 4
radio input "true"
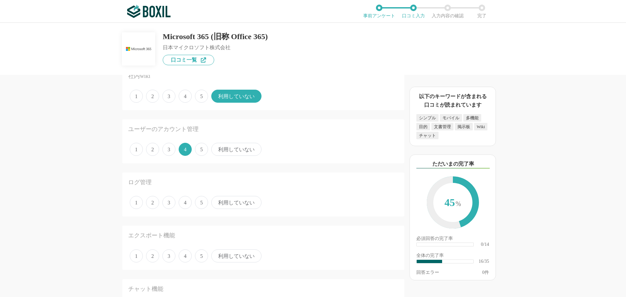
click at [218, 207] on span "利用していない" at bounding box center [236, 202] width 50 height 13
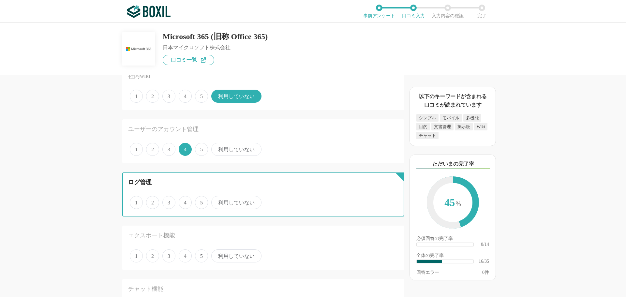
click at [217, 201] on input "利用していない" at bounding box center [215, 199] width 4 height 4
radio input "true"
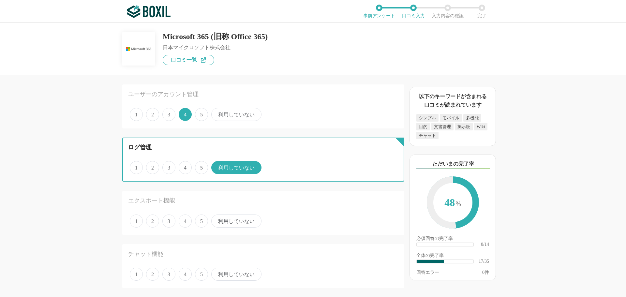
scroll to position [848, 0]
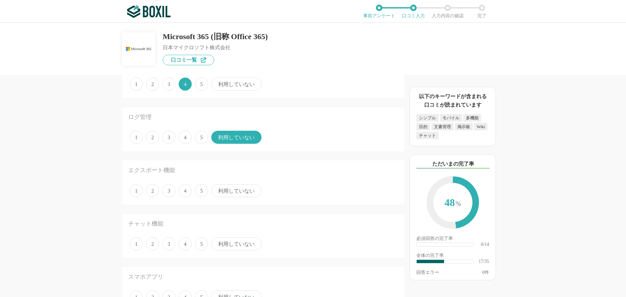
click at [232, 198] on div "1 2 3 4 5 利用していない" at bounding box center [263, 191] width 270 height 16
click at [221, 242] on span "利用していない" at bounding box center [236, 244] width 50 height 13
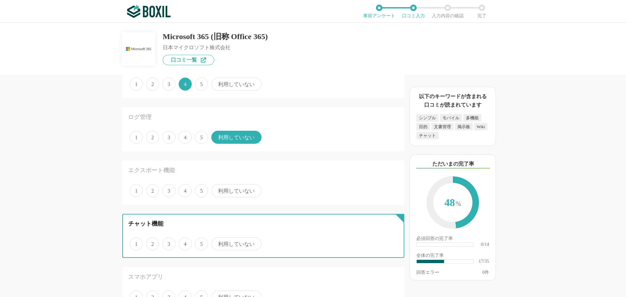
click at [217, 242] on input "利用していない" at bounding box center [215, 240] width 4 height 4
radio input "true"
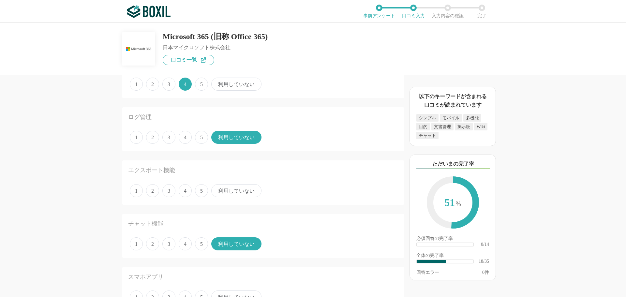
click at [228, 190] on span "利用していない" at bounding box center [236, 190] width 50 height 13
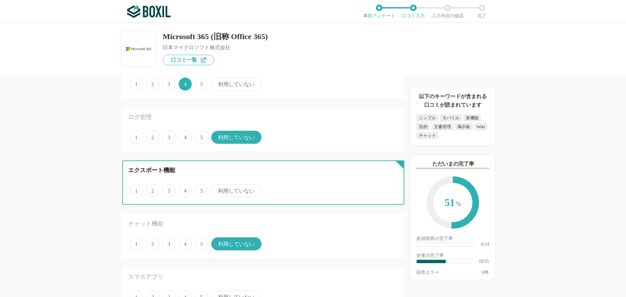
click at [217, 190] on input "利用していない" at bounding box center [215, 187] width 4 height 4
radio input "true"
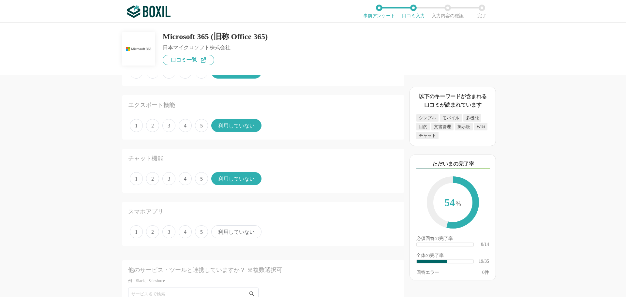
click at [223, 231] on span "利用していない" at bounding box center [236, 231] width 50 height 13
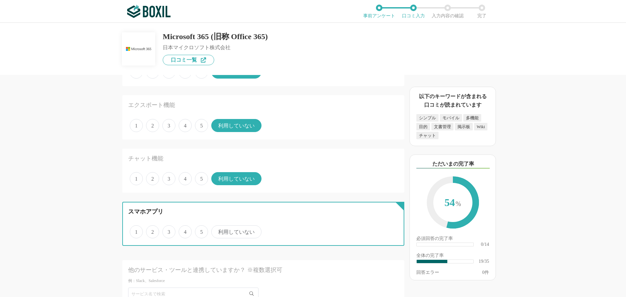
click at [217, 231] on input "利用していない" at bounding box center [215, 228] width 4 height 4
radio input "true"
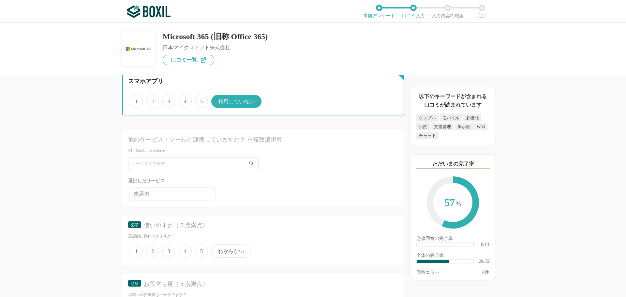
scroll to position [1142, 0]
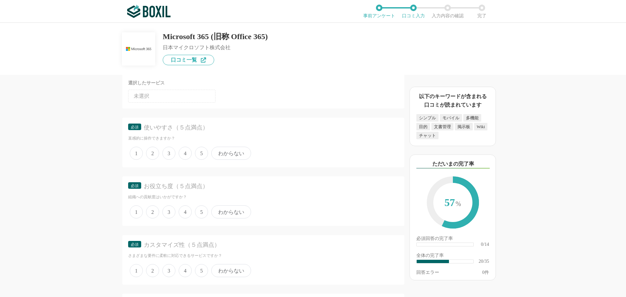
click at [171, 152] on span "3" at bounding box center [168, 153] width 13 height 13
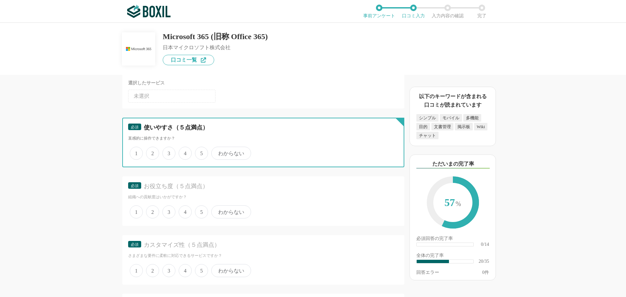
click at [168, 152] on input "3" at bounding box center [166, 150] width 4 height 4
radio input "true"
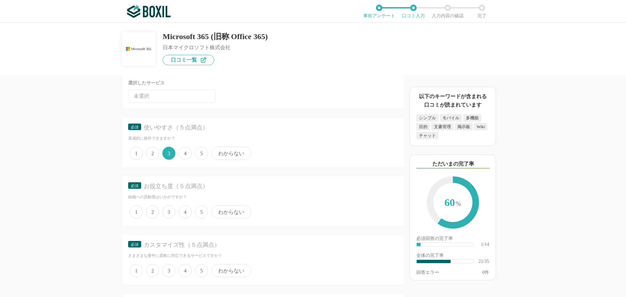
click at [169, 215] on span "3" at bounding box center [168, 212] width 13 height 13
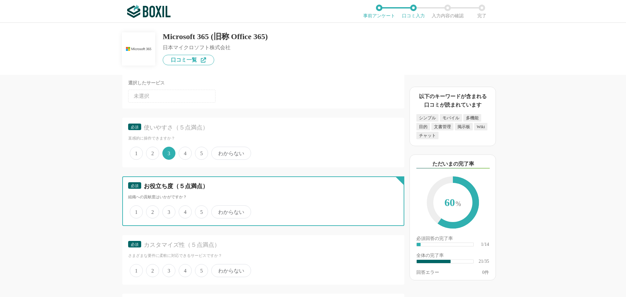
click at [168, 211] on input "3" at bounding box center [166, 209] width 4 height 4
radio input "true"
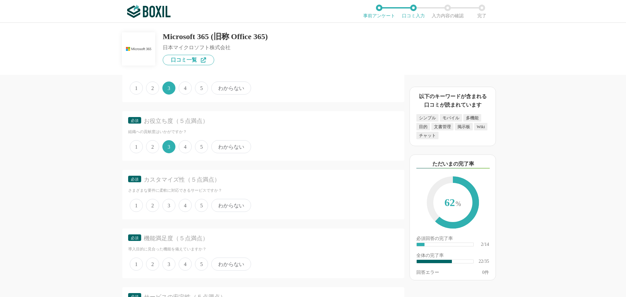
click at [168, 204] on span "3" at bounding box center [168, 205] width 13 height 13
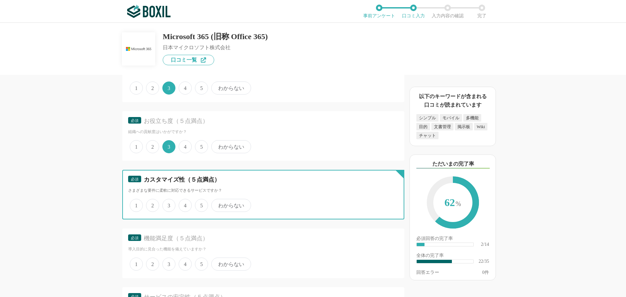
click at [168, 204] on input "3" at bounding box center [166, 202] width 4 height 4
radio input "true"
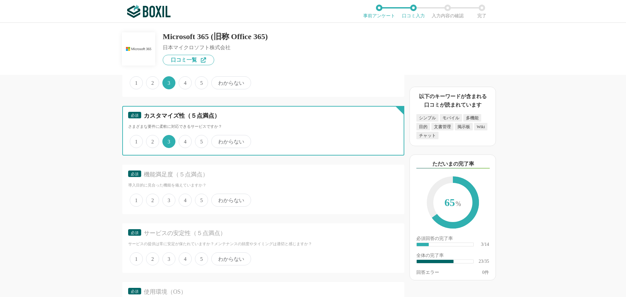
scroll to position [1272, 0]
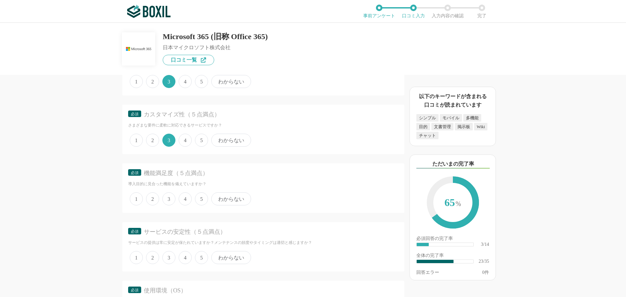
click at [173, 198] on span "3" at bounding box center [168, 198] width 13 height 13
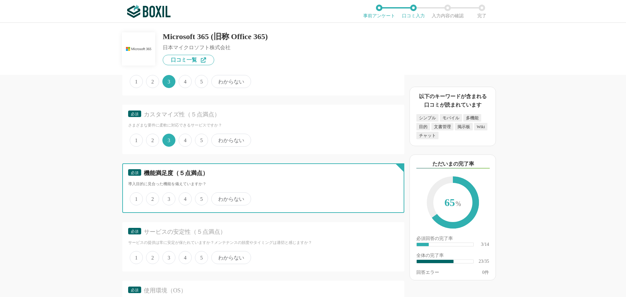
click at [168, 198] on input "3" at bounding box center [166, 195] width 4 height 4
radio input "true"
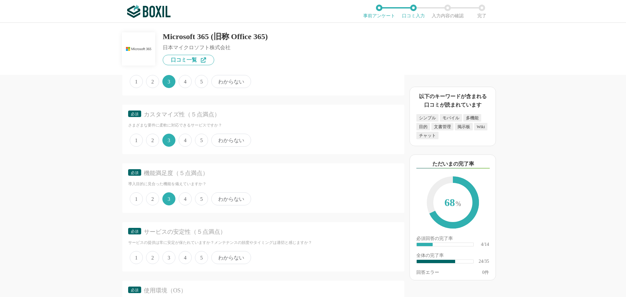
click at [169, 258] on span "3" at bounding box center [168, 257] width 13 height 13
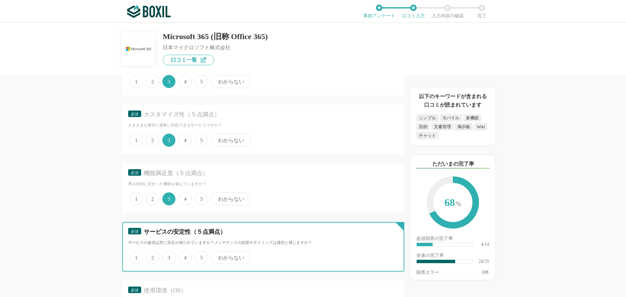
click at [168, 256] on input "3" at bounding box center [166, 254] width 4 height 4
radio input "true"
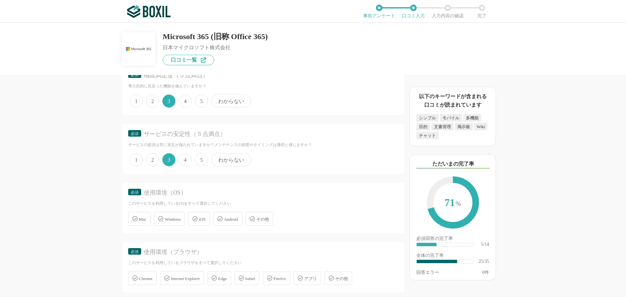
click at [176, 220] on span "Windows" at bounding box center [173, 219] width 16 height 5
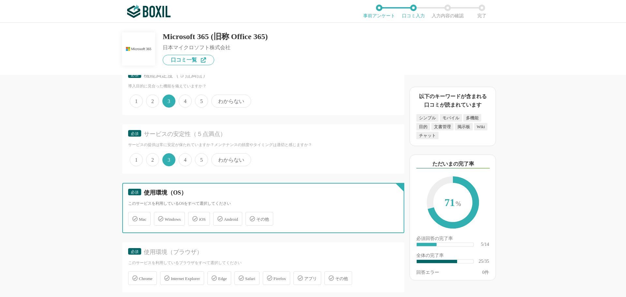
click at [160, 217] on input "Windows" at bounding box center [157, 215] width 4 height 4
checkbox input "true"
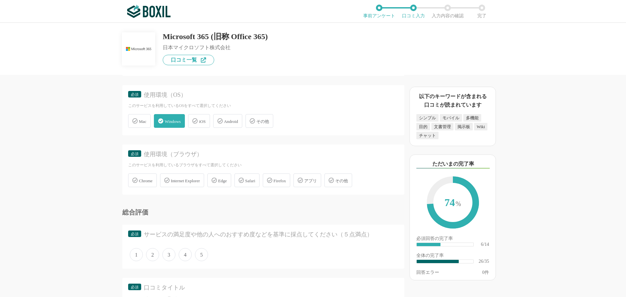
click at [143, 186] on div "Chrome" at bounding box center [142, 181] width 29 height 14
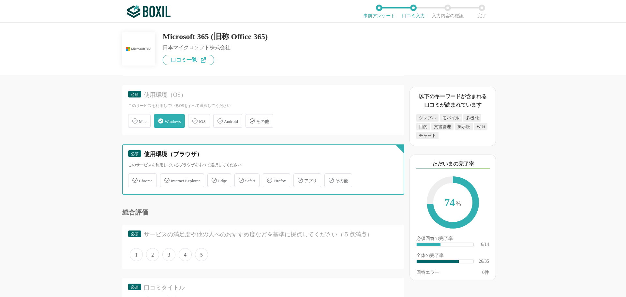
click at [134, 179] on input "Chrome" at bounding box center [132, 177] width 4 height 4
checkbox input "true"
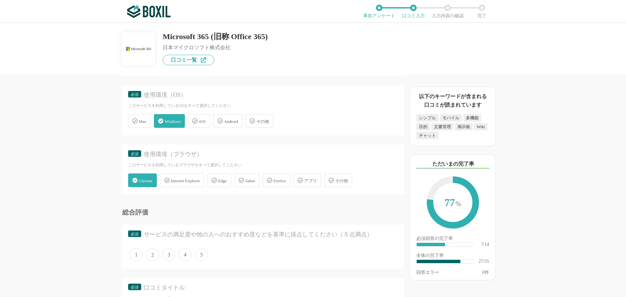
click at [170, 256] on span "3" at bounding box center [168, 254] width 13 height 13
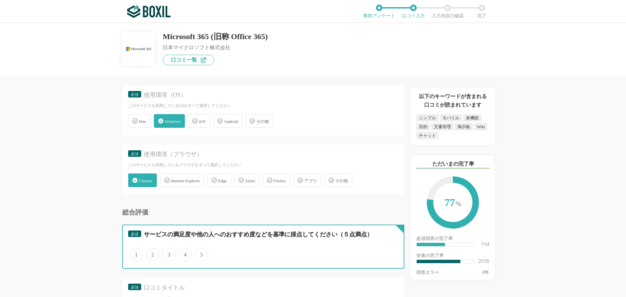
click at [168, 253] on input "3" at bounding box center [166, 251] width 4 height 4
radio input "true"
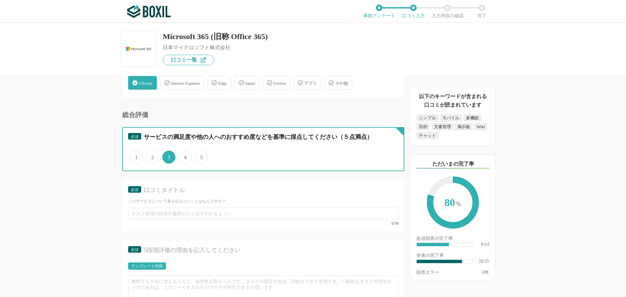
scroll to position [1566, 0]
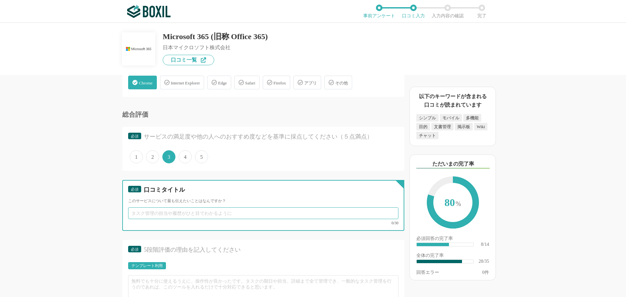
click at [162, 214] on input "text" at bounding box center [263, 213] width 270 height 12
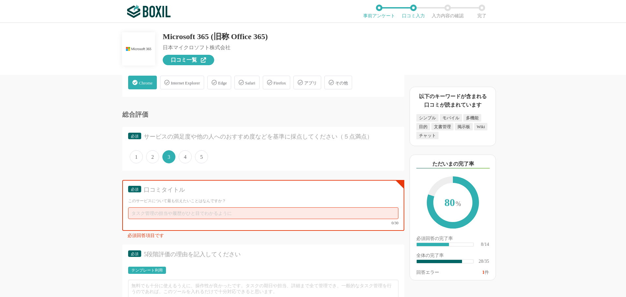
click at [186, 60] on span "口コミ一覧" at bounding box center [184, 59] width 26 height 5
click at [154, 216] on input "text" at bounding box center [263, 213] width 270 height 12
click at [142, 216] on input "text" at bounding box center [263, 213] width 270 height 12
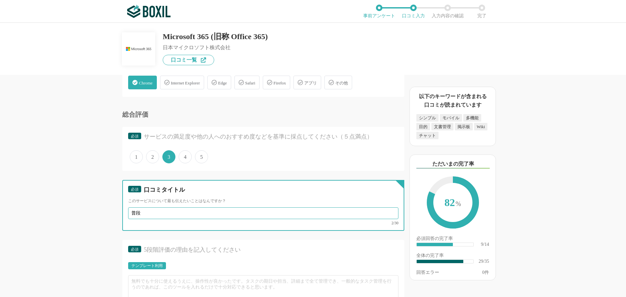
type input "普"
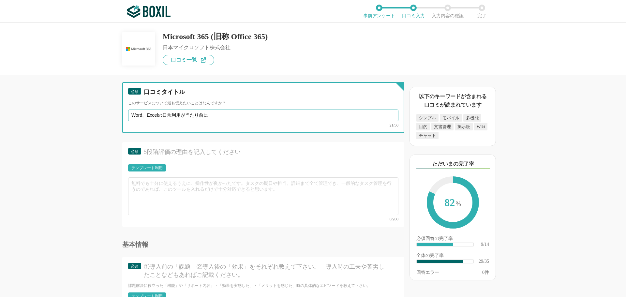
type input "Word、Excelの日常利用が当たり前に"
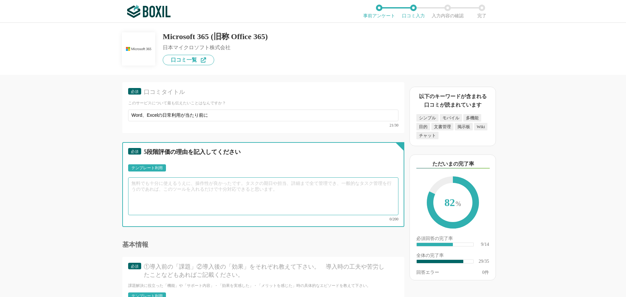
click at [160, 183] on textarea at bounding box center [263, 196] width 270 height 38
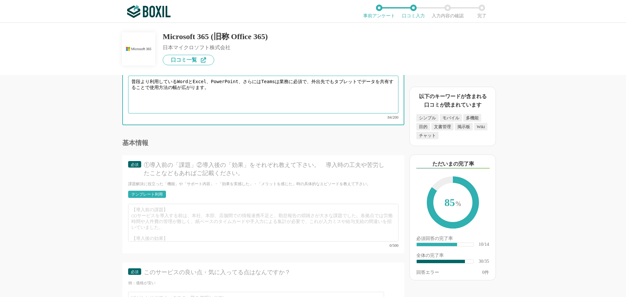
scroll to position [1794, 0]
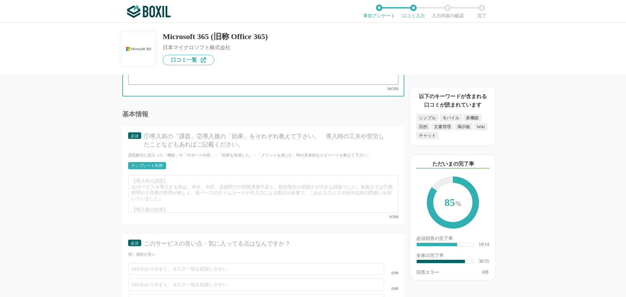
type textarea "普段より利用しているWordとExcel、PowerPoint、さらにはTeamsは業務に必須で、外出先でもタブレットでデータを共有することで使用方法の幅が広…"
click at [147, 164] on div "テンプレート利用" at bounding box center [146, 166] width 31 height 4
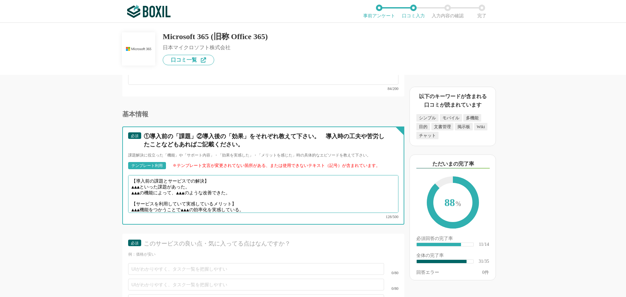
click at [195, 183] on textarea "【導入前の課題とサービスでの解決】 ▲▲▲といった課題があった。 ▲▲▲の機能によって、▲▲▲のような改善できた。 【サービスを利用していて実感しているメリッ…" at bounding box center [263, 194] width 270 height 38
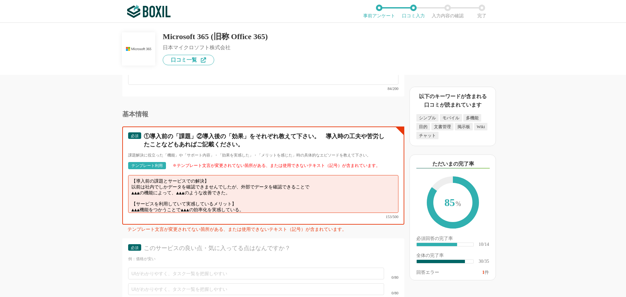
click at [323, 183] on textarea "【導入前の課題とサービスでの解決】 以前は社内でしかデータを確認できませんでしたが、外部でデータを確認できることで ▲▲▲の機能によって、▲▲▲のような改善で…" at bounding box center [263, 194] width 270 height 38
click at [249, 188] on textarea "【導入前の課題とサービスでの解決】 以前は社内でしかデータを確認できませんでしたが、 ▲▲▲の機能によって、▲▲▲のような改善できた。 【サービスを利用してい…" at bounding box center [263, 194] width 270 height 38
click at [243, 182] on textarea "【導入前の課題とサービスでの解決】 以前は社内でしかデータを確認できませんでしたが、 【サービスを利用していて実感しているメリット】 ▲▲▲機能をつかうことで…" at bounding box center [263, 194] width 270 height 38
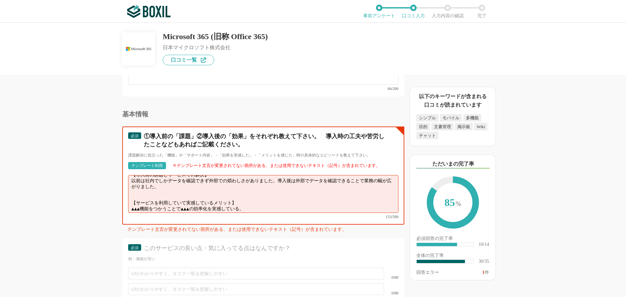
scroll to position [9, 0]
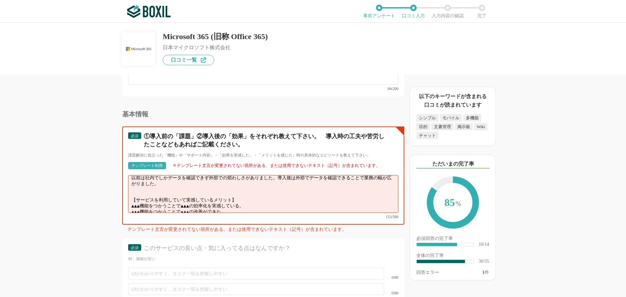
drag, startPoint x: 246, startPoint y: 205, endPoint x: 122, endPoint y: 194, distance: 123.8
click at [122, 194] on div "必須 ①導入前の「課題」②導入後の「効果」をそれぞれ教えて下さい。　導入時の工夫や苦労したことなどもあればご記載ください。 課題解決に役立った「機能」や「サポ…" at bounding box center [263, 176] width 282 height 98
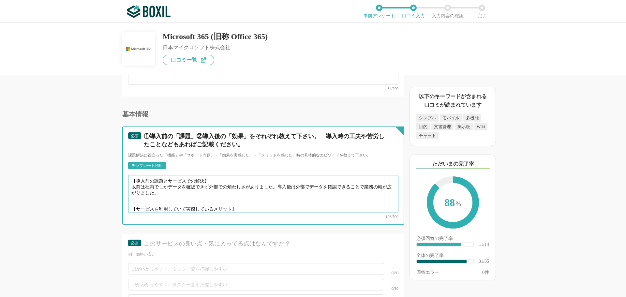
scroll to position [5, 0]
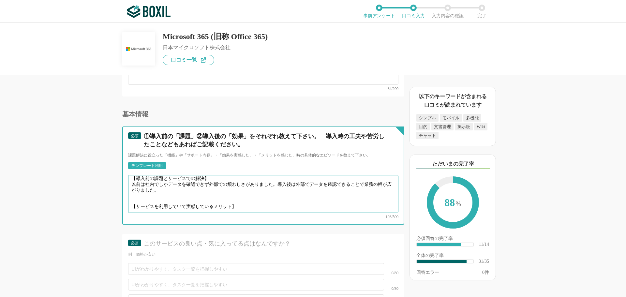
drag, startPoint x: 238, startPoint y: 199, endPoint x: 131, endPoint y: 193, distance: 107.5
click at [131, 193] on textarea "【導入前の課題とサービスでの解決】 以前は社内でしかデータを確認できず外部での煩わしさがありました。導入後は外部でデータを確認できることで業務の幅が広がりまし…" at bounding box center [263, 194] width 270 height 38
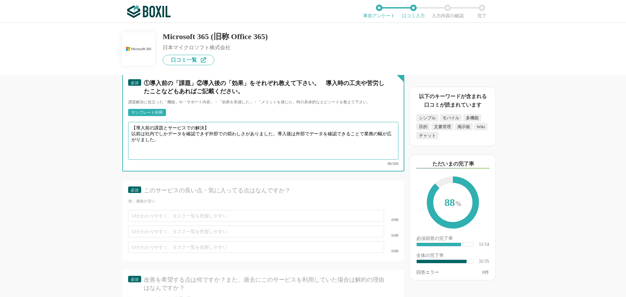
scroll to position [1892, 0]
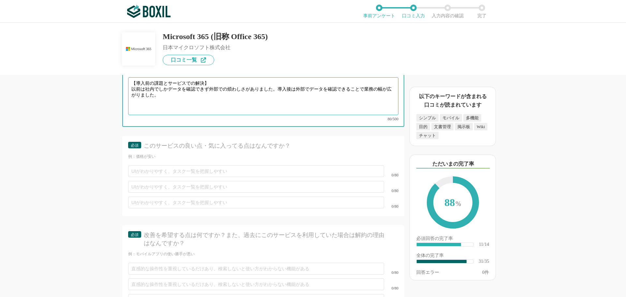
type textarea "【導入前の課題とサービスでの解決】 以前は社内でしかデータを確認できず外部での煩わしさがありました。導入後は外部でデータを確認できることで業務の幅が広がりまし…"
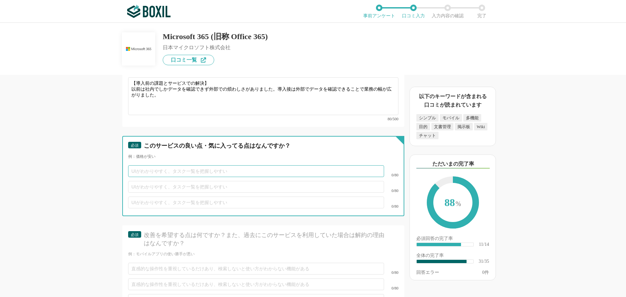
click at [156, 165] on input "text" at bounding box center [256, 171] width 256 height 12
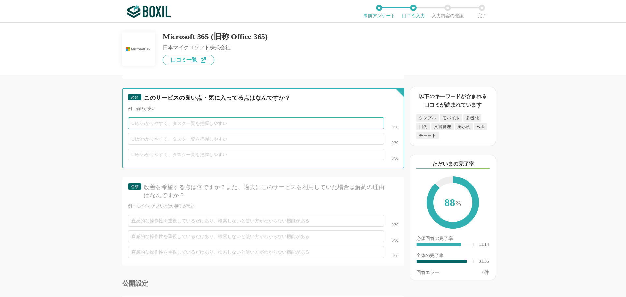
scroll to position [2015, 0]
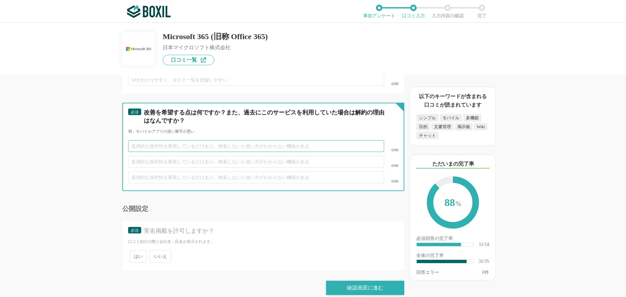
click at [146, 140] on input "text" at bounding box center [256, 146] width 256 height 12
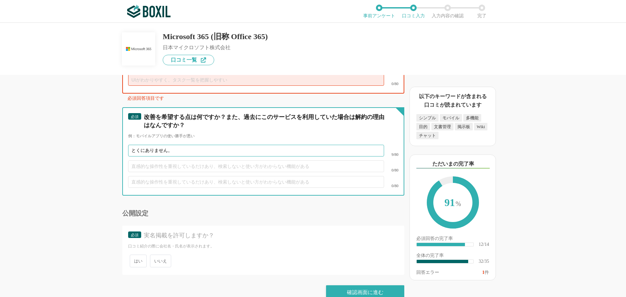
type input "とくにありません。"
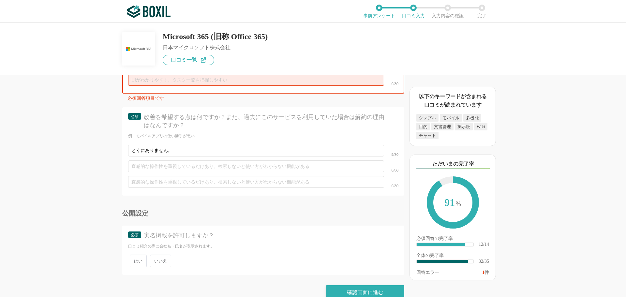
click at [158, 255] on span "いいえ" at bounding box center [160, 261] width 21 height 13
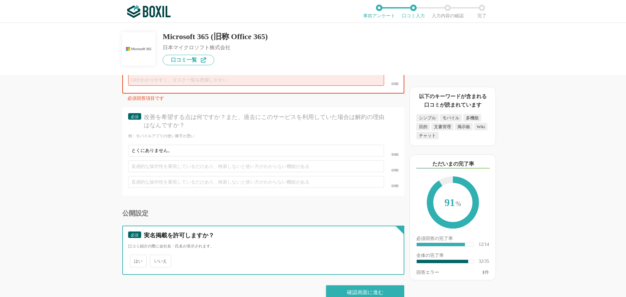
click at [156, 256] on input "いいえ" at bounding box center [154, 258] width 4 height 4
radio input "true"
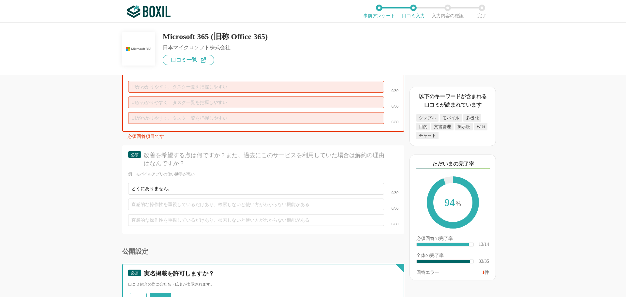
scroll to position [1950, 0]
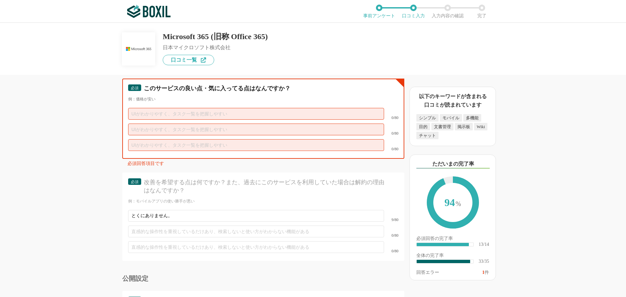
click at [143, 108] on input "text" at bounding box center [256, 114] width 256 height 12
click at [146, 110] on input "text" at bounding box center [256, 114] width 256 height 12
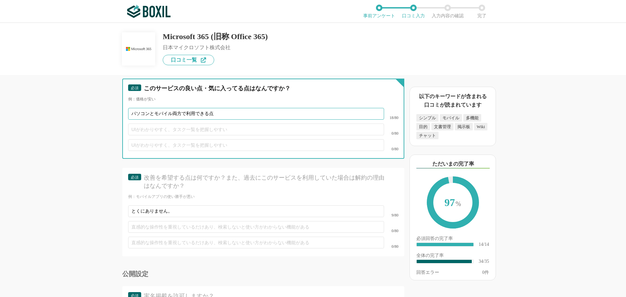
type input "パソコンとモバイル両方で利用できる点"
click at [154, 124] on input "text" at bounding box center [256, 130] width 256 height 12
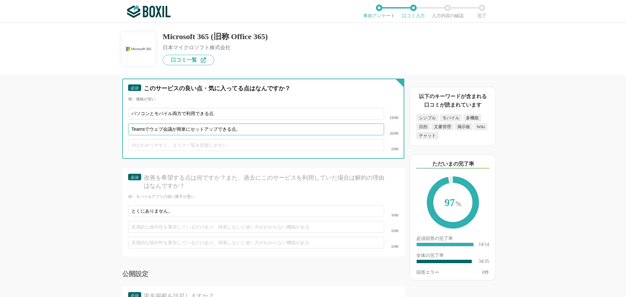
type input "Teamsでウェブ会議が簡単にセットアップできる点。"
click at [225, 108] on input "パソコンとモバイル両方で利用できる点" at bounding box center [256, 114] width 256 height 12
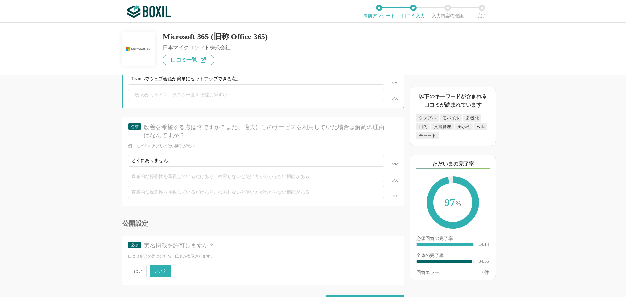
scroll to position [2015, 0]
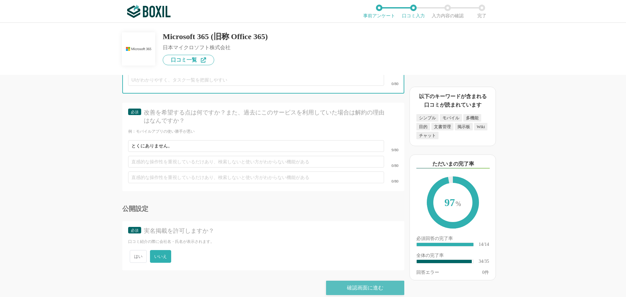
type input "パソコンとモバイル両方で利用できる点。"
click at [358, 284] on div "確認画面に進む" at bounding box center [365, 288] width 78 height 14
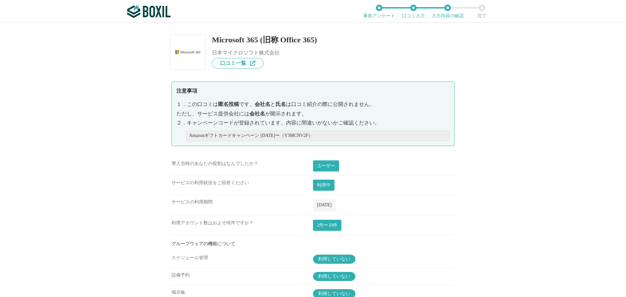
click at [359, 284] on div "利用していない" at bounding box center [384, 278] width 142 height 13
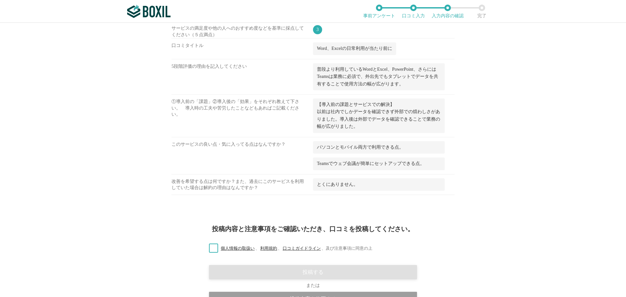
scroll to position [771, 0]
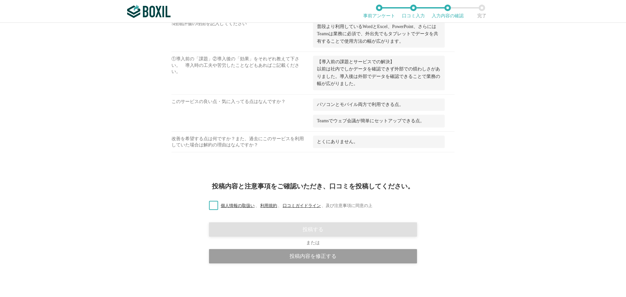
click at [213, 207] on label "個人情報の取扱い 、 利用規約 、 口コミガイドライン 、 及び注意事項に同意の上" at bounding box center [288, 206] width 169 height 7
click at [0, 0] on input "個人情報の取扱い 、 利用規約 、 口コミガイドライン 、 及び注意事項に同意の上" at bounding box center [0, 0] width 0 height 0
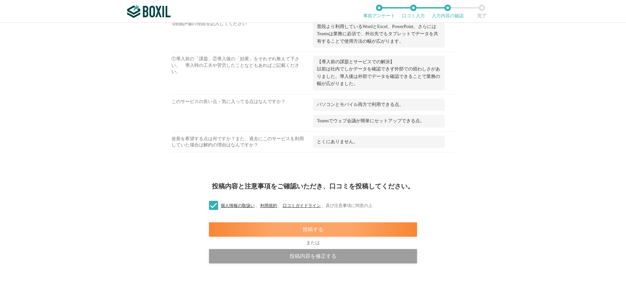
click at [287, 230] on div "投稿する" at bounding box center [313, 229] width 208 height 14
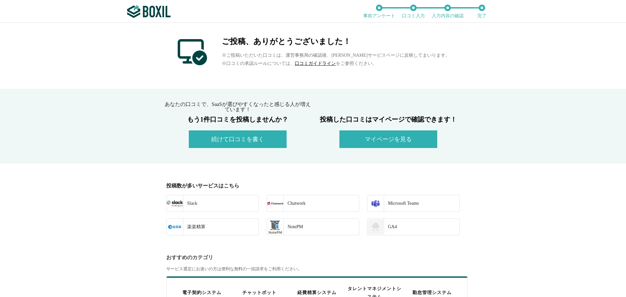
click at [391, 202] on div "Microsoft Teams" at bounding box center [401, 203] width 35 height 16
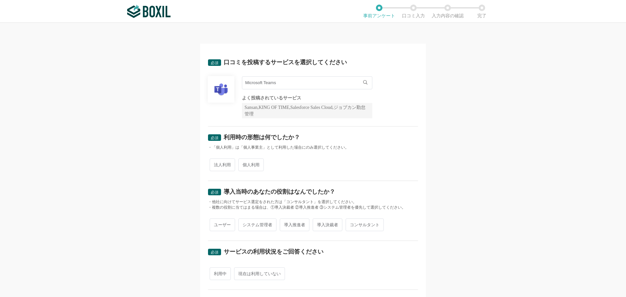
click at [244, 163] on span "個人利用" at bounding box center [250, 165] width 25 height 13
click at [244, 163] on input "個人利用" at bounding box center [242, 162] width 4 height 4
radio input "true"
click at [218, 223] on span "ユーザー" at bounding box center [222, 225] width 25 height 13
click at [216, 223] on input "ユーザー" at bounding box center [213, 222] width 4 height 4
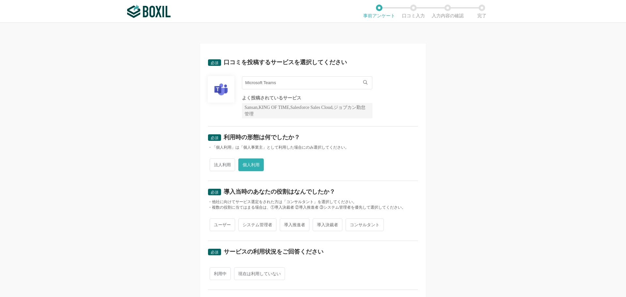
radio input "true"
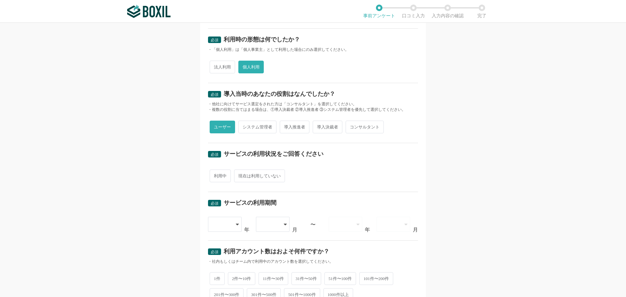
click at [221, 175] on span "利用中" at bounding box center [220, 176] width 21 height 13
click at [216, 175] on input "利用中" at bounding box center [213, 173] width 4 height 4
radio input "true"
click at [237, 227] on icon at bounding box center [238, 224] width 3 height 5
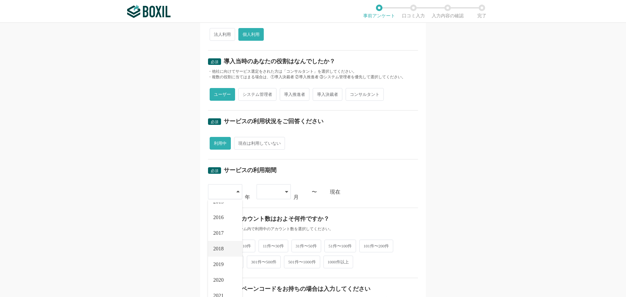
scroll to position [33, 0]
click at [223, 252] on li "2020" at bounding box center [225, 256] width 34 height 16
click at [280, 195] on div at bounding box center [274, 191] width 34 height 15
click at [265, 287] on span "06" at bounding box center [264, 288] width 5 height 5
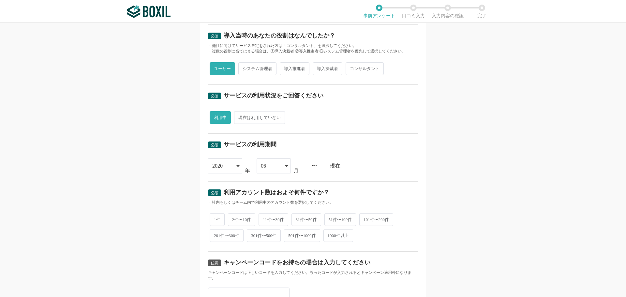
scroll to position [196, 0]
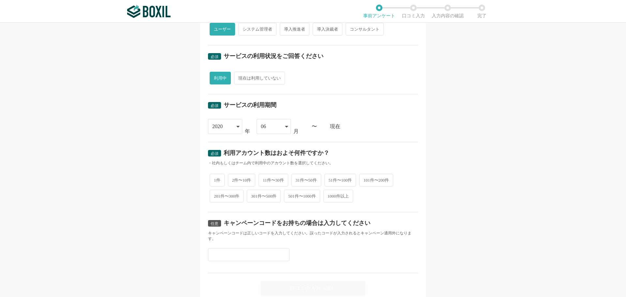
click at [215, 170] on div "必須 利用アカウント数はおよそ何件ですか？ ・社内もしくはチーム内で利用中のアカウント数を選択してください。 1件 2件〜10件 11件〜30件 31件〜50…" at bounding box center [313, 177] width 210 height 70
click at [216, 181] on span "1件" at bounding box center [217, 180] width 15 height 13
click at [216, 179] on input "1件" at bounding box center [213, 177] width 4 height 4
radio input "true"
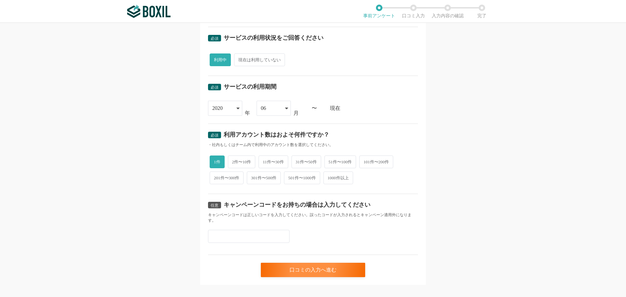
scroll to position [223, 0]
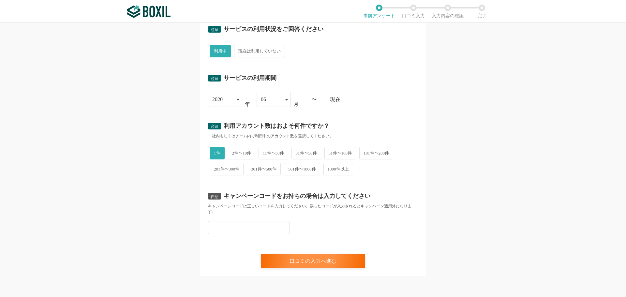
click at [222, 225] on input "text" at bounding box center [249, 227] width 82 height 13
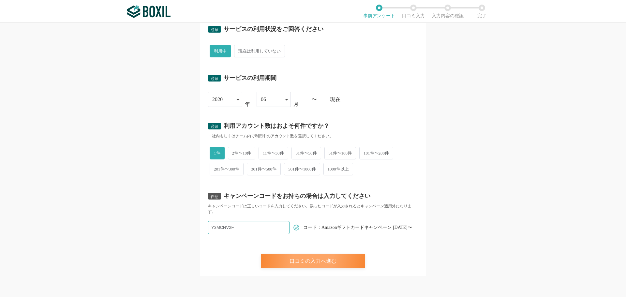
type input "Y3MCNV2F"
click at [292, 259] on div "口コミの入力へ進む" at bounding box center [313, 261] width 104 height 14
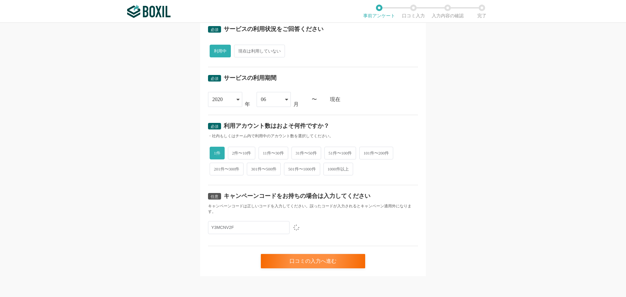
scroll to position [0, 0]
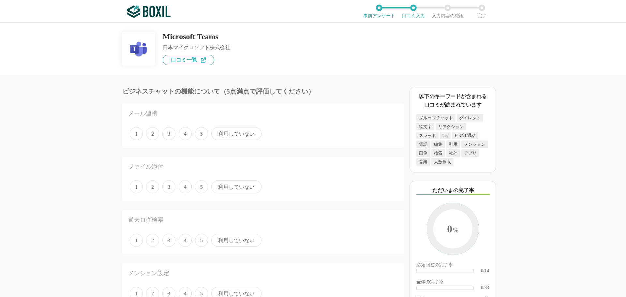
click at [186, 138] on span "4" at bounding box center [185, 133] width 13 height 13
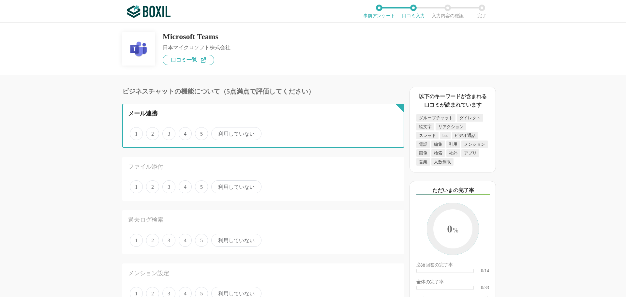
click at [185, 132] on input "4" at bounding box center [182, 130] width 4 height 4
radio input "true"
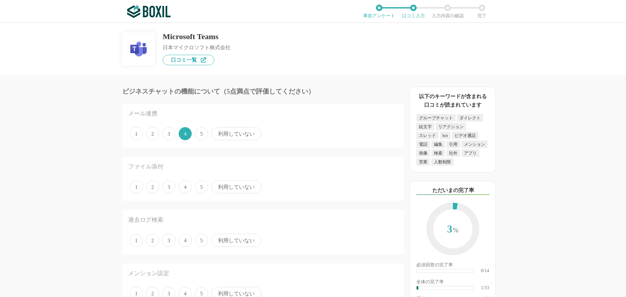
click at [183, 188] on span "4" at bounding box center [185, 186] width 13 height 13
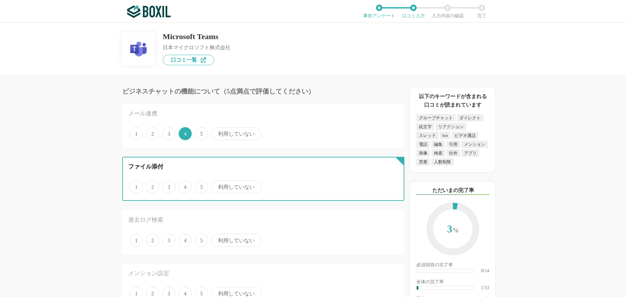
click at [183, 186] on input "4" at bounding box center [182, 183] width 4 height 4
radio input "true"
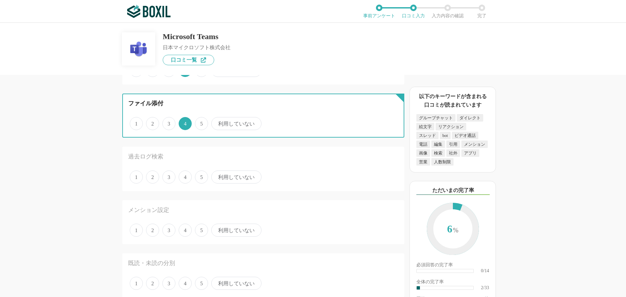
scroll to position [65, 0]
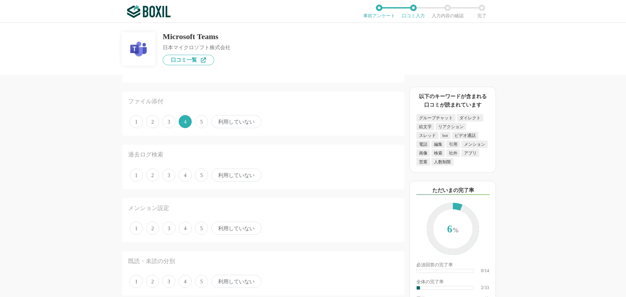
click at [232, 181] on span "利用していない" at bounding box center [236, 175] width 50 height 13
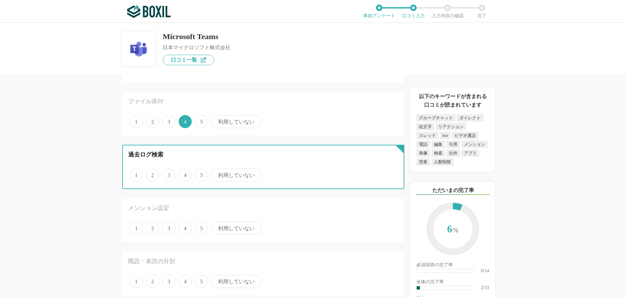
click at [217, 174] on input "利用していない" at bounding box center [215, 172] width 4 height 4
radio input "true"
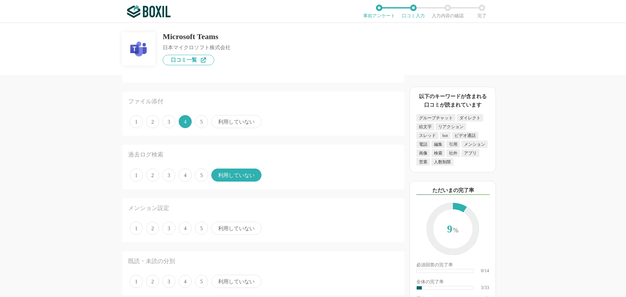
click at [230, 232] on span "利用していない" at bounding box center [236, 228] width 50 height 13
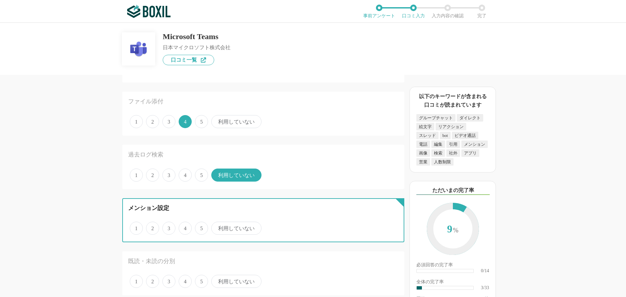
click at [217, 227] on input "利用していない" at bounding box center [215, 225] width 4 height 4
radio input "true"
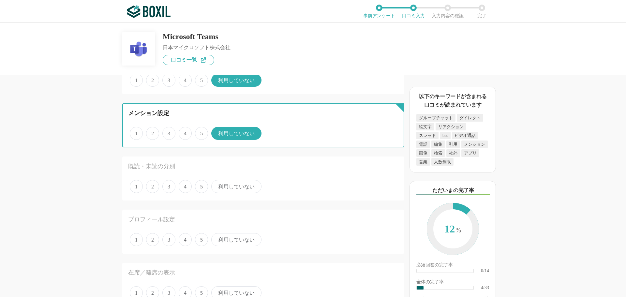
scroll to position [163, 0]
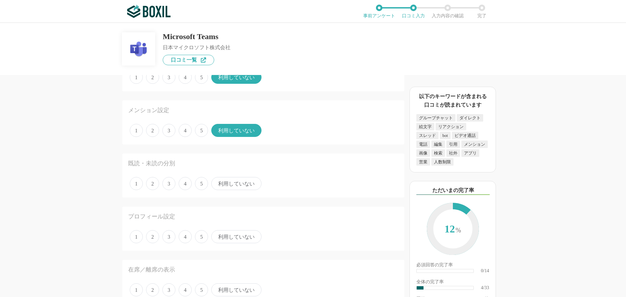
click at [234, 187] on span "利用していない" at bounding box center [236, 183] width 50 height 13
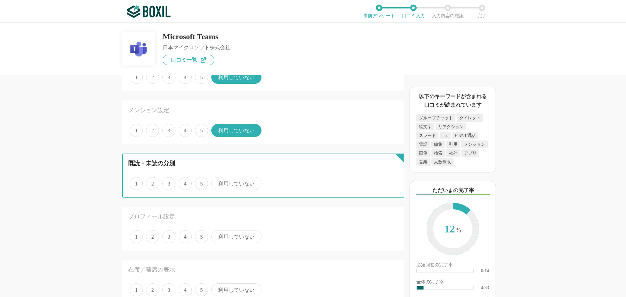
click at [217, 182] on input "利用していない" at bounding box center [215, 180] width 4 height 4
radio input "true"
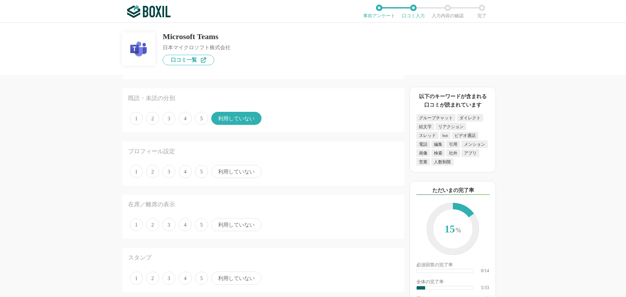
click at [183, 172] on span "4" at bounding box center [185, 171] width 13 height 13
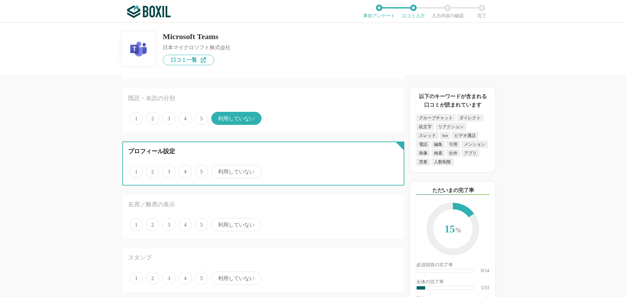
click at [183, 170] on input "4" at bounding box center [182, 168] width 4 height 4
radio input "true"
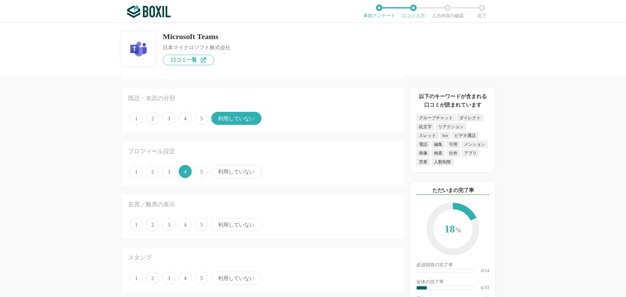
click at [220, 223] on span "利用していない" at bounding box center [236, 224] width 50 height 13
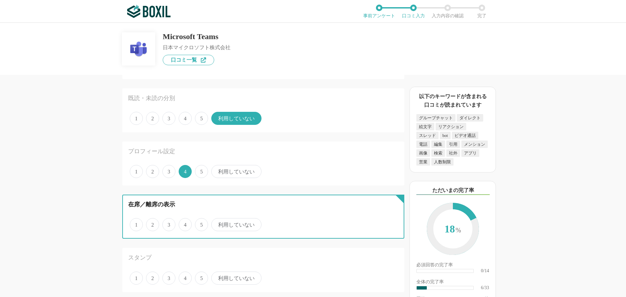
click at [217, 223] on input "利用していない" at bounding box center [215, 221] width 4 height 4
radio input "true"
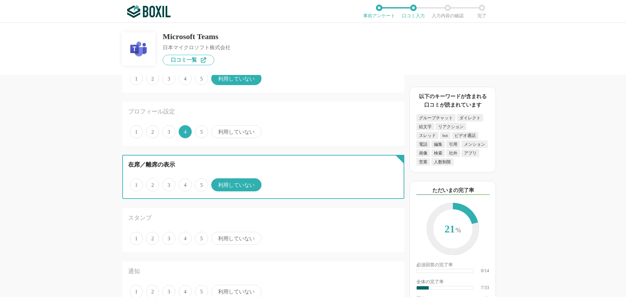
scroll to position [326, 0]
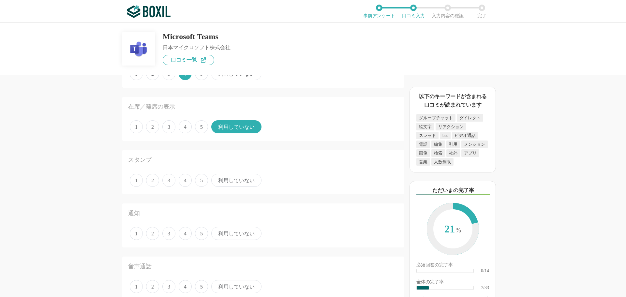
click at [186, 179] on span "4" at bounding box center [185, 180] width 13 height 13
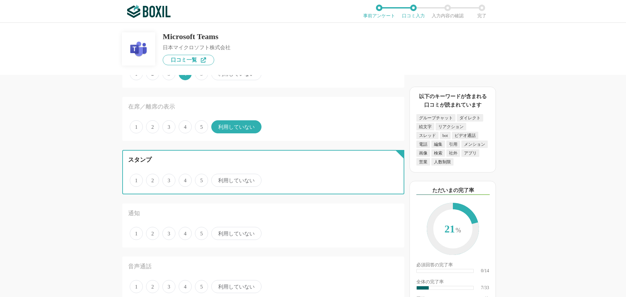
click at [185, 179] on input "4" at bounding box center [182, 177] width 4 height 4
radio input "true"
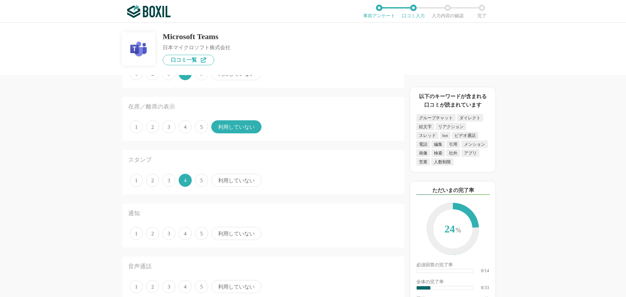
click at [187, 231] on span "4" at bounding box center [185, 233] width 13 height 13
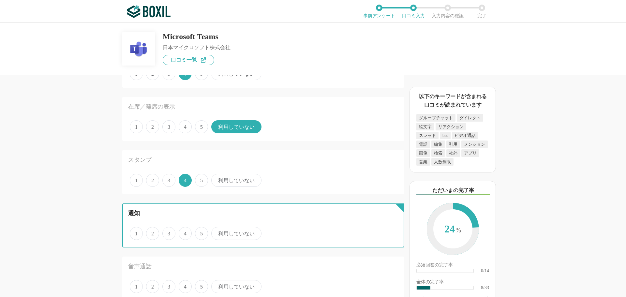
click at [185, 231] on input "4" at bounding box center [182, 230] width 4 height 4
radio input "true"
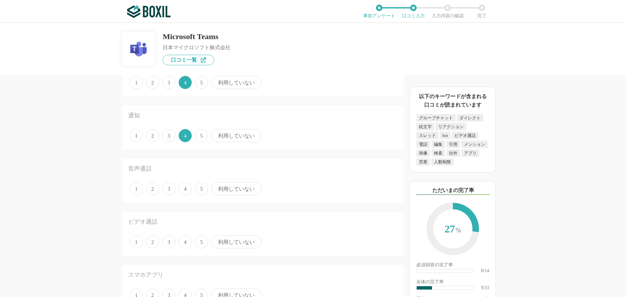
click at [205, 190] on span "5" at bounding box center [201, 188] width 13 height 13
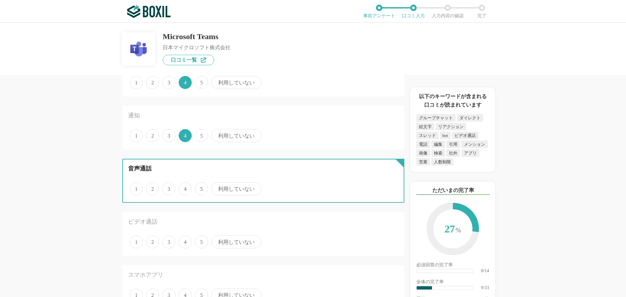
click at [201, 188] on input "5" at bounding box center [199, 185] width 4 height 4
radio input "true"
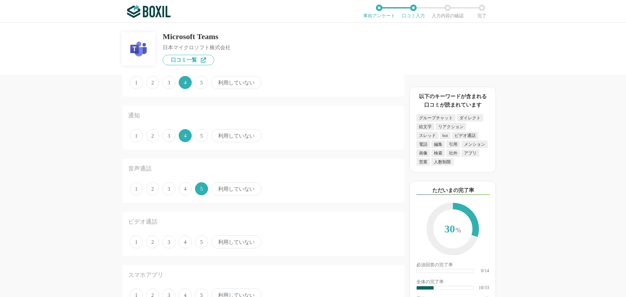
click at [199, 241] on span "5" at bounding box center [201, 242] width 13 height 13
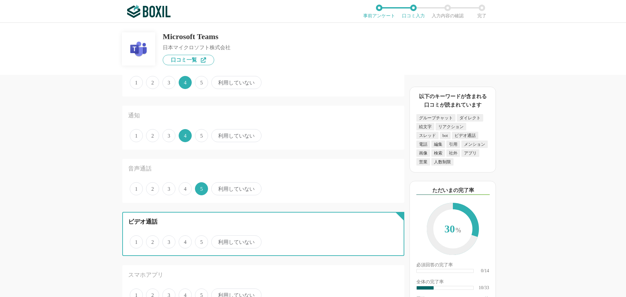
click at [199, 241] on input "5" at bounding box center [199, 239] width 4 height 4
radio input "true"
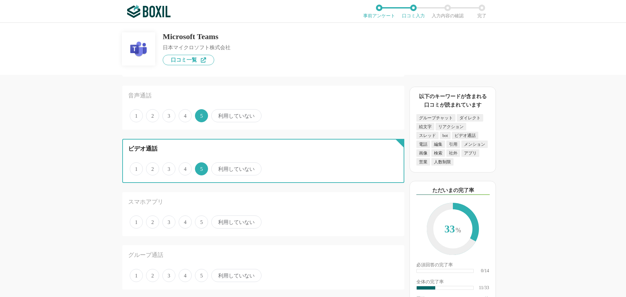
scroll to position [555, 0]
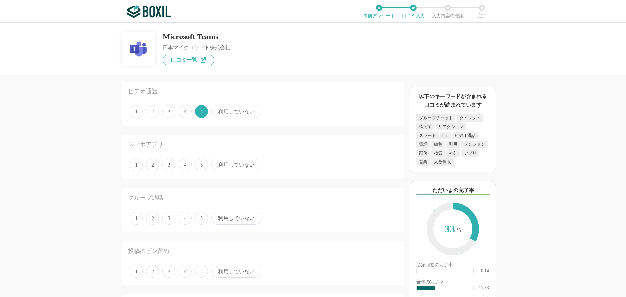
click at [199, 167] on span "5" at bounding box center [201, 164] width 13 height 13
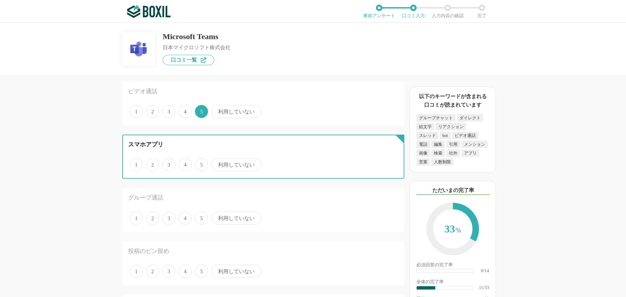
click at [199, 163] on input "5" at bounding box center [199, 161] width 4 height 4
radio input "true"
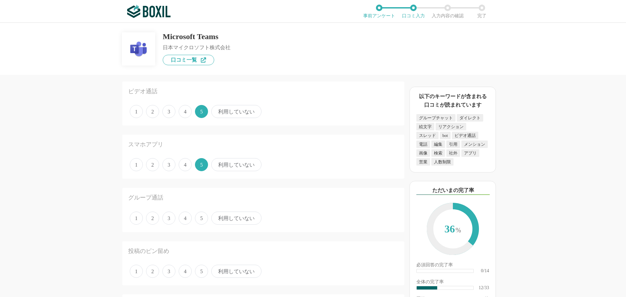
click at [202, 220] on span "5" at bounding box center [201, 218] width 13 height 13
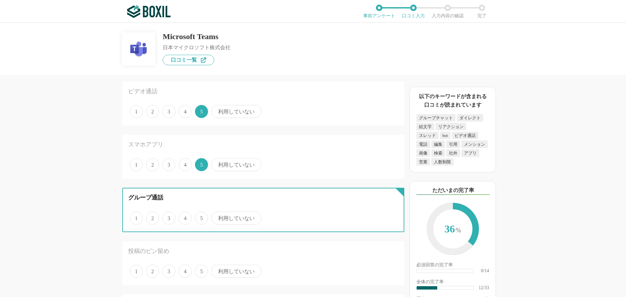
click at [201, 217] on input "5" at bounding box center [199, 215] width 4 height 4
radio input "true"
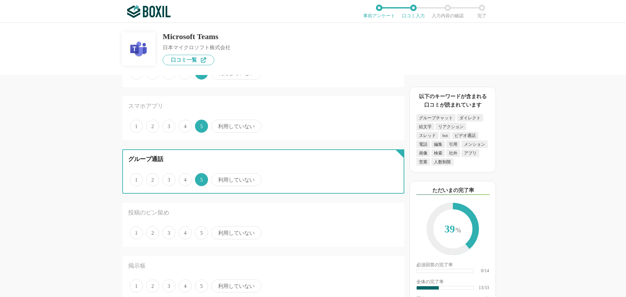
scroll to position [620, 0]
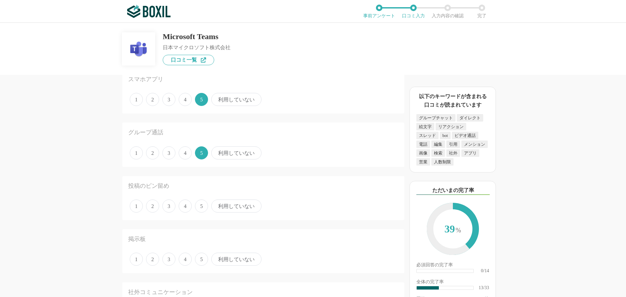
click at [234, 210] on span "利用していない" at bounding box center [236, 206] width 50 height 13
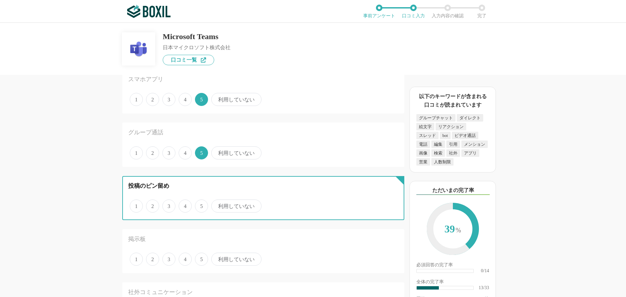
click at [217, 205] on input "利用していない" at bounding box center [215, 203] width 4 height 4
radio input "true"
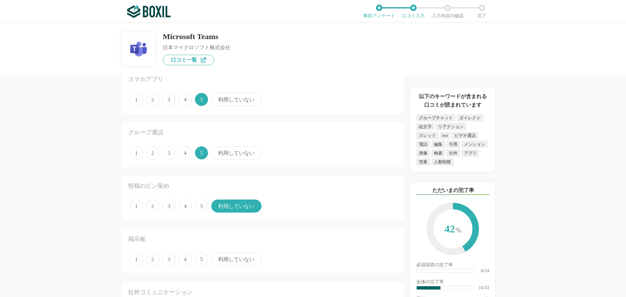
click at [200, 260] on span "5" at bounding box center [201, 259] width 13 height 13
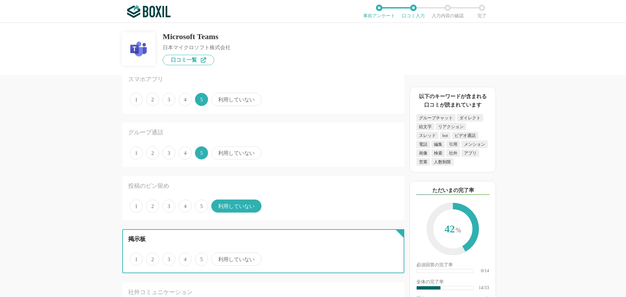
click at [200, 258] on input "5" at bounding box center [199, 256] width 4 height 4
radio input "true"
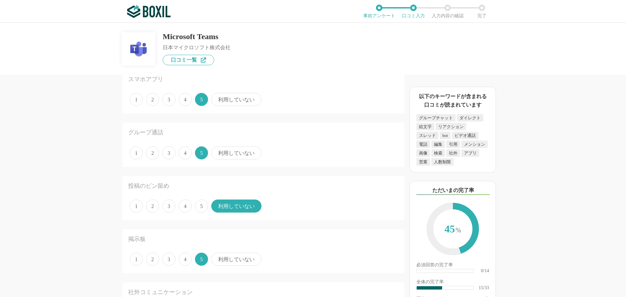
click at [232, 258] on span "利用していない" at bounding box center [236, 259] width 50 height 13
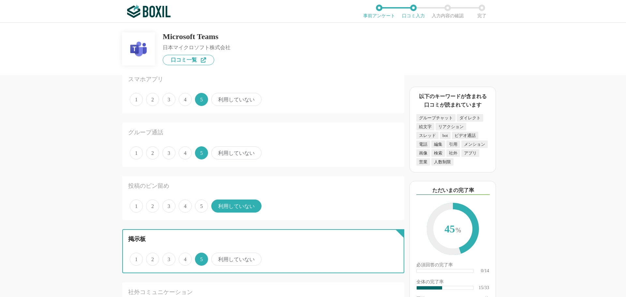
click at [217, 258] on input "利用していない" at bounding box center [215, 256] width 4 height 4
radio input "true"
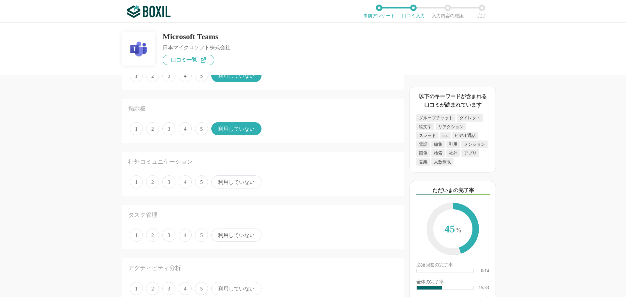
click at [231, 181] on span "利用していない" at bounding box center [236, 182] width 50 height 13
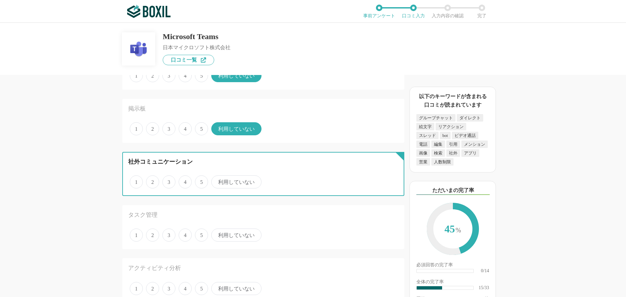
click at [217, 181] on input "利用していない" at bounding box center [215, 178] width 4 height 4
radio input "true"
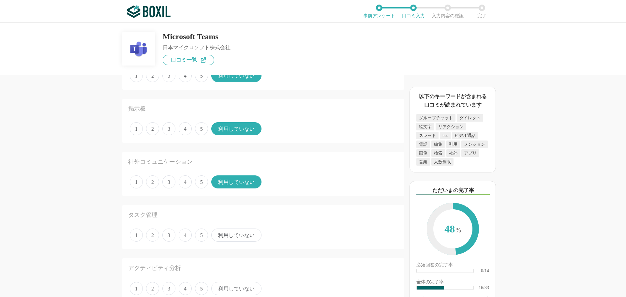
click at [220, 237] on span "利用していない" at bounding box center [236, 235] width 50 height 13
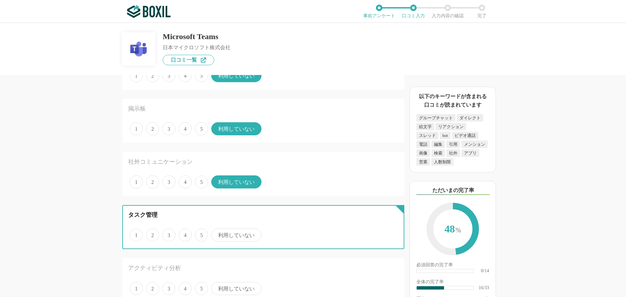
click at [217, 234] on input "利用していない" at bounding box center [215, 232] width 4 height 4
radio input "true"
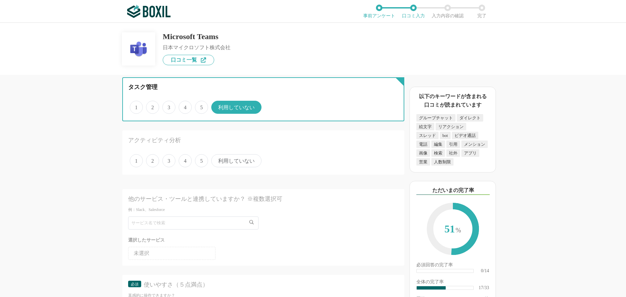
scroll to position [881, 0]
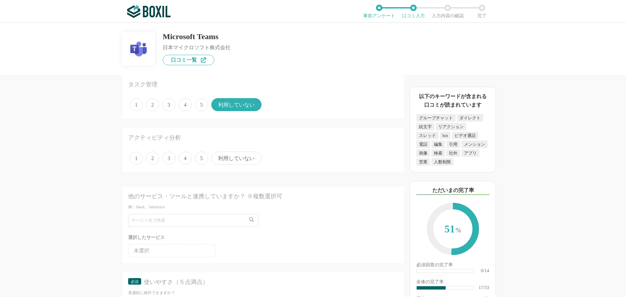
click at [229, 158] on span "利用していない" at bounding box center [236, 158] width 50 height 13
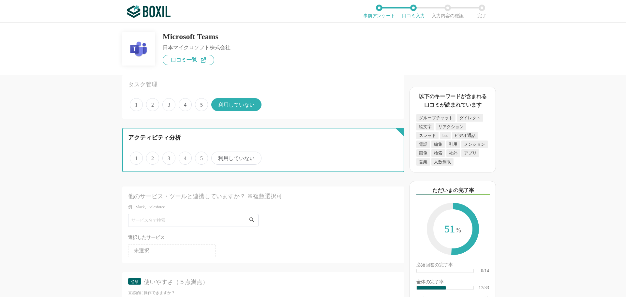
click at [217, 157] on input "利用していない" at bounding box center [215, 155] width 4 height 4
radio input "true"
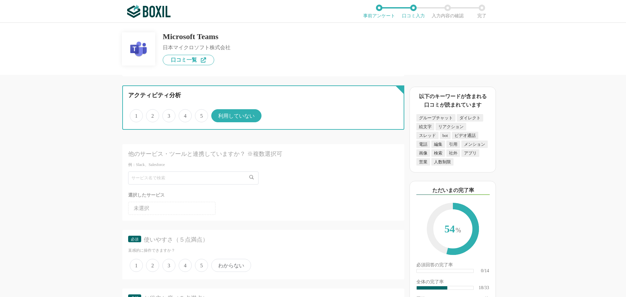
scroll to position [1011, 0]
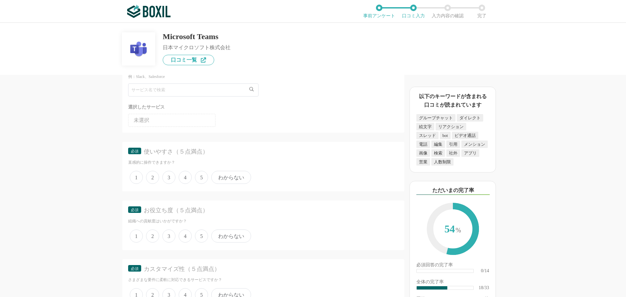
click at [185, 176] on span "4" at bounding box center [185, 177] width 13 height 13
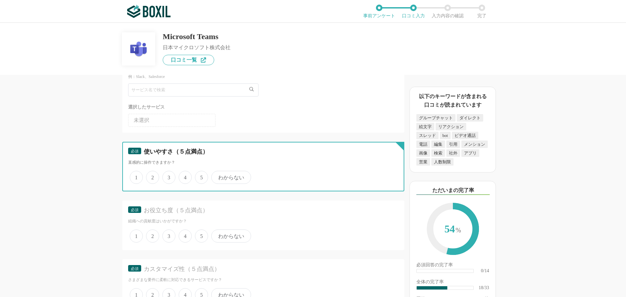
click at [185, 176] on input "4" at bounding box center [182, 174] width 4 height 4
radio input "true"
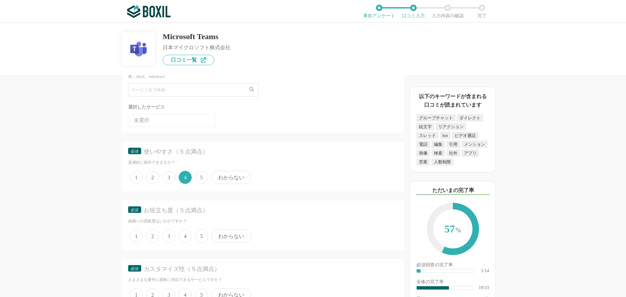
click at [186, 237] on span "4" at bounding box center [185, 236] width 13 height 13
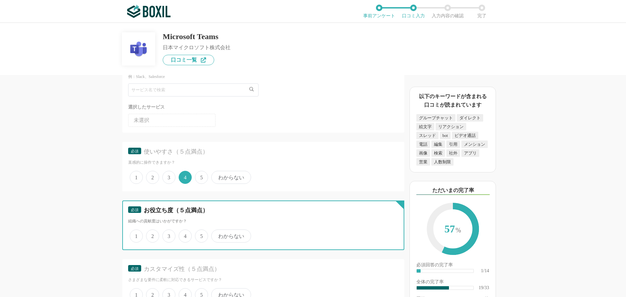
click at [185, 235] on input "4" at bounding box center [182, 233] width 4 height 4
radio input "true"
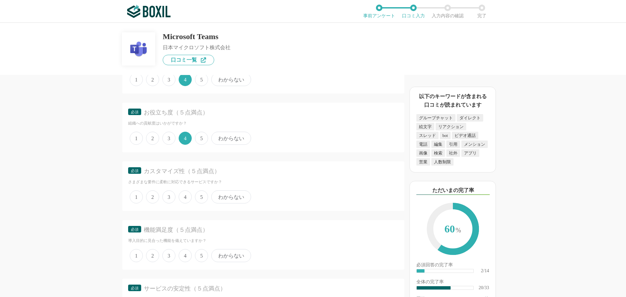
click at [189, 199] on span "4" at bounding box center [185, 197] width 13 height 13
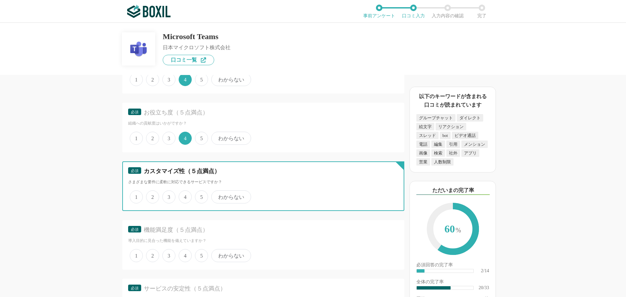
click at [185, 196] on input "4" at bounding box center [182, 194] width 4 height 4
radio input "true"
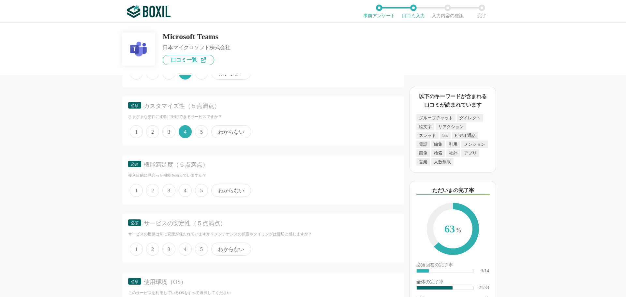
click at [184, 189] on span "4" at bounding box center [185, 190] width 13 height 13
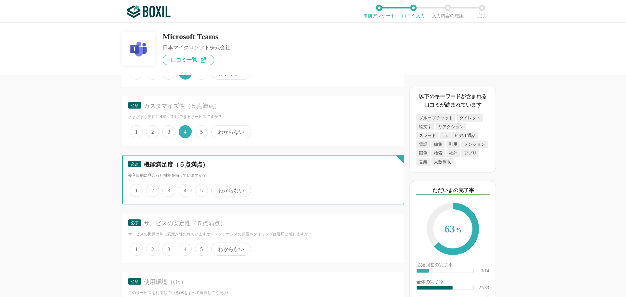
click at [184, 189] on input "4" at bounding box center [182, 187] width 4 height 4
radio input "true"
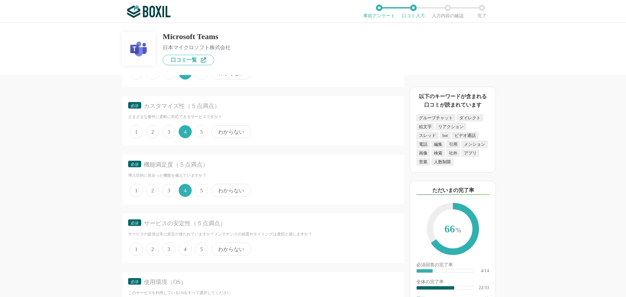
click at [186, 253] on span "4" at bounding box center [185, 249] width 13 height 13
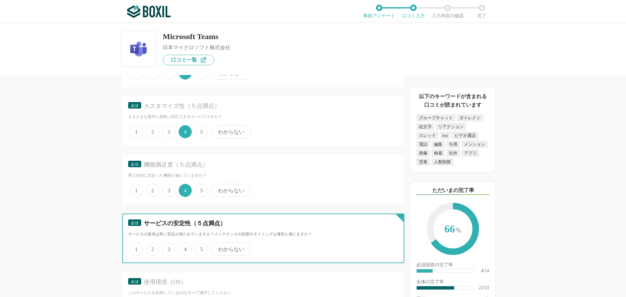
click at [185, 248] on input "4" at bounding box center [182, 246] width 4 height 4
radio input "true"
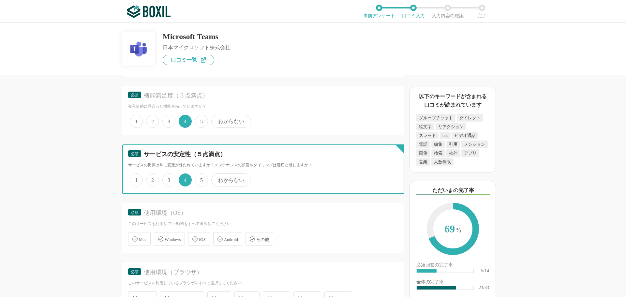
scroll to position [1305, 0]
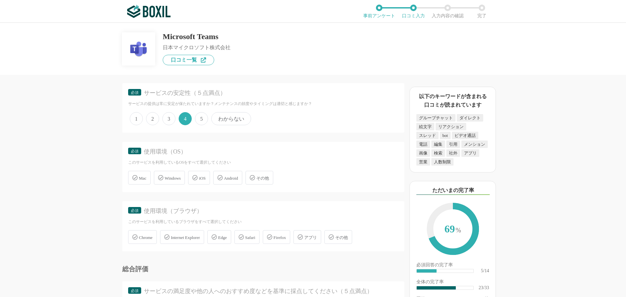
click at [181, 178] on span "Windows" at bounding box center [173, 178] width 16 height 5
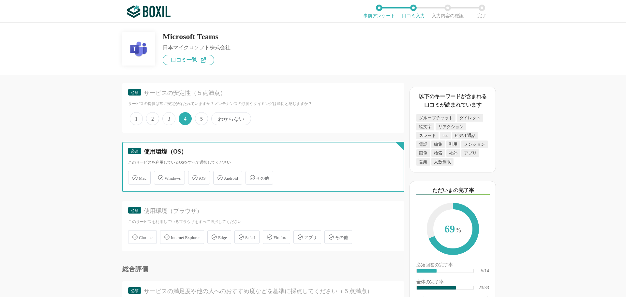
click at [160, 176] on input "Windows" at bounding box center [157, 174] width 4 height 4
checkbox input "true"
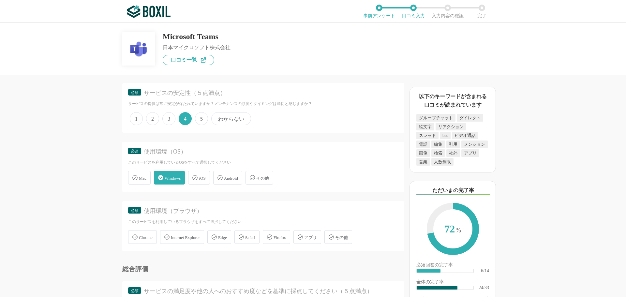
click at [200, 176] on div "iOS" at bounding box center [199, 178] width 22 height 14
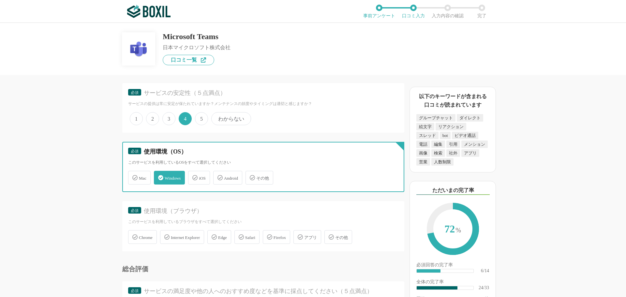
click at [194, 176] on input "iOS" at bounding box center [192, 174] width 4 height 4
checkbox input "true"
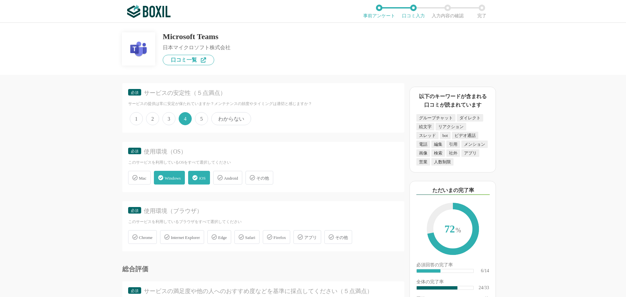
click at [151, 240] on span "Chrome" at bounding box center [146, 237] width 14 height 5
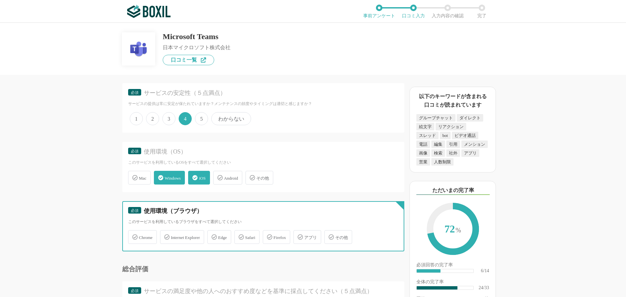
click at [134, 236] on input "Chrome" at bounding box center [132, 233] width 4 height 4
checkbox input "true"
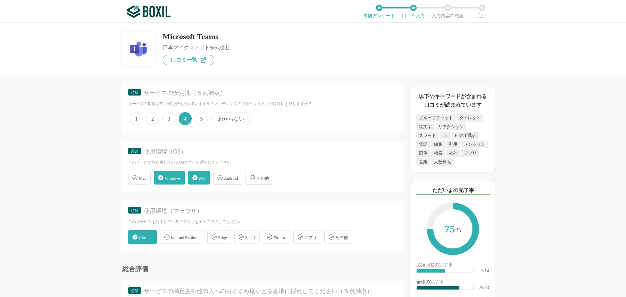
click at [251, 239] on div "Safari" at bounding box center [247, 237] width 25 height 14
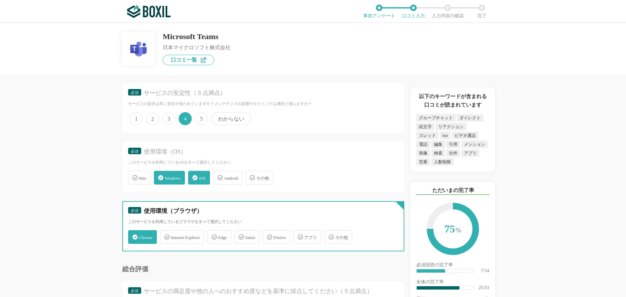
click at [240, 236] on input "Safari" at bounding box center [238, 233] width 4 height 4
checkbox input "true"
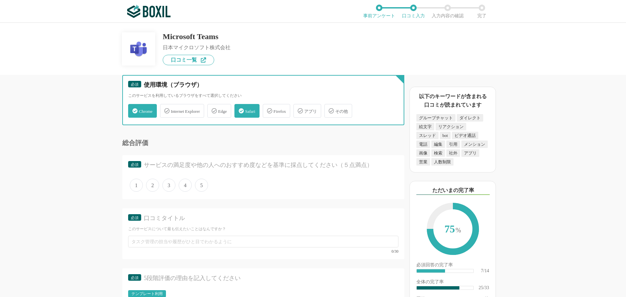
scroll to position [1435, 0]
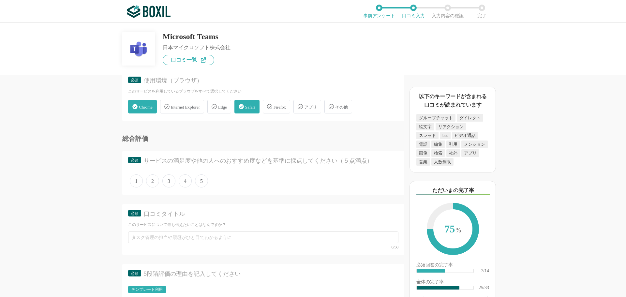
click at [185, 182] on span "4" at bounding box center [185, 181] width 13 height 13
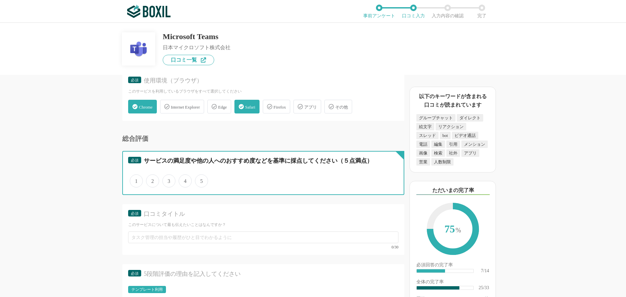
click at [185, 180] on input "4" at bounding box center [182, 178] width 4 height 4
radio input "true"
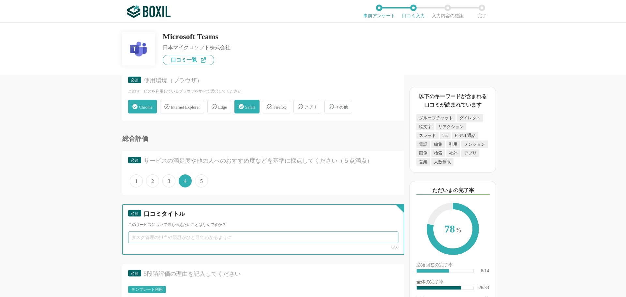
click at [156, 235] on input "text" at bounding box center [263, 238] width 270 height 12
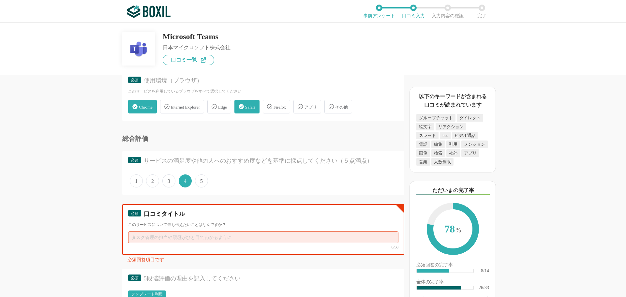
click at [149, 237] on input "text" at bounding box center [263, 238] width 270 height 12
paste input "Microsoft 365アプリとの連携による生産性向上"
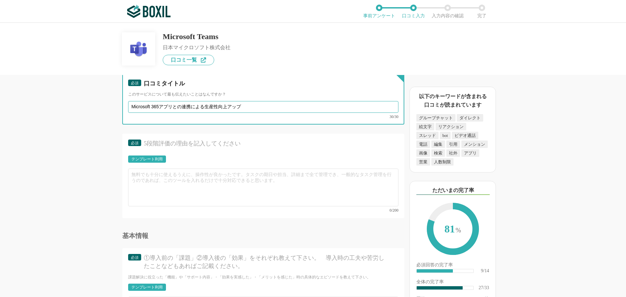
scroll to position [1664, 0]
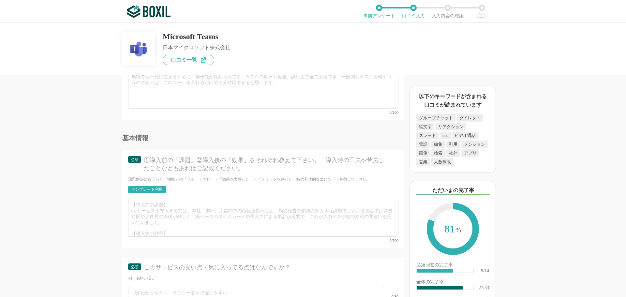
type input "Microsoft 365アプリとの連携による生産性向上アップ"
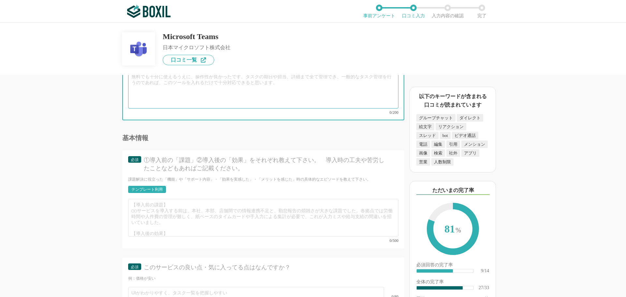
click at [155, 77] on textarea at bounding box center [263, 90] width 270 height 38
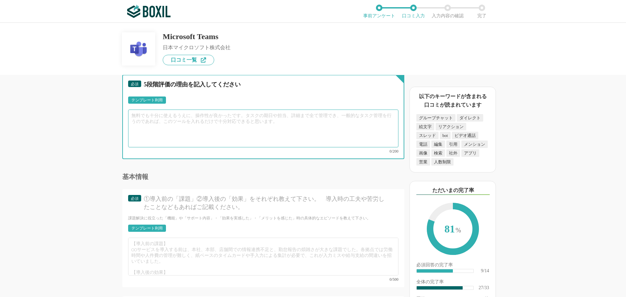
scroll to position [1566, 0]
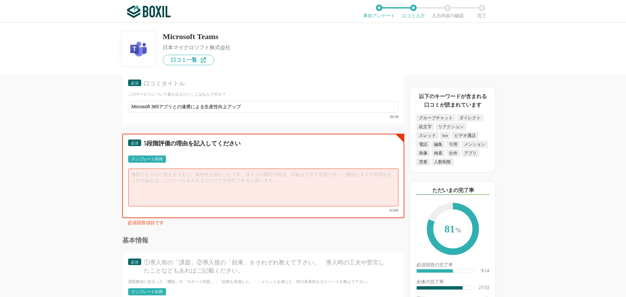
paste textarea "Word、Excel、PowerPointなどのMicrosoft 365アプリケーションと連携し、共同編集やファイル共有がスムーズに行えます。﻿ Outlo…"
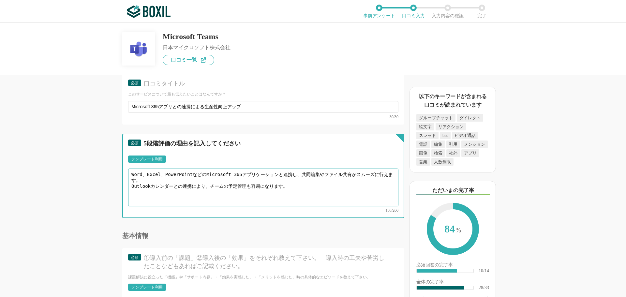
scroll to position [1599, 0]
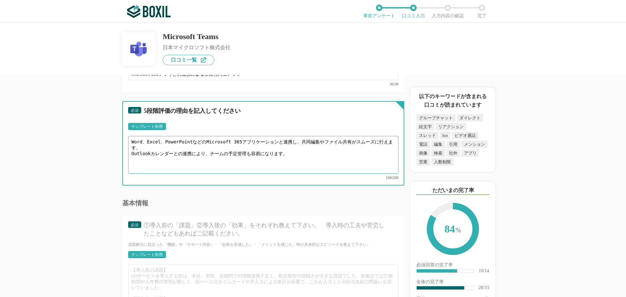
click at [143, 159] on textarea "Word、Excel、PowerPointなどのMicrosoft 365アプリケーションと連携し、共同編集やファイル共有がスムーズに行えます。﻿ Outlo…" at bounding box center [263, 155] width 270 height 38
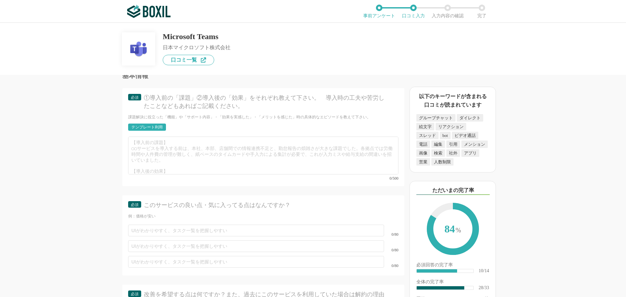
scroll to position [1729, 0]
type textarea "Word、Excel、PowerPointなどのMicrosoft 365アプリケーションと連携し、共同編集やファイル共有がスムーズに行えます。﻿ Outlo…"
click at [146, 122] on div "テンプレート利用" at bounding box center [146, 124] width 31 height 4
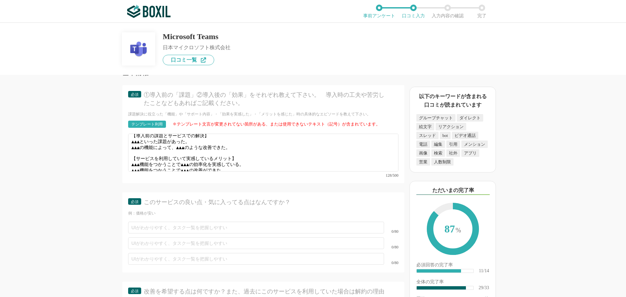
scroll to position [5, 0]
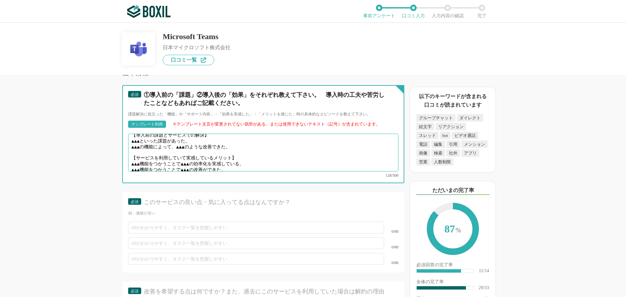
drag, startPoint x: 238, startPoint y: 161, endPoint x: 129, endPoint y: 155, distance: 109.4
click at [129, 155] on textarea "【導入前の課題とサービスでの解決】 ▲▲▲といった課題があった。 ▲▲▲の機能によって、▲▲▲のような改善できた。 【サービスを利用していて実感しているメリッ…" at bounding box center [263, 153] width 270 height 38
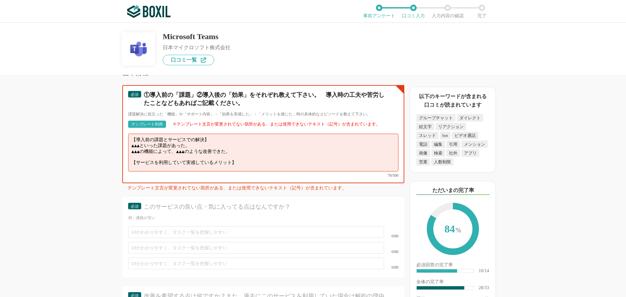
scroll to position [0, 0]
drag, startPoint x: 247, startPoint y: 146, endPoint x: 128, endPoint y: 139, distance: 119.0
click at [128, 139] on textarea "【導入前の課題とサービスでの解決】 ▲▲▲といった課題があった。 ▲▲▲の機能によって、▲▲▲のような改善できた。 【サービスを利用していて実感しているメリッ…" at bounding box center [263, 153] width 270 height 38
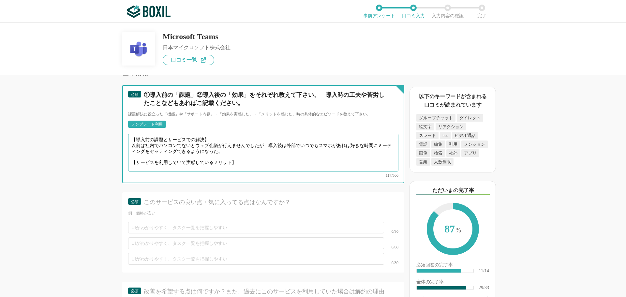
click at [137, 160] on textarea "【導入前の課題とサービスでの解決】 以前は社内でパソコンでないとウェブ会議が行えませんでしたが、導入後は外部でいつでもスマホがあれば好きな時間にミーティングを…" at bounding box center [263, 153] width 270 height 38
paste textarea "Microsoft 365アプリや外部アプリとの連携に対応し"
type textarea "【導入前の課題とサービスでの解決】 以前は社内でパソコンでないとウェブ会議が行えませんでしたが、導入後は外部でいつでもスマホがあれば好きな時間にミーティングを…"
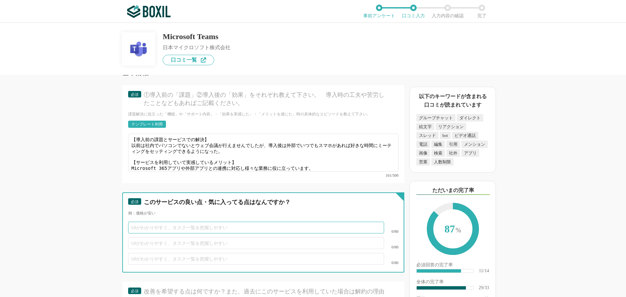
click at [150, 226] on input "text" at bounding box center [256, 228] width 256 height 12
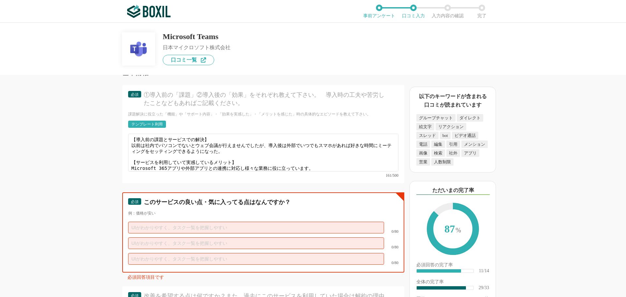
click at [139, 222] on input "text" at bounding box center [256, 228] width 256 height 12
paste input "多要素認証、ファイルデータの暗号化、ユーザーごとのアクセス権限設定など、セキュリティ機能が充実して"
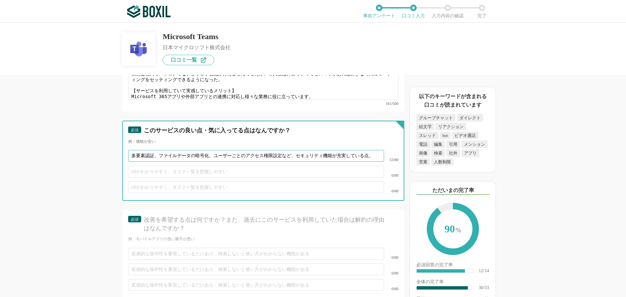
scroll to position [1860, 0]
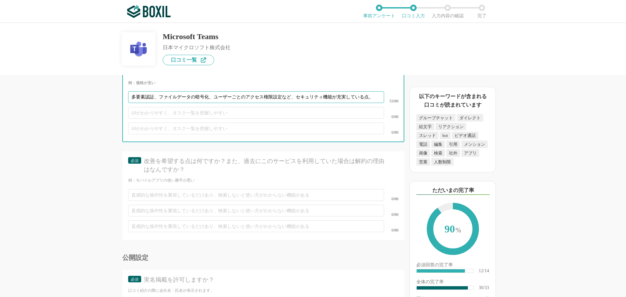
type input "多要素認証、ファイルデータの暗号化、ユーザーごとのアクセス権限設定など、セキュリティ機能が充実している点。"
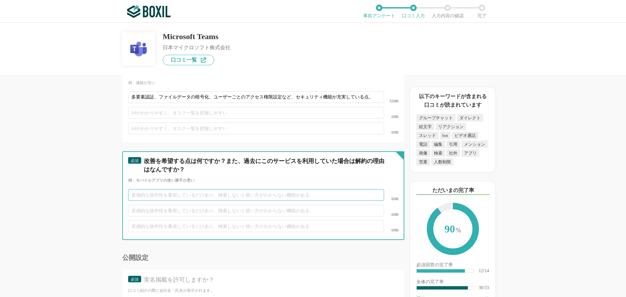
click at [143, 190] on input "text" at bounding box center [256, 195] width 256 height 12
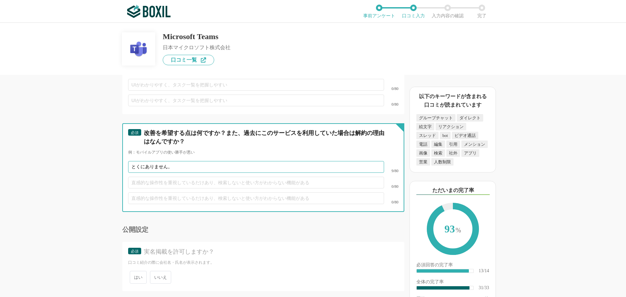
scroll to position [1909, 0]
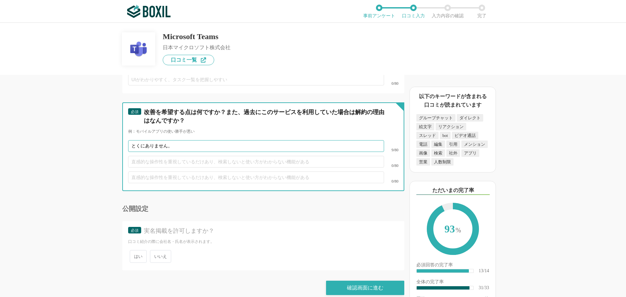
type input "とくにありません。"
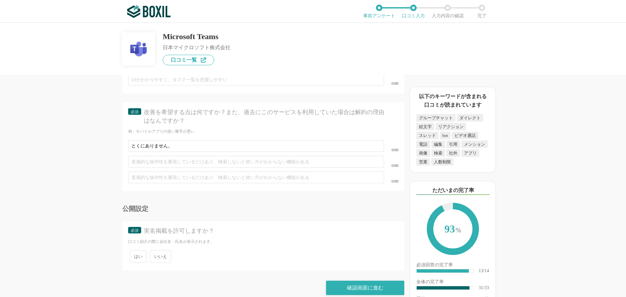
click at [162, 250] on span "いいえ" at bounding box center [160, 256] width 21 height 13
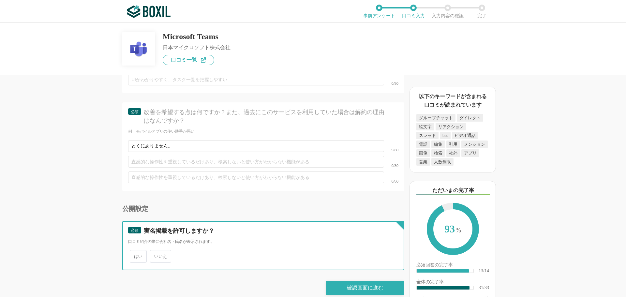
click at [156, 251] on input "いいえ" at bounding box center [154, 253] width 4 height 4
radio input "true"
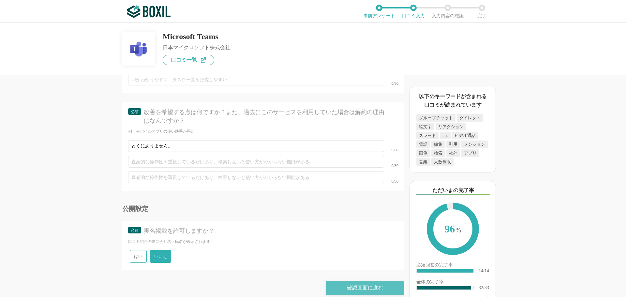
click at [358, 281] on div "確認画面に進む" at bounding box center [365, 288] width 78 height 14
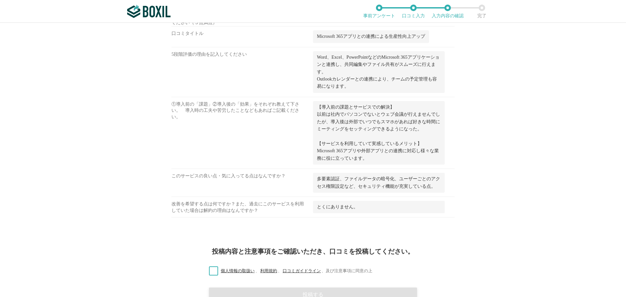
scroll to position [764, 0]
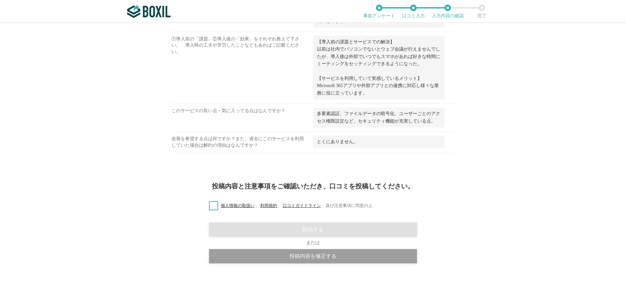
click at [210, 205] on label "個人情報の取扱い 、 利用規約 、 口コミガイドライン 、 及び注意事項に同意の上" at bounding box center [288, 206] width 169 height 7
click at [0, 0] on input "個人情報の取扱い 、 利用規約 、 口コミガイドライン 、 及び注意事項に同意の上" at bounding box center [0, 0] width 0 height 0
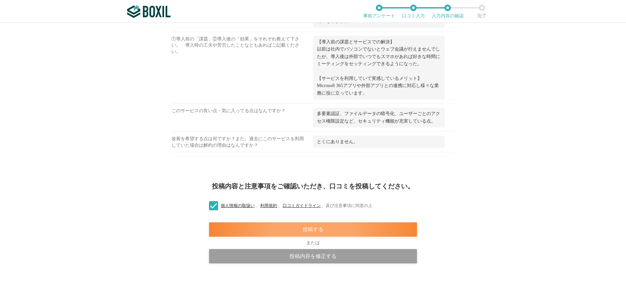
click at [286, 231] on div "投稿する" at bounding box center [313, 229] width 208 height 14
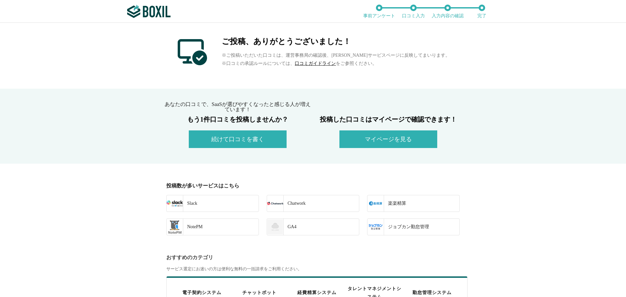
click at [224, 137] on button "続けて口コミを書く" at bounding box center [238, 139] width 98 height 18
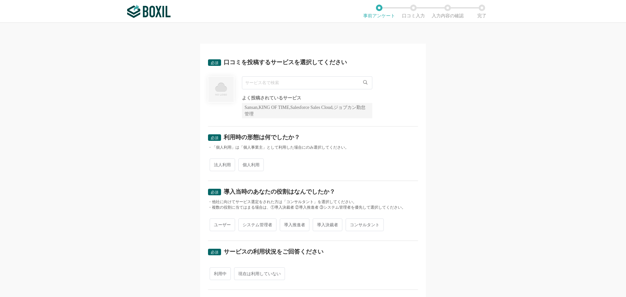
click at [286, 81] on input "text" at bounding box center [307, 82] width 130 height 13
